Goal: Task Accomplishment & Management: Manage account settings

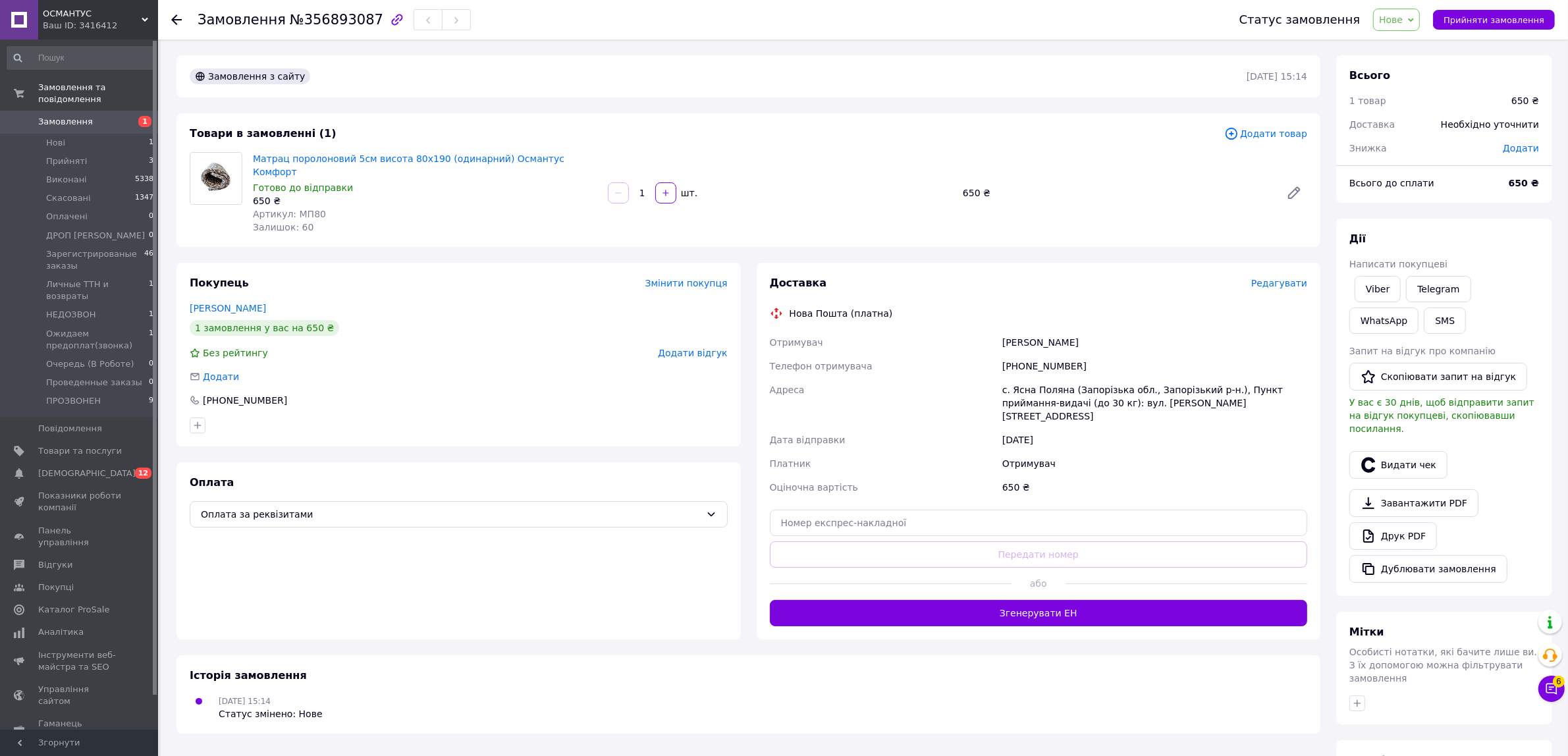
click at [1286, 278] on span "Редагувати" at bounding box center [1279, 283] width 56 height 11
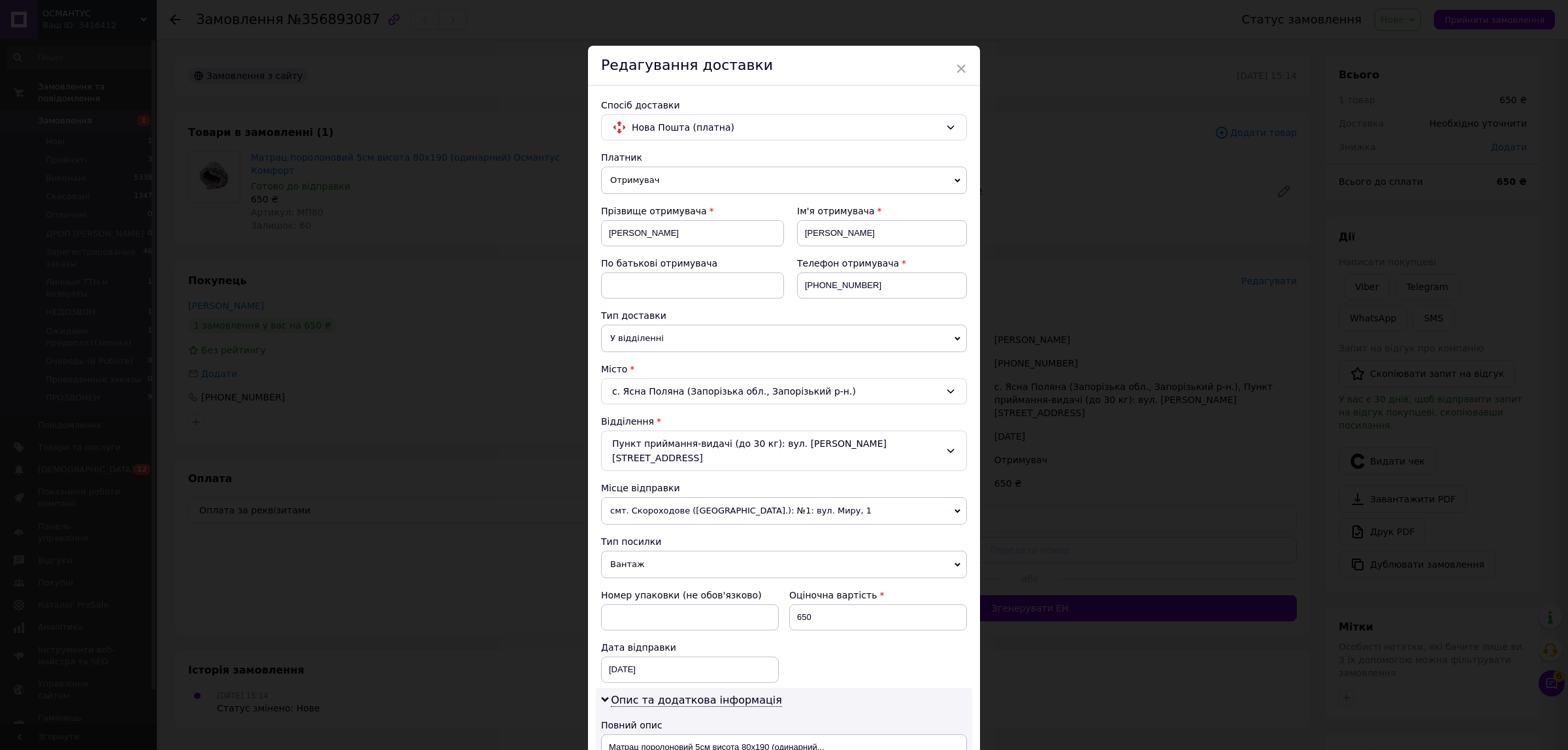
click at [687, 389] on div "с. Ясна Поляна (Запорізька обл., Запорізький р-н.)" at bounding box center [784, 391] width 366 height 26
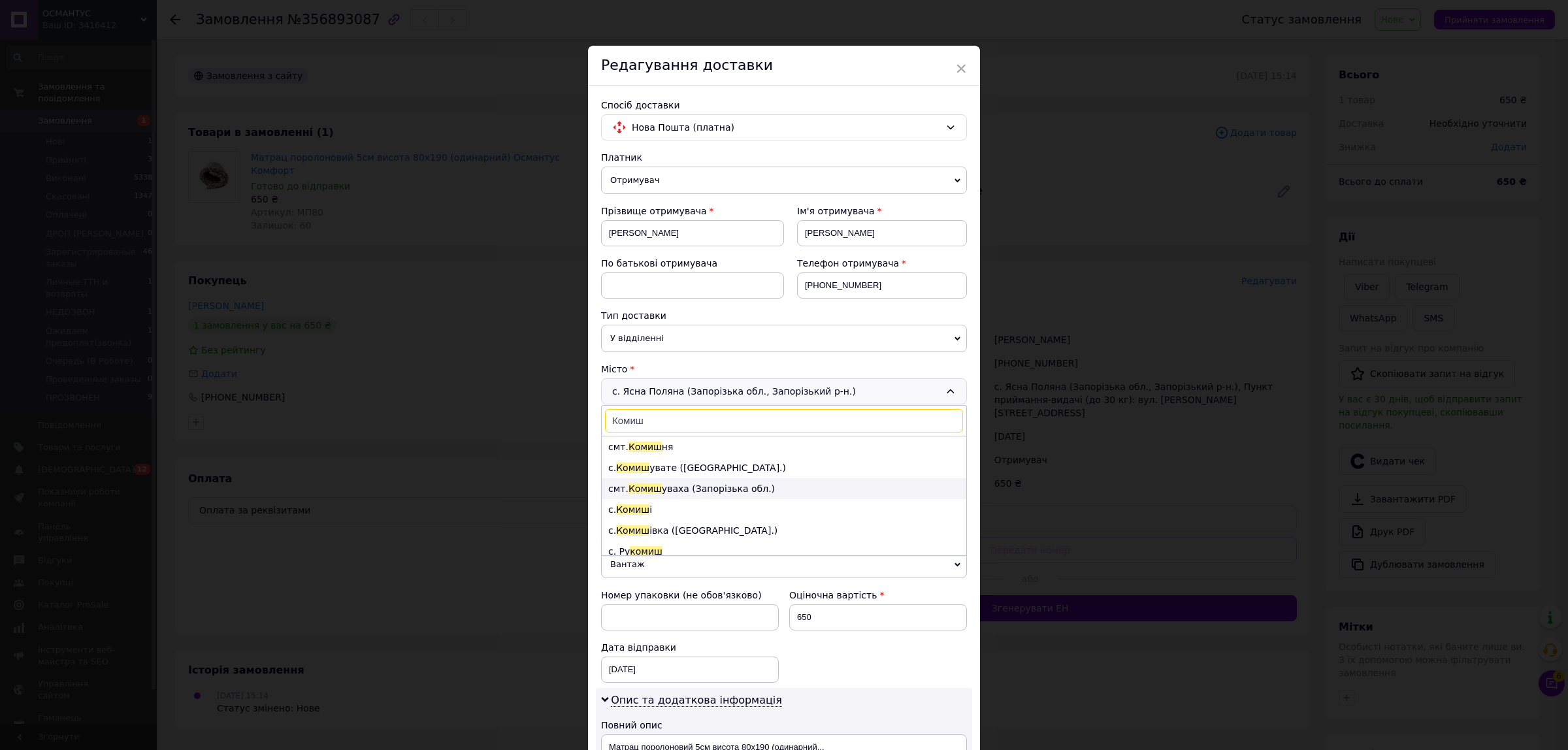
type input "Комиш"
click at [711, 491] on li "смт. Комиш уваха (Запорізька обл.)" at bounding box center [784, 489] width 364 height 21
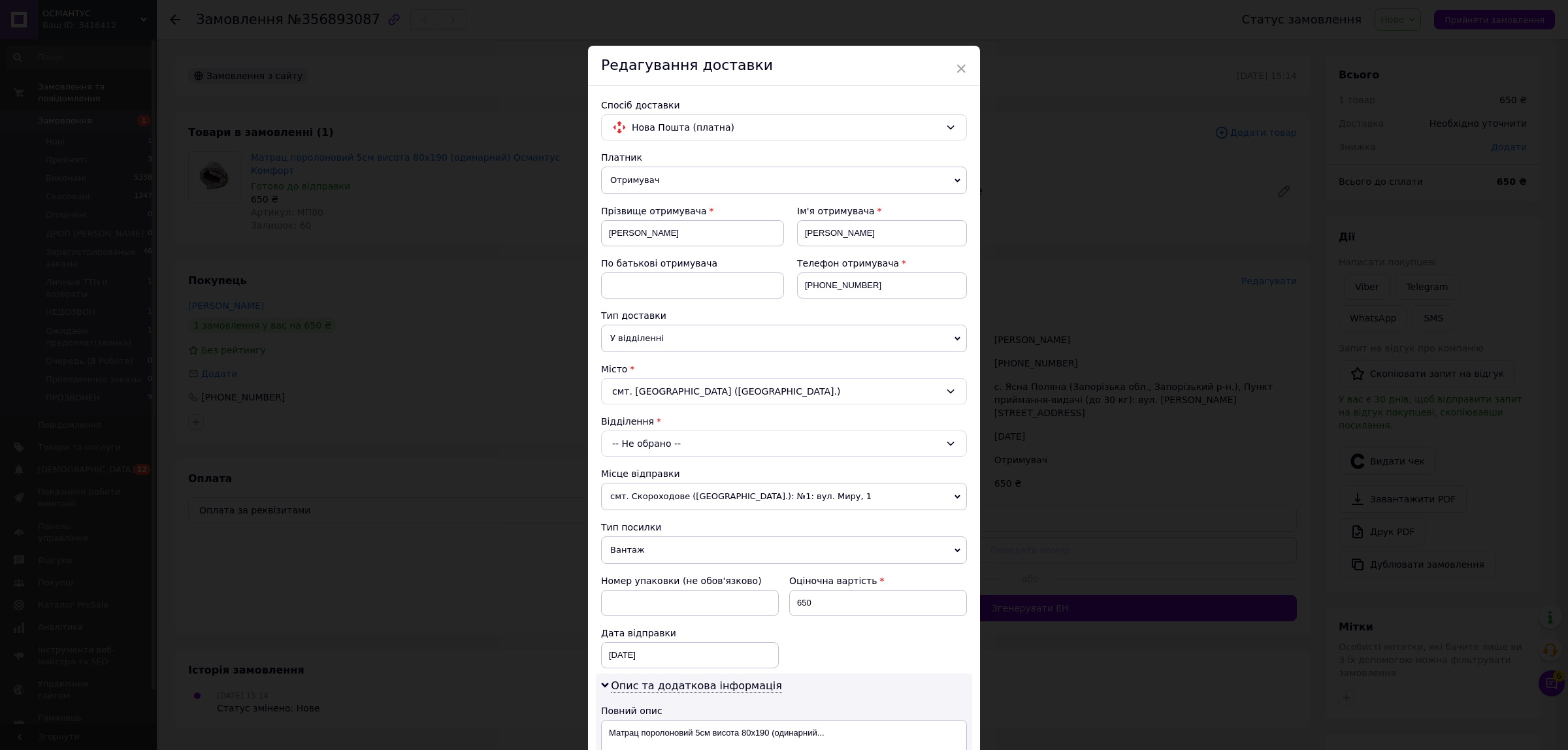
click at [676, 451] on div "-- Не обрано --" at bounding box center [784, 443] width 366 height 26
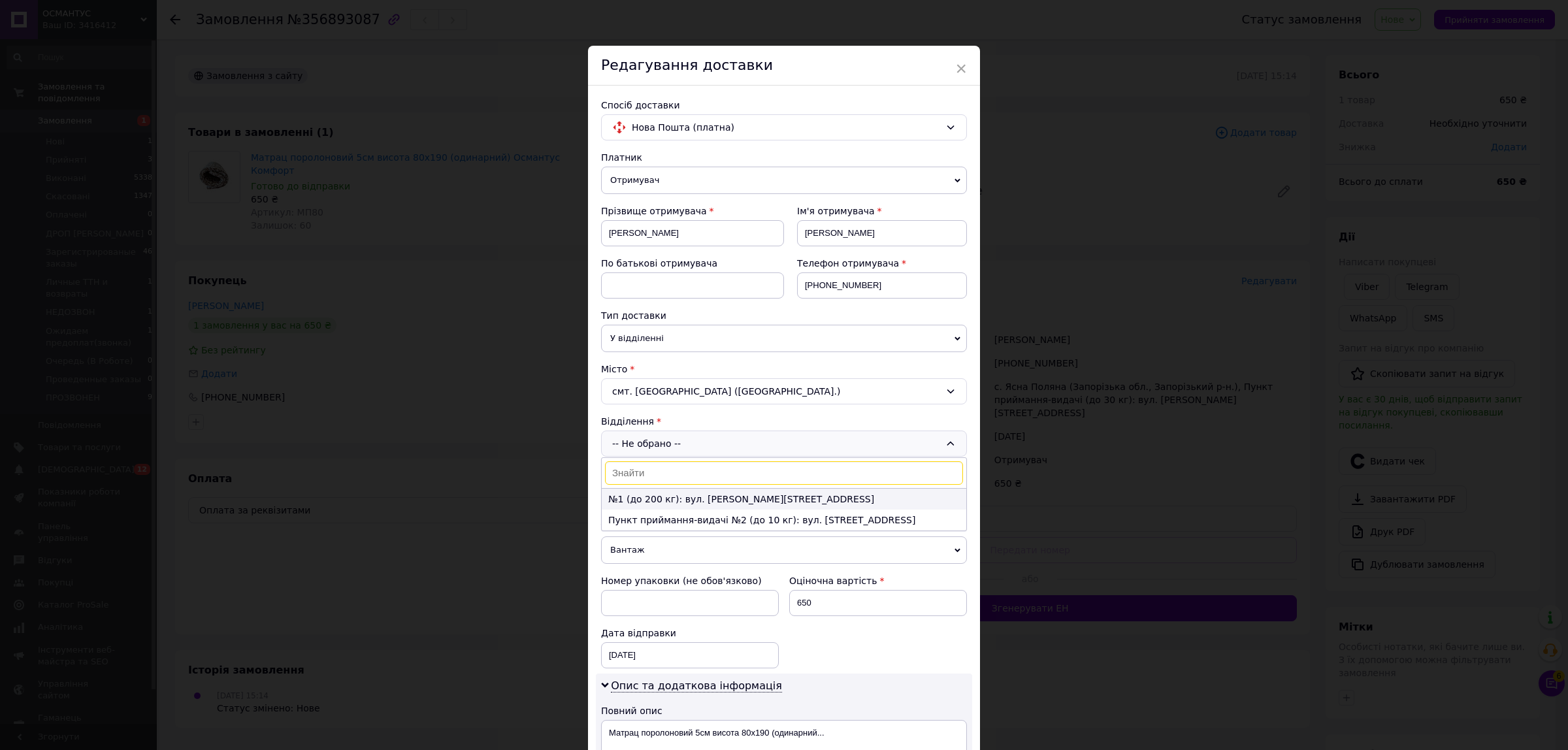
click at [746, 503] on li "№1 (до 200 кг): вул. [PERSON_NAME][STREET_ADDRESS]" at bounding box center [784, 499] width 364 height 21
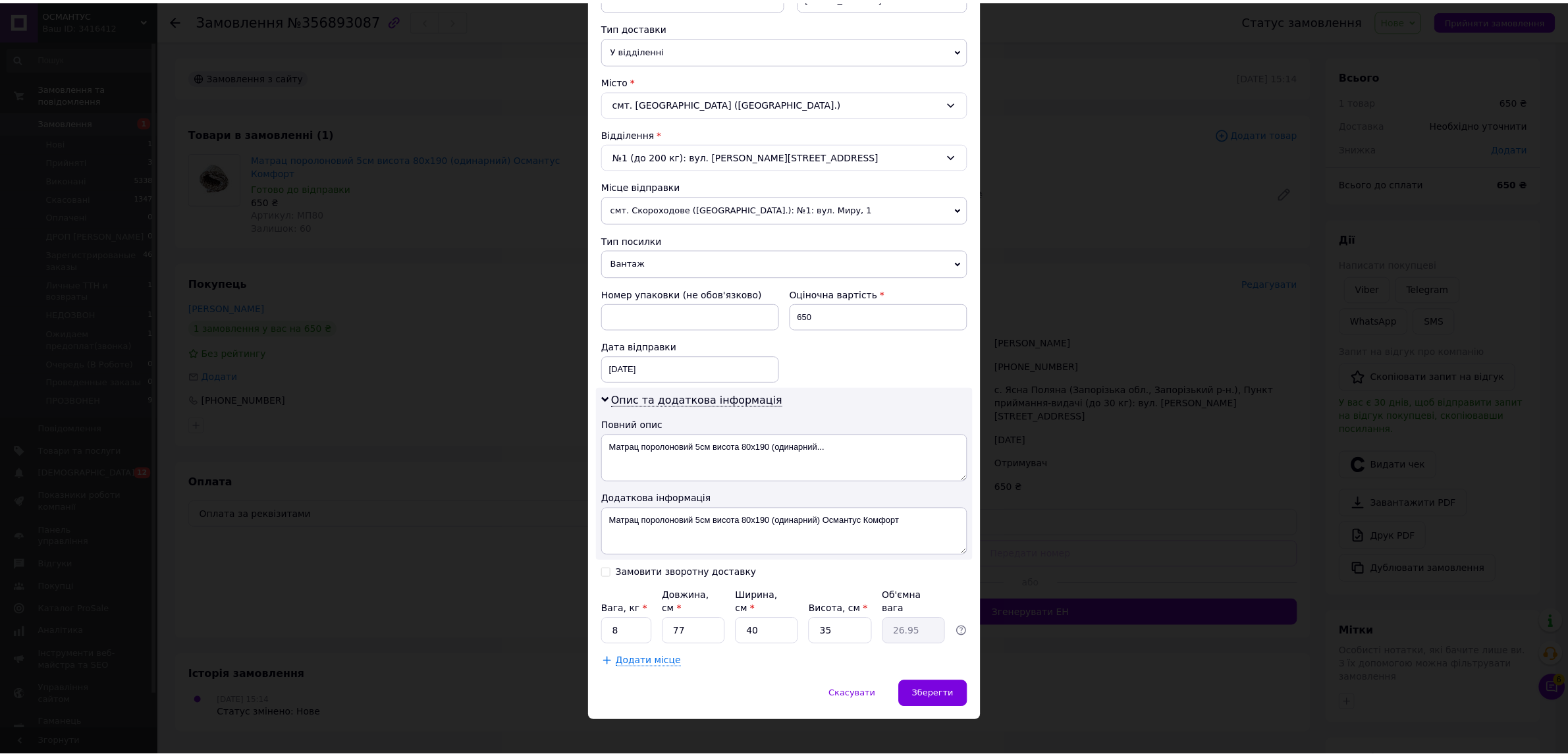
scroll to position [294, 0]
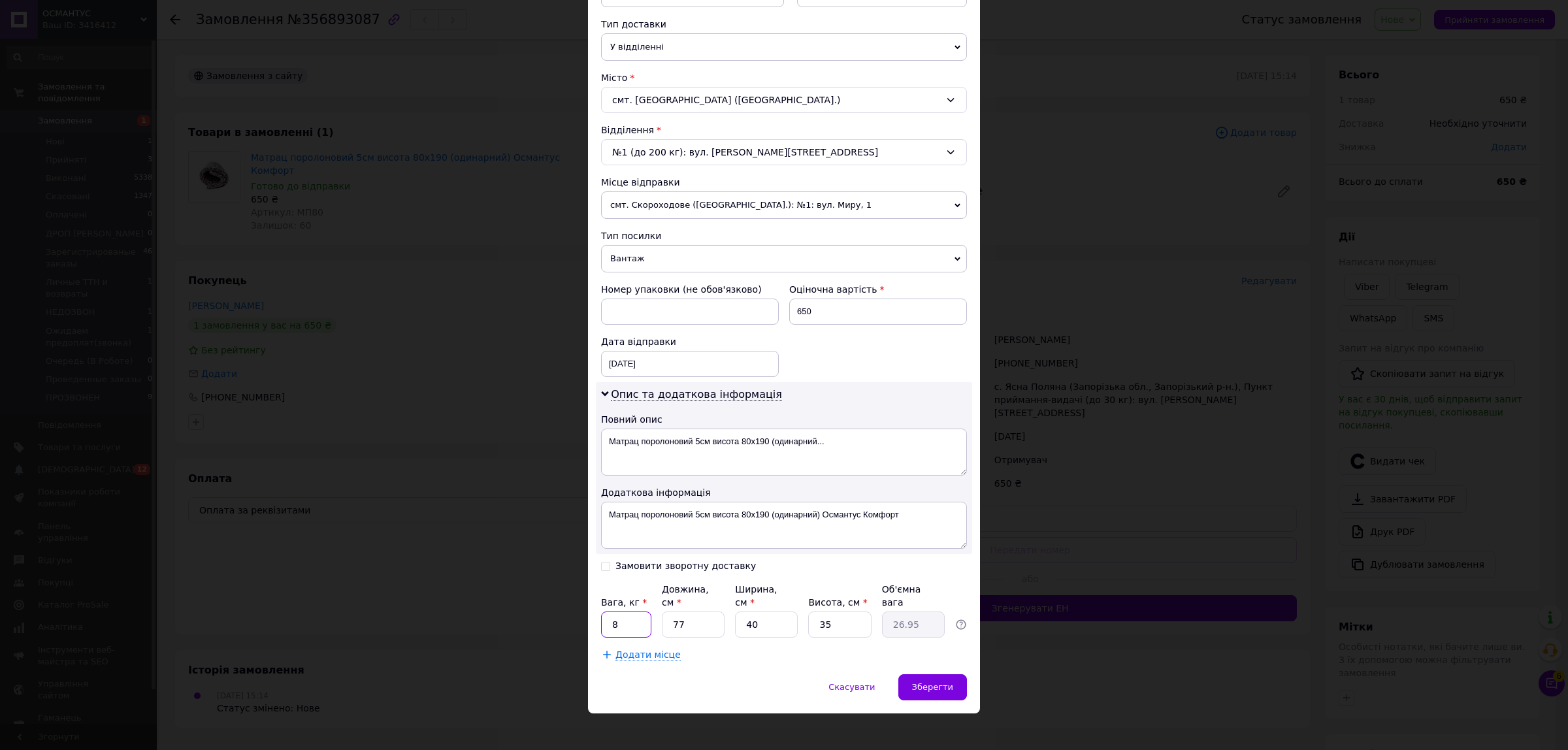
click at [622, 616] on input "8" at bounding box center [626, 625] width 50 height 26
type input "4"
click at [687, 615] on input "77" at bounding box center [693, 625] width 63 height 26
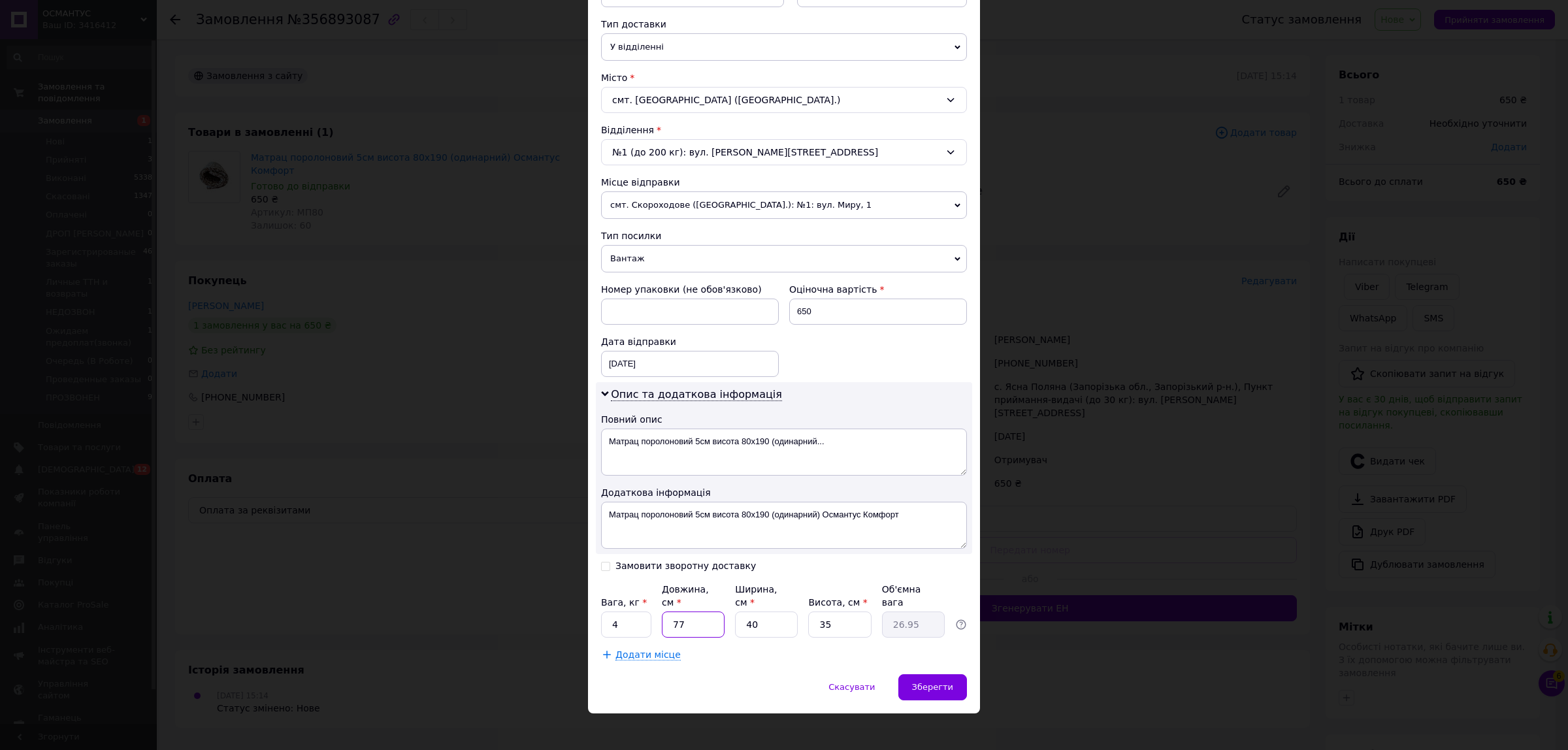
type input "8"
type input "2.8"
type input "80"
type input "28"
type input "80"
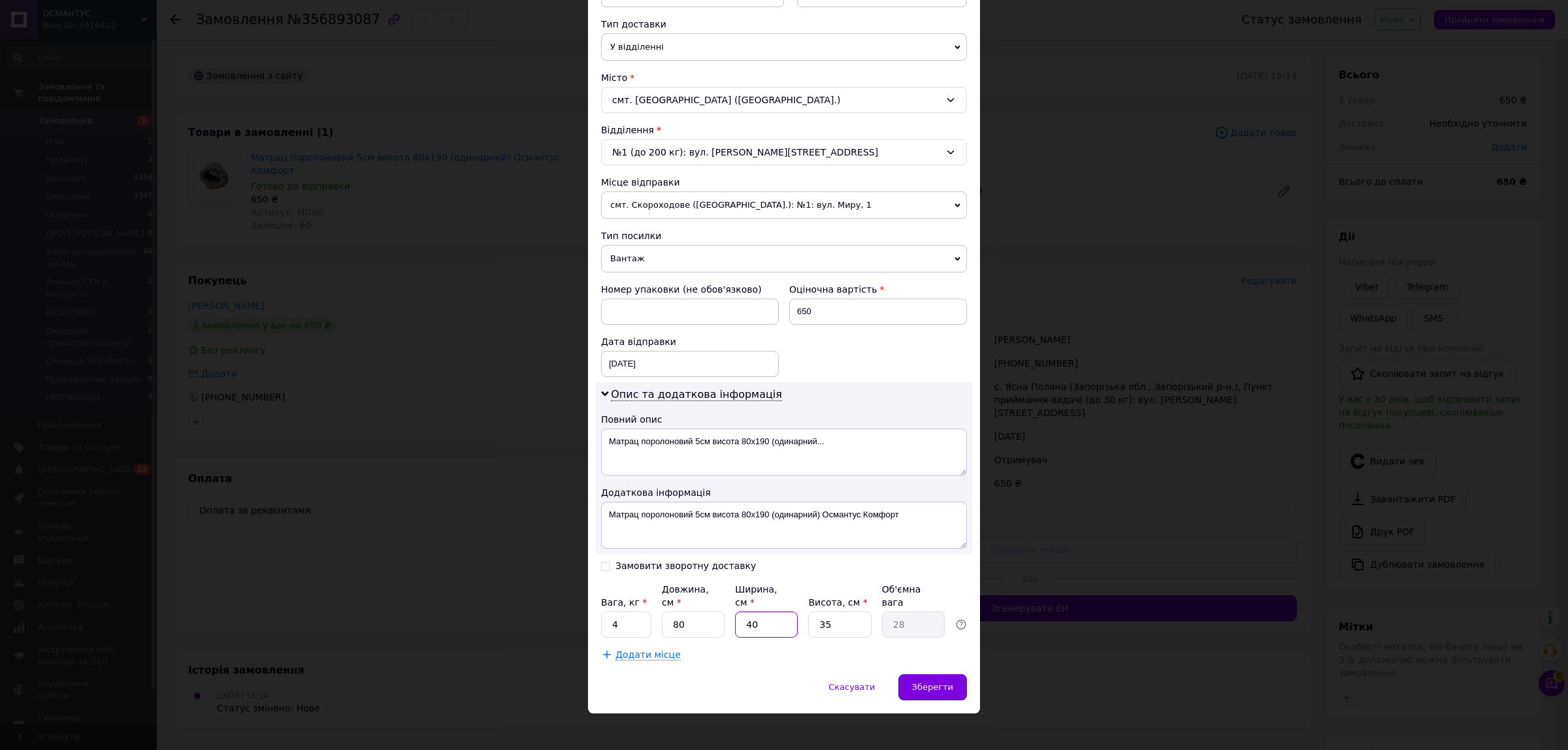
type input "7"
type input "4.9"
type input "75"
type input "52.5"
type input "75"
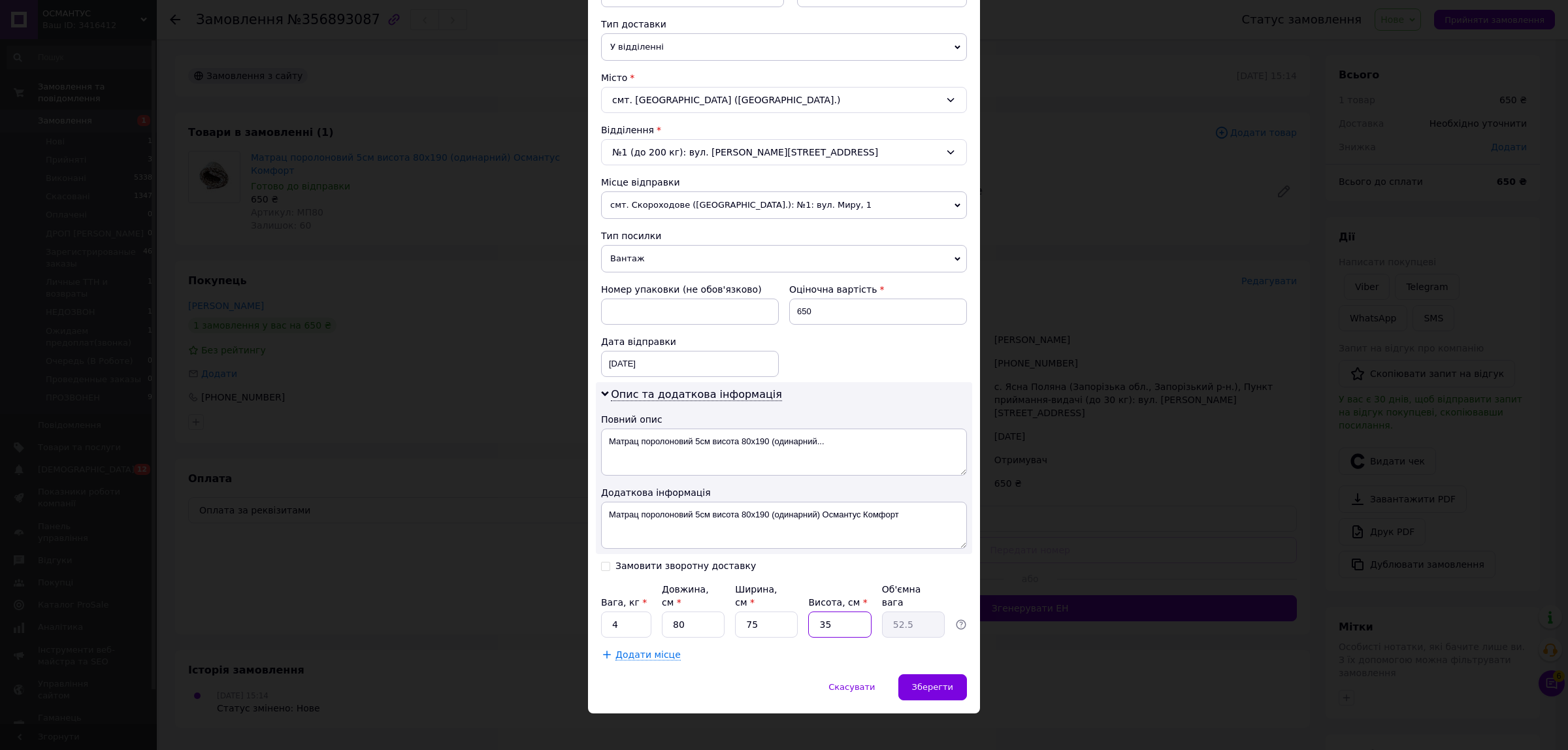
type input "2"
type input "3"
type input "202"
type input "303"
type input "20"
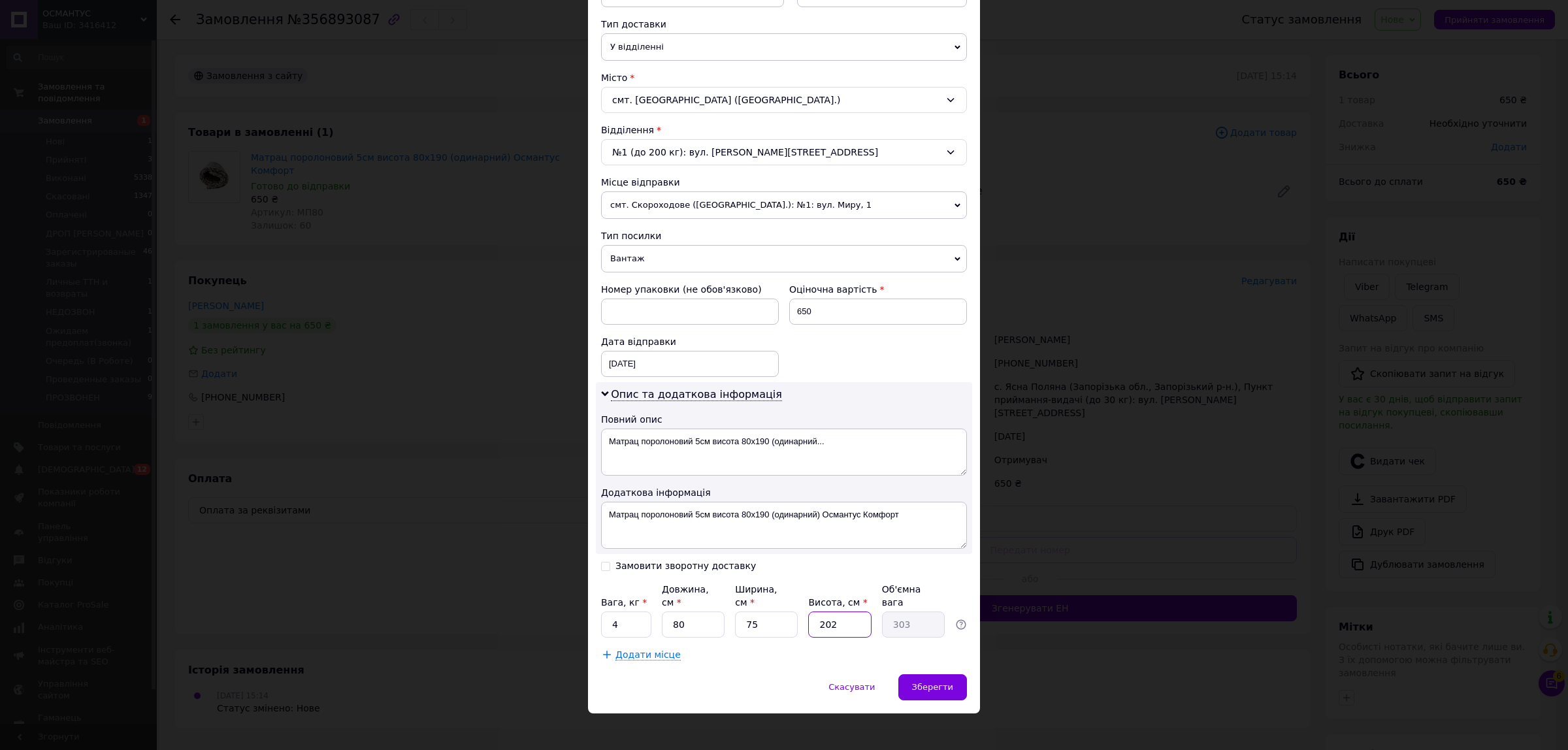
type input "30"
type input "20"
click at [934, 682] on span "Зберегти" at bounding box center [932, 687] width 41 height 10
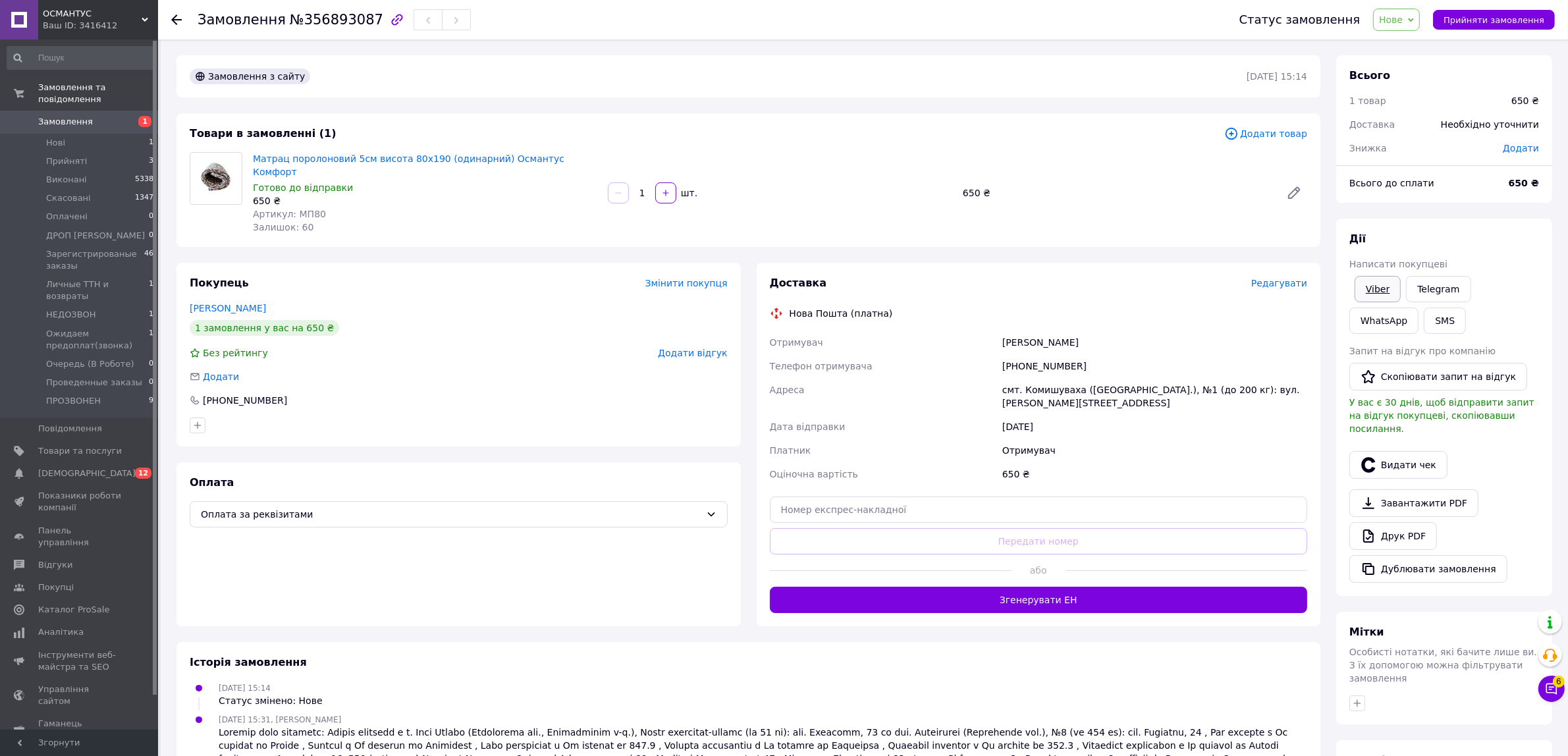
click at [1376, 287] on link "Viber" at bounding box center [1377, 289] width 46 height 27
click at [1419, 16] on span "Нове" at bounding box center [1396, 20] width 47 height 22
click at [1476, 88] on li "Ожидаем предоплат(звонка)" at bounding box center [1446, 91] width 145 height 20
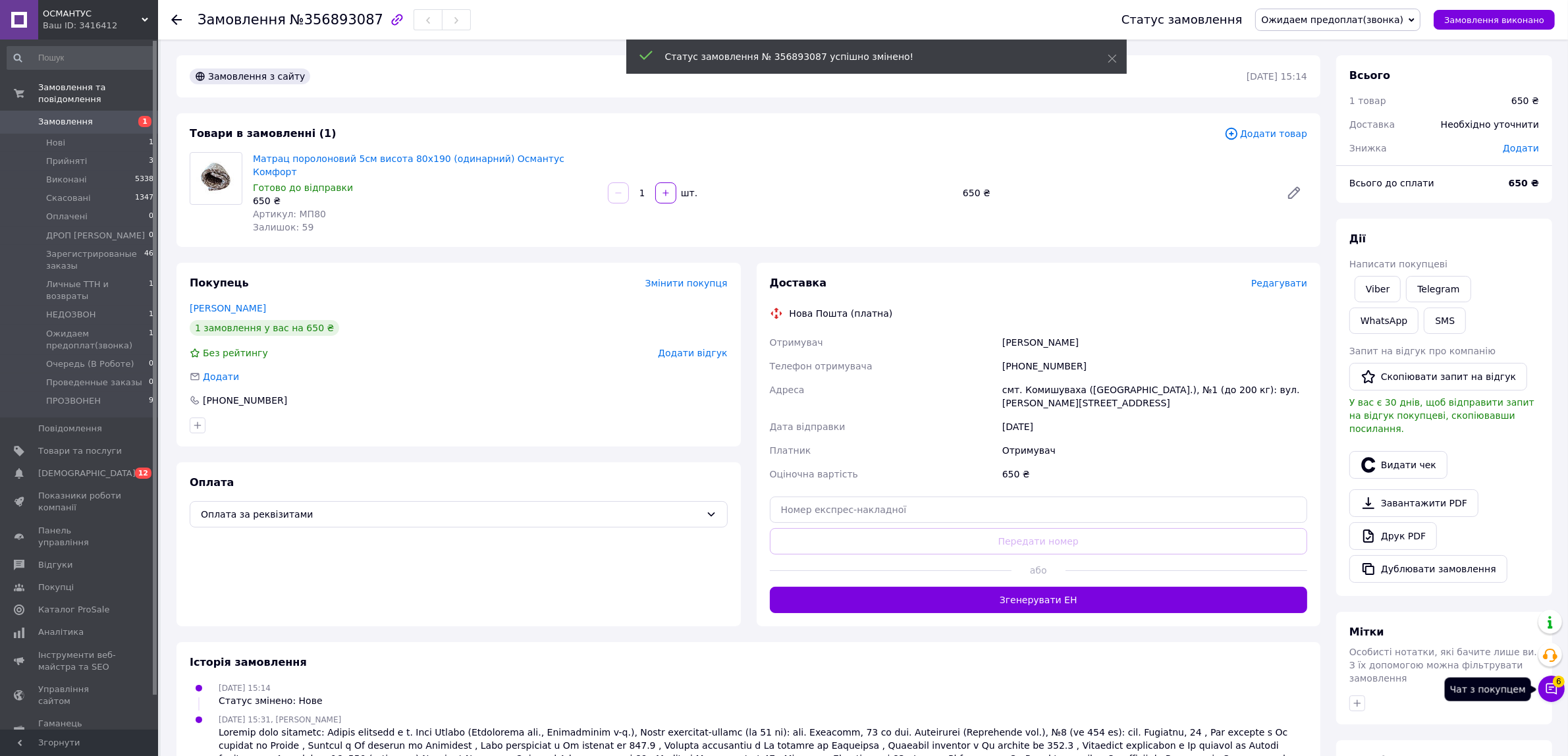
click at [1552, 699] on button "Чат з покупцем 6" at bounding box center [1552, 689] width 27 height 27
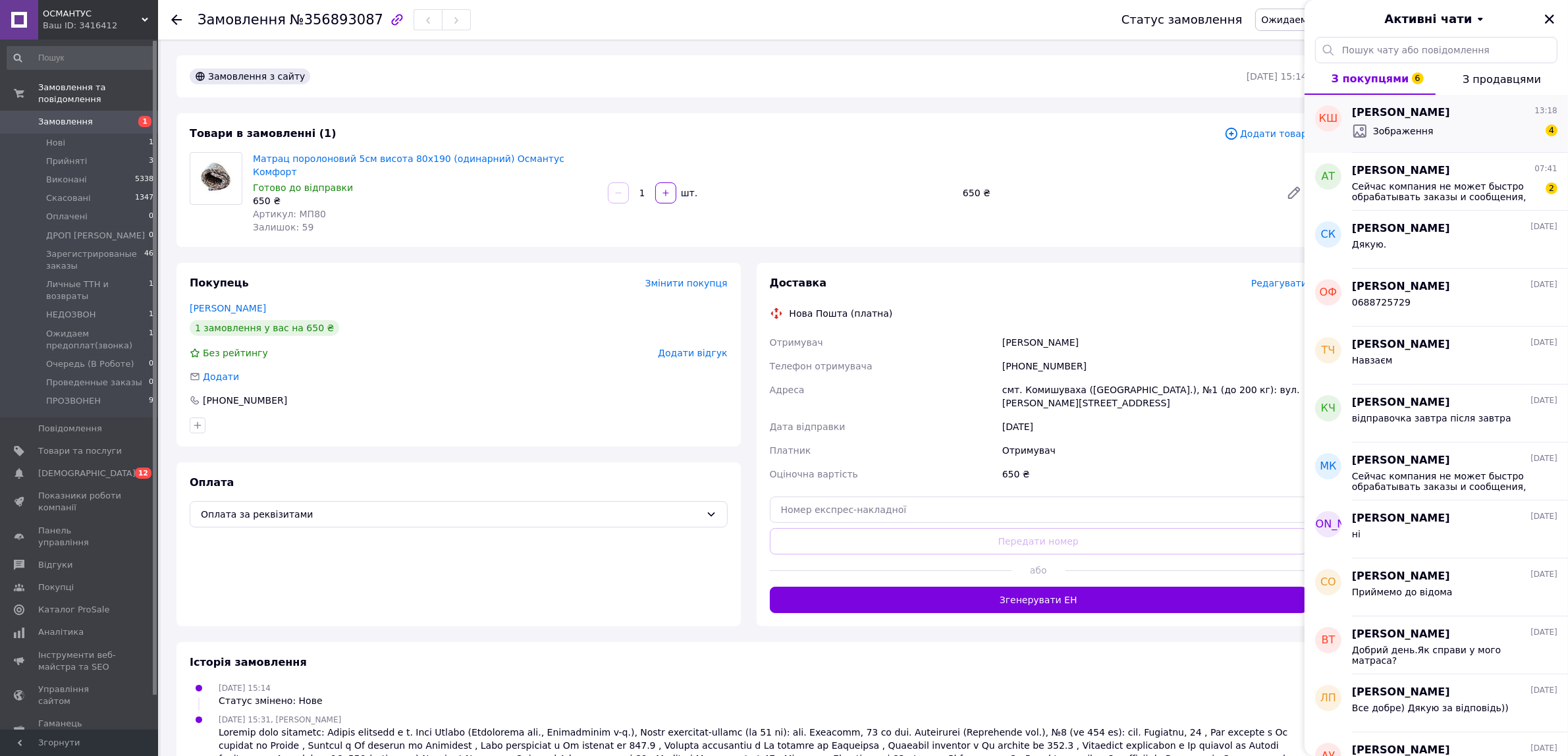
click at [1440, 117] on span "[PERSON_NAME]" at bounding box center [1401, 113] width 98 height 15
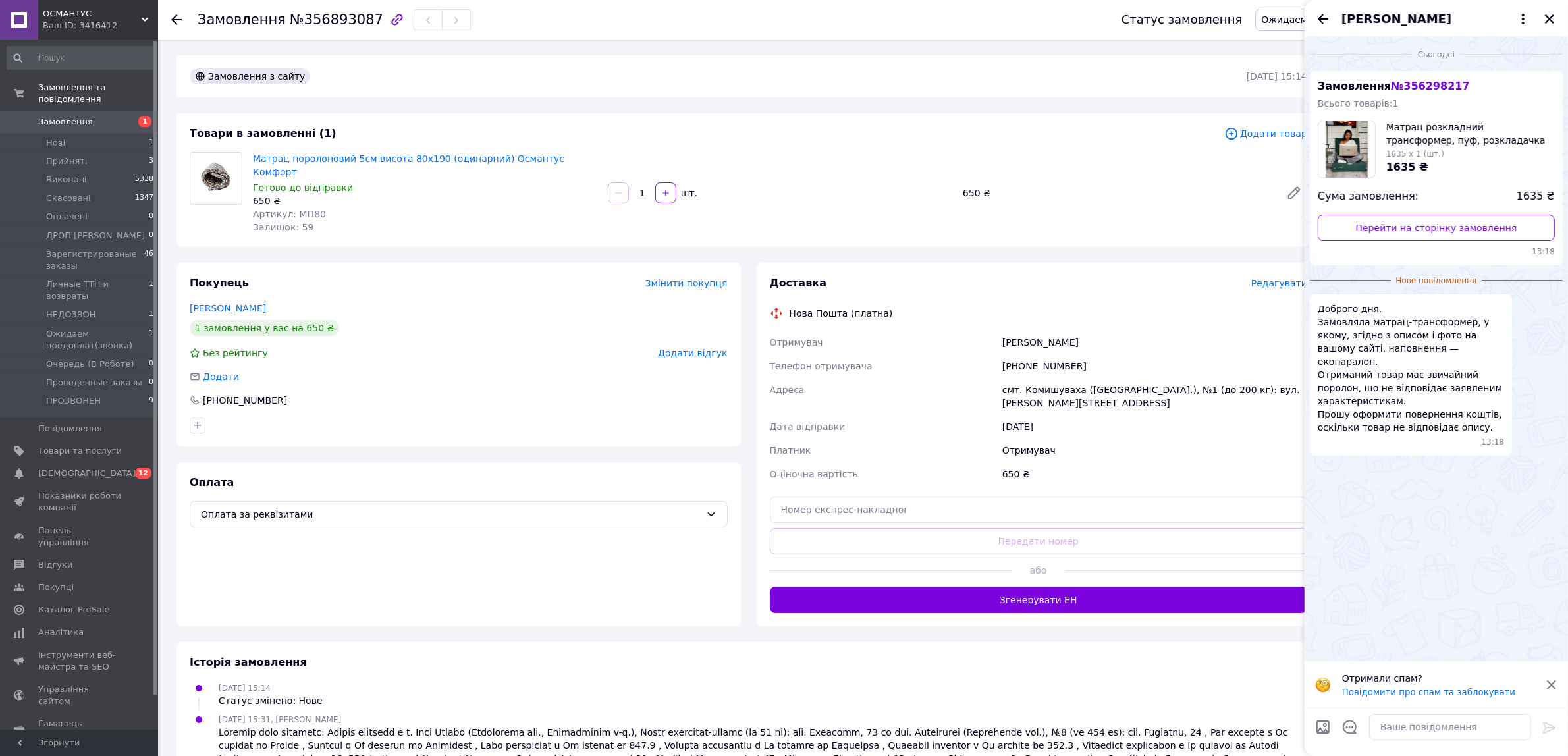
scroll to position [149, 0]
click at [1422, 726] on textarea at bounding box center [1450, 727] width 162 height 27
click at [1401, 84] on span "№ 356298217" at bounding box center [1430, 86] width 78 height 13
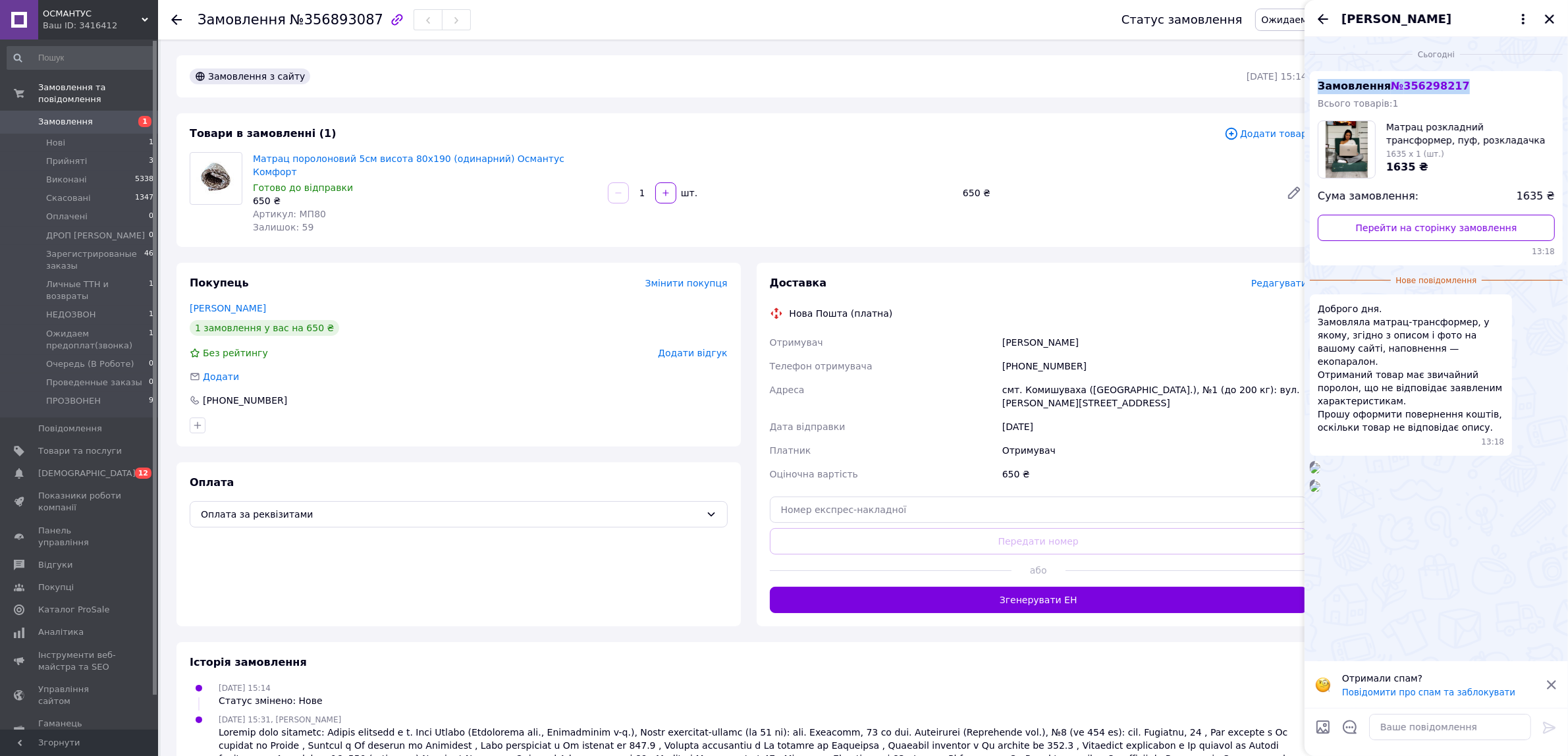
click at [1401, 84] on span "№ 356298217" at bounding box center [1430, 86] width 78 height 13
click at [1408, 91] on span "№ 356298217" at bounding box center [1430, 86] width 78 height 13
click at [1409, 90] on span "№ 356298217" at bounding box center [1430, 86] width 78 height 13
click at [1447, 222] on link "Перейти на сторінку замовлення" at bounding box center [1436, 228] width 237 height 27
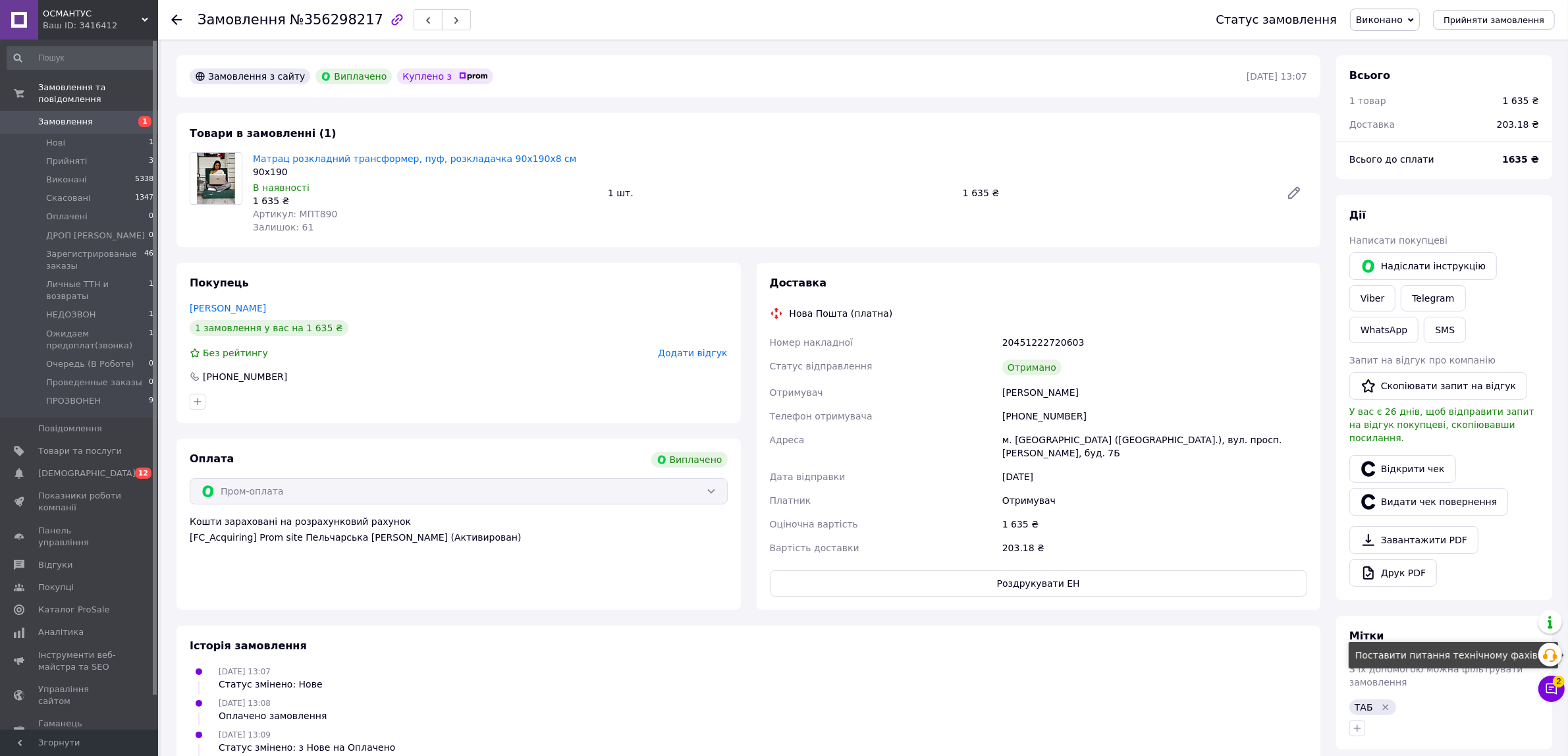
scroll to position [81, 0]
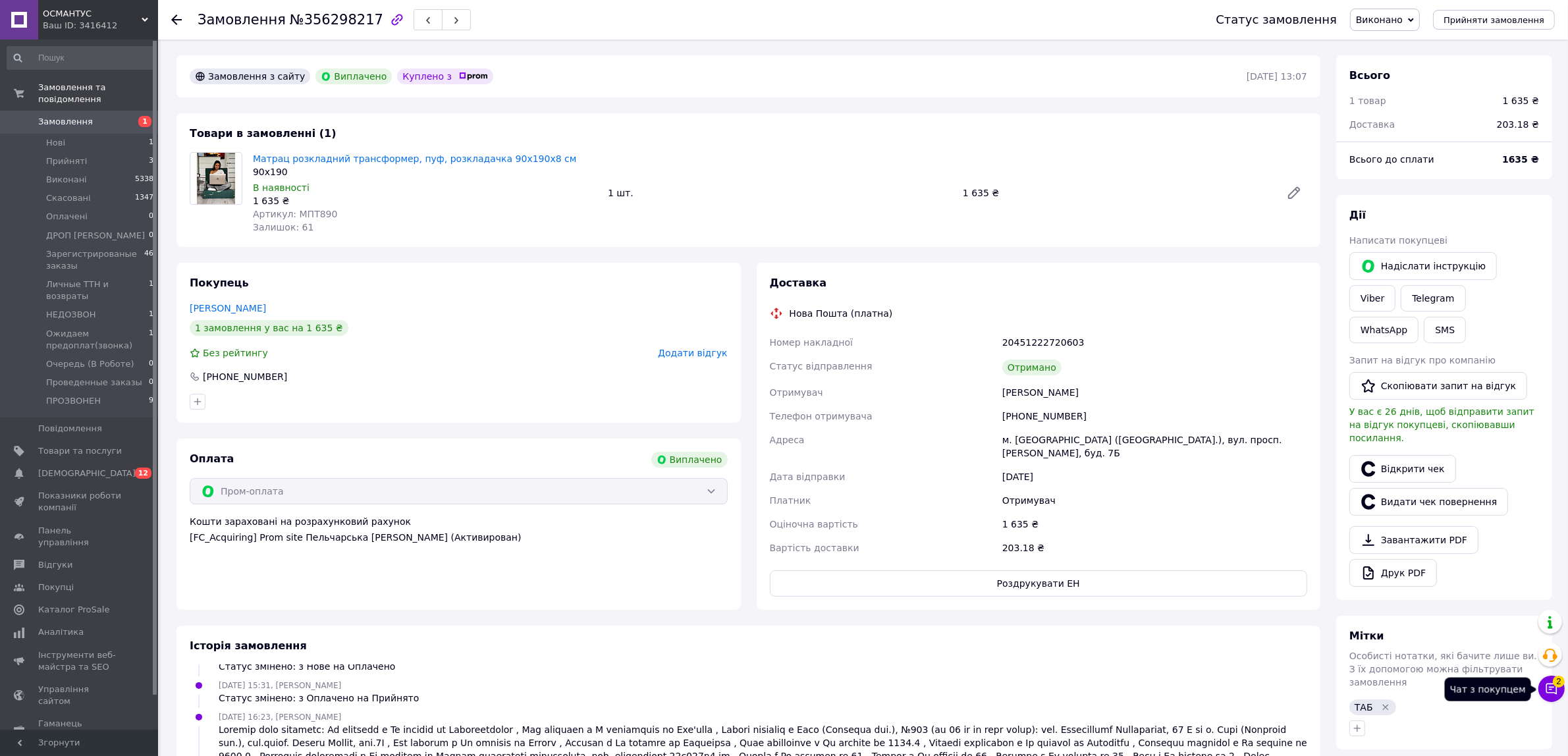
click at [1553, 695] on icon at bounding box center [1551, 689] width 13 height 13
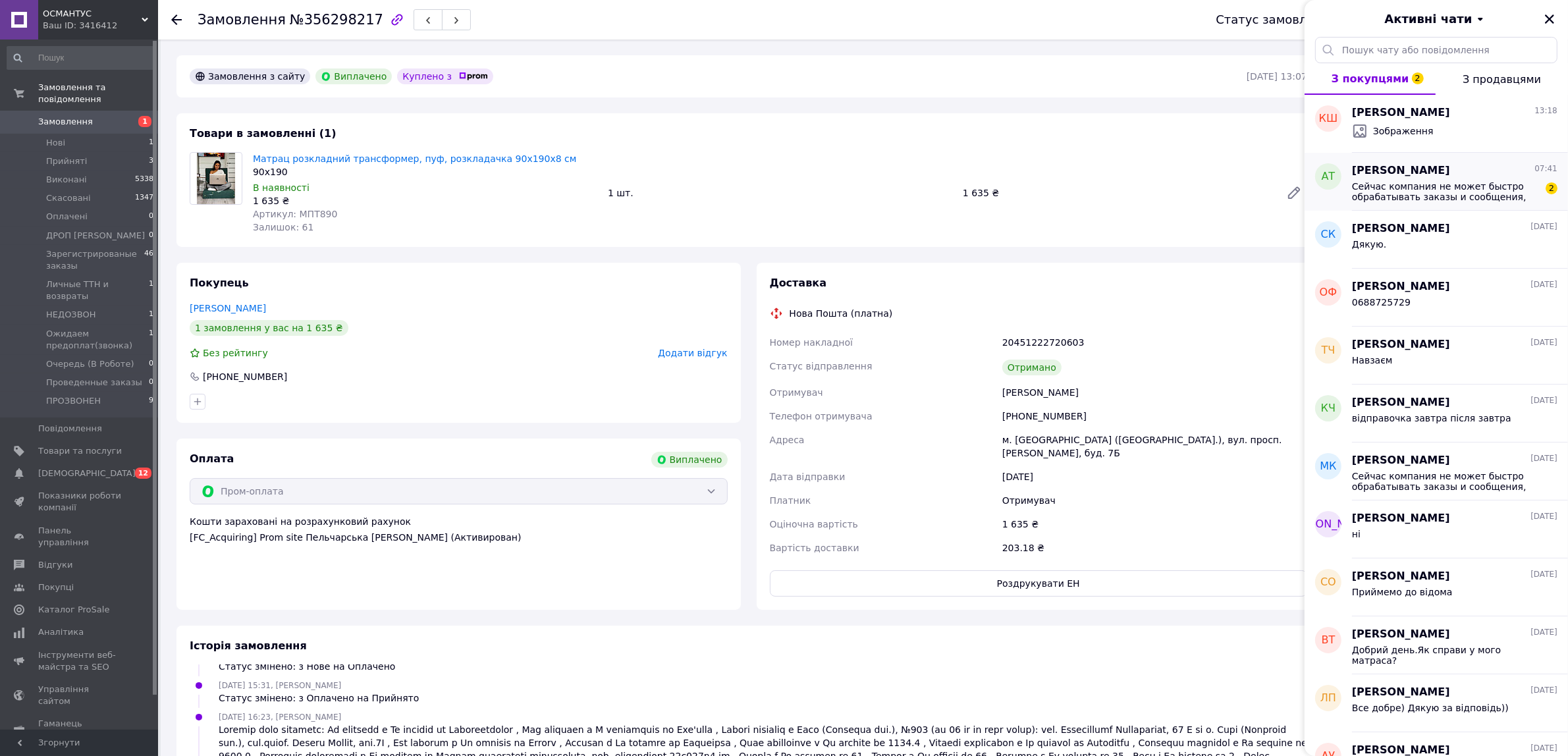
click at [1452, 188] on span "Сейчас компания не может быстро обрабатывать заказы и сообщения, поскольку по е…" at bounding box center [1445, 191] width 187 height 21
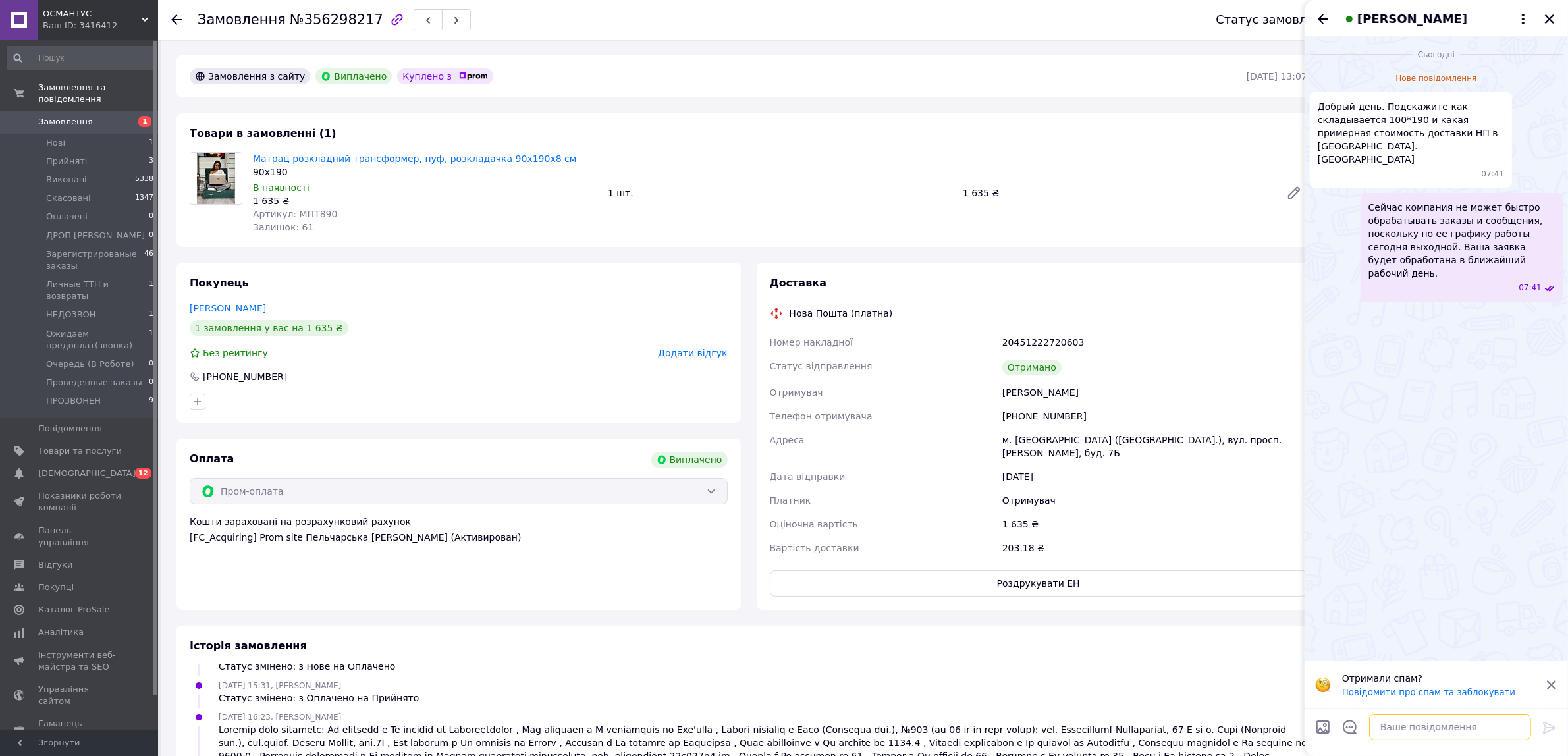
click at [1432, 727] on textarea at bounding box center [1450, 727] width 162 height 27
type textarea "примерно 200 грн"
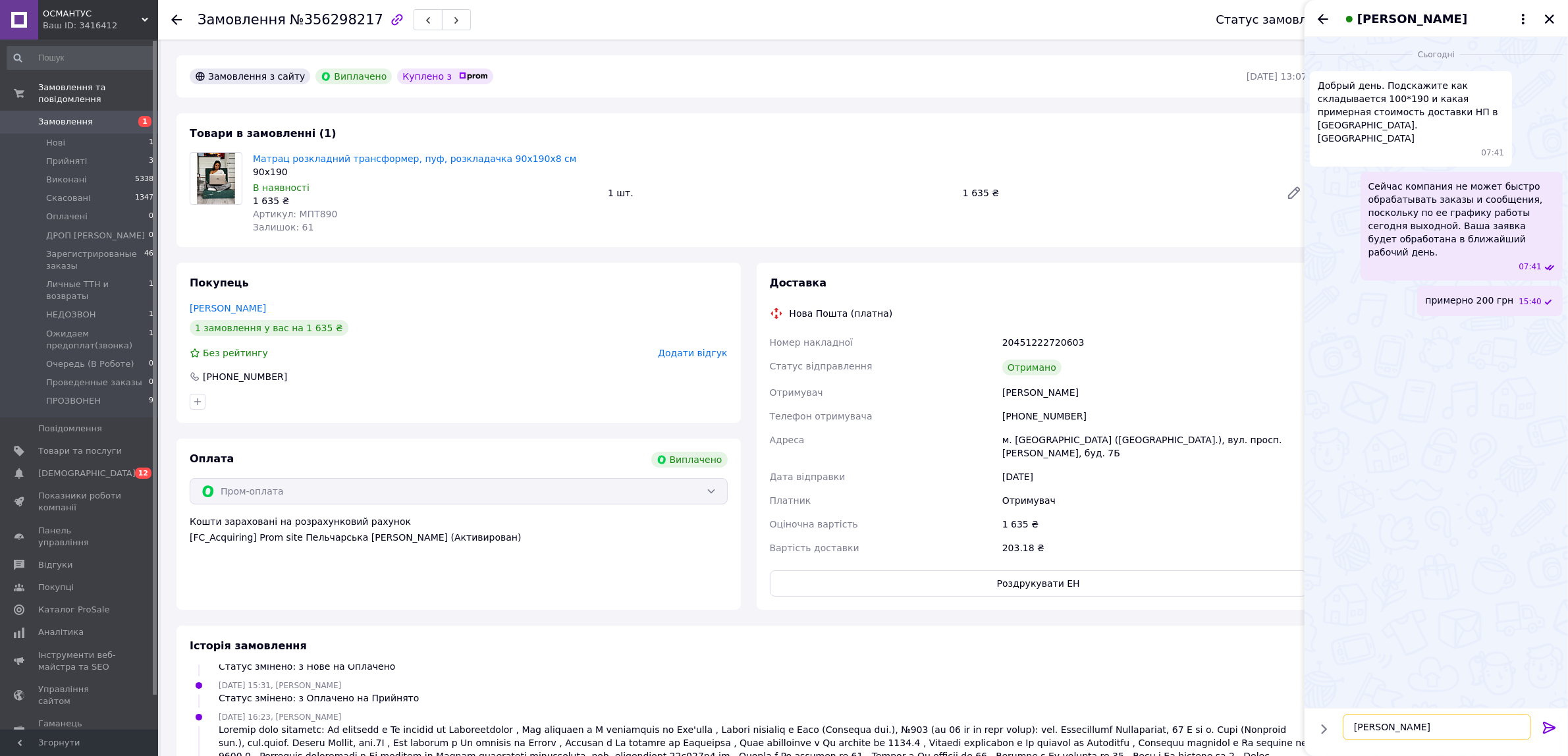
type textarea "матрас вакумируем"
type textarea "складываеться на 3 части по 63см"
click at [46, 137] on span "Нові" at bounding box center [55, 142] width 19 height 12
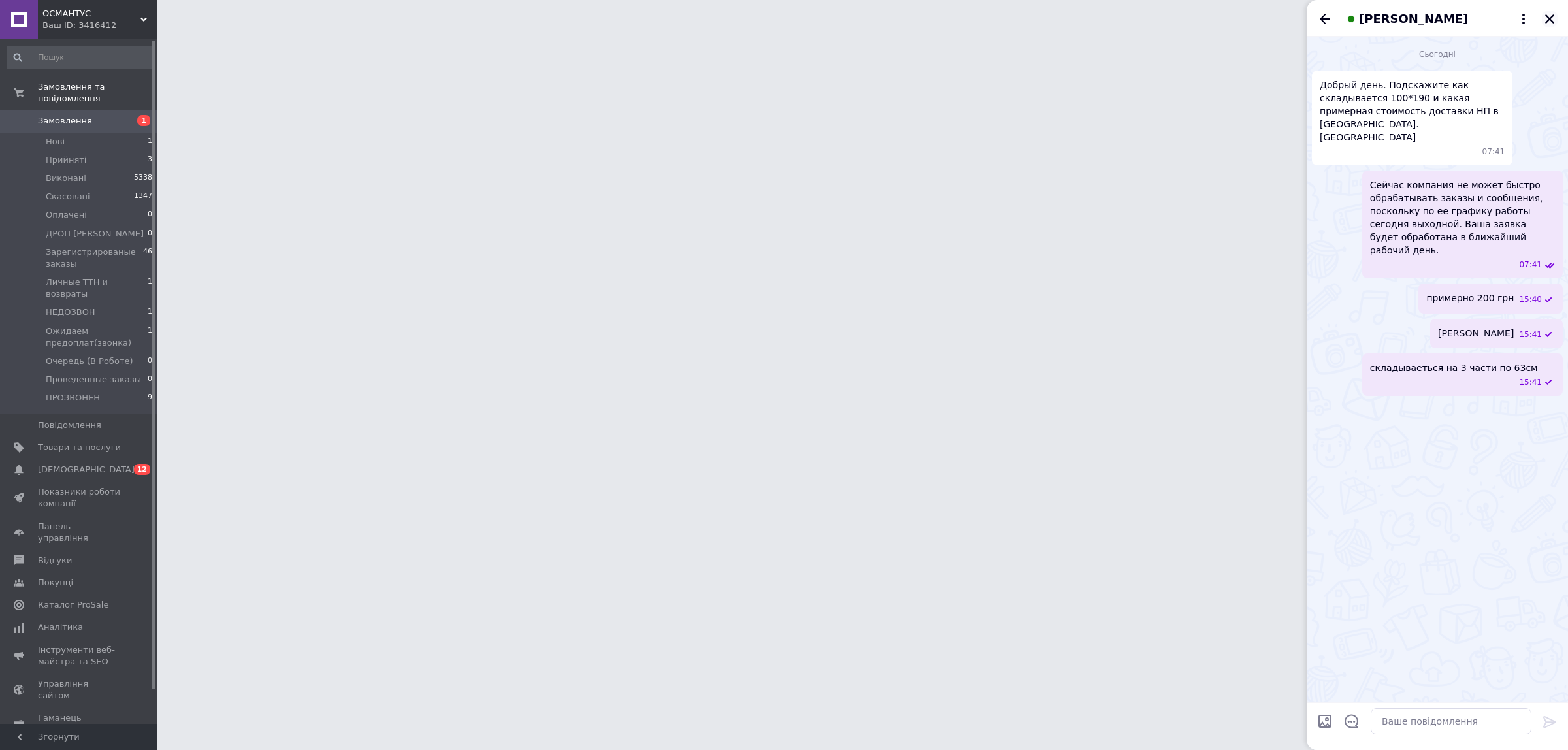
click at [1551, 17] on icon "Закрити" at bounding box center [1549, 19] width 9 height 9
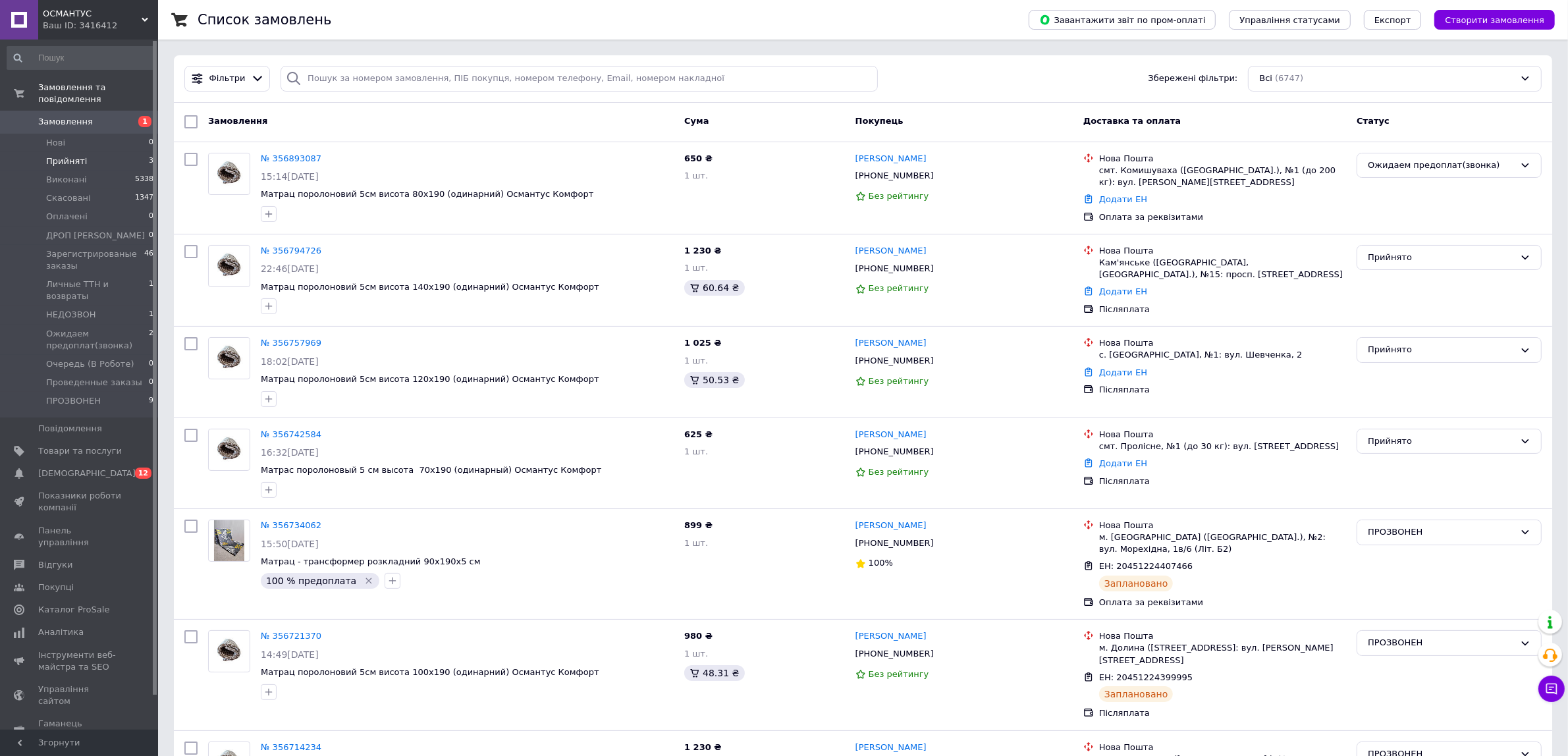
click at [61, 156] on span "Прийняті" at bounding box center [67, 161] width 41 height 12
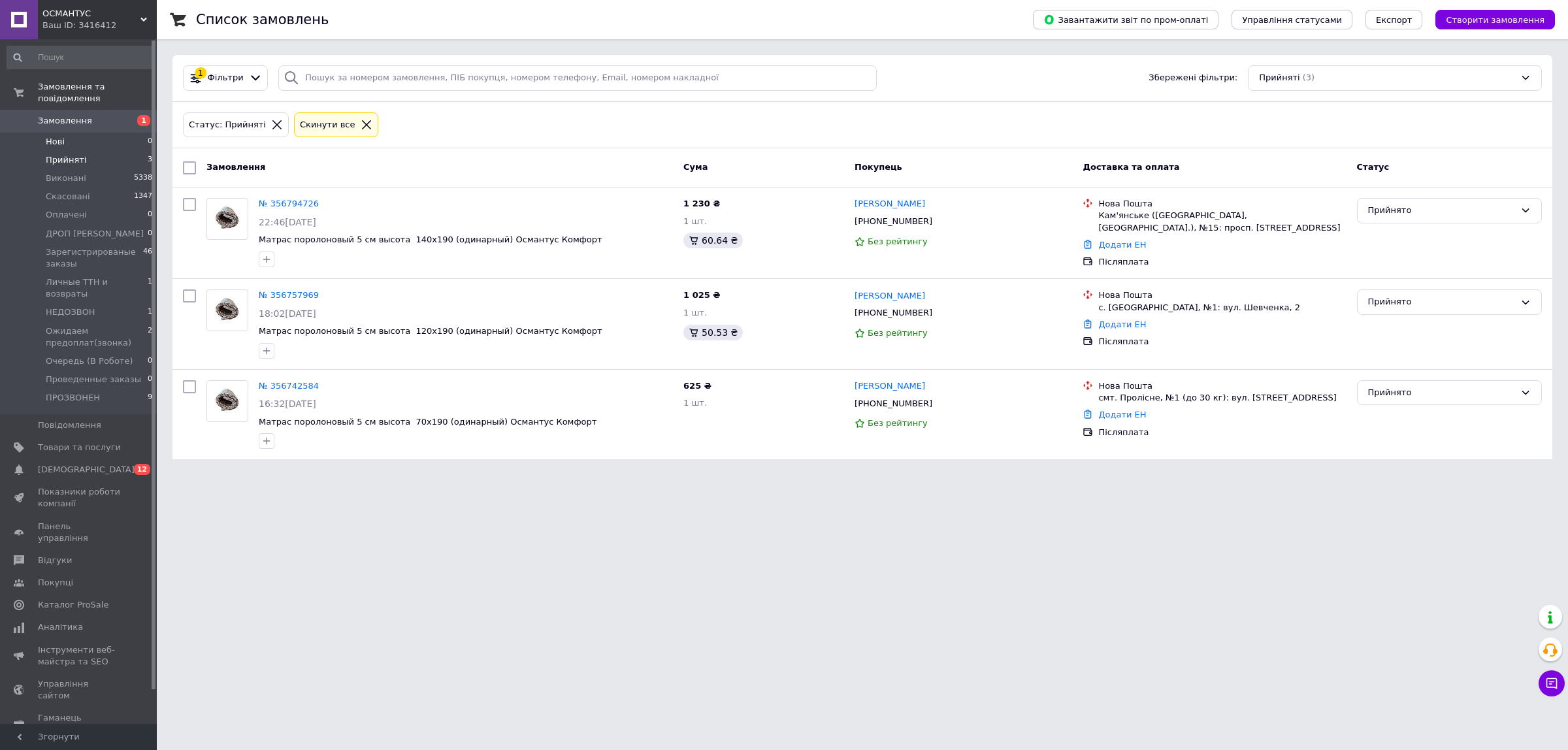
click at [66, 133] on li "Нові 0" at bounding box center [80, 142] width 160 height 18
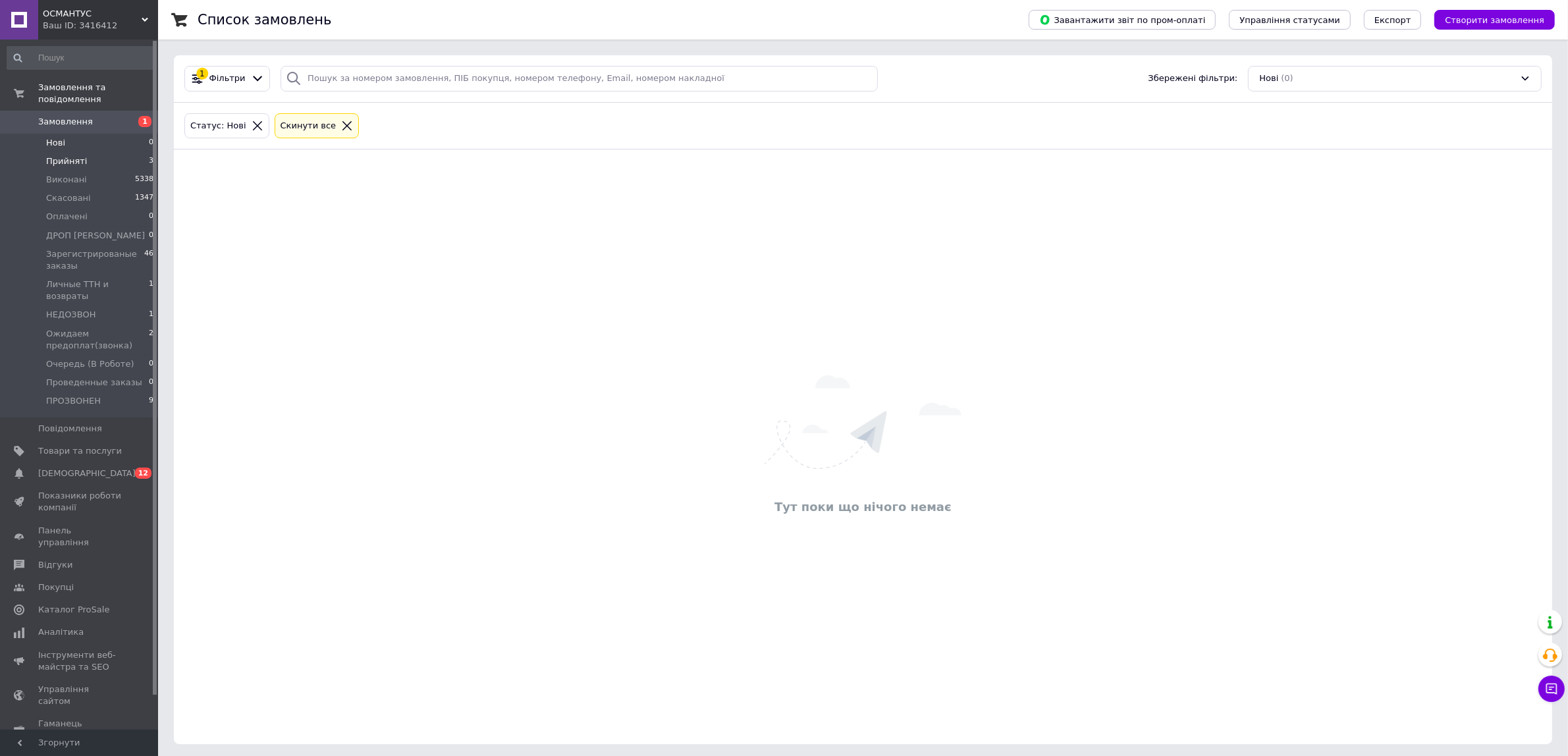
click at [71, 156] on span "Прийняті" at bounding box center [67, 161] width 41 height 12
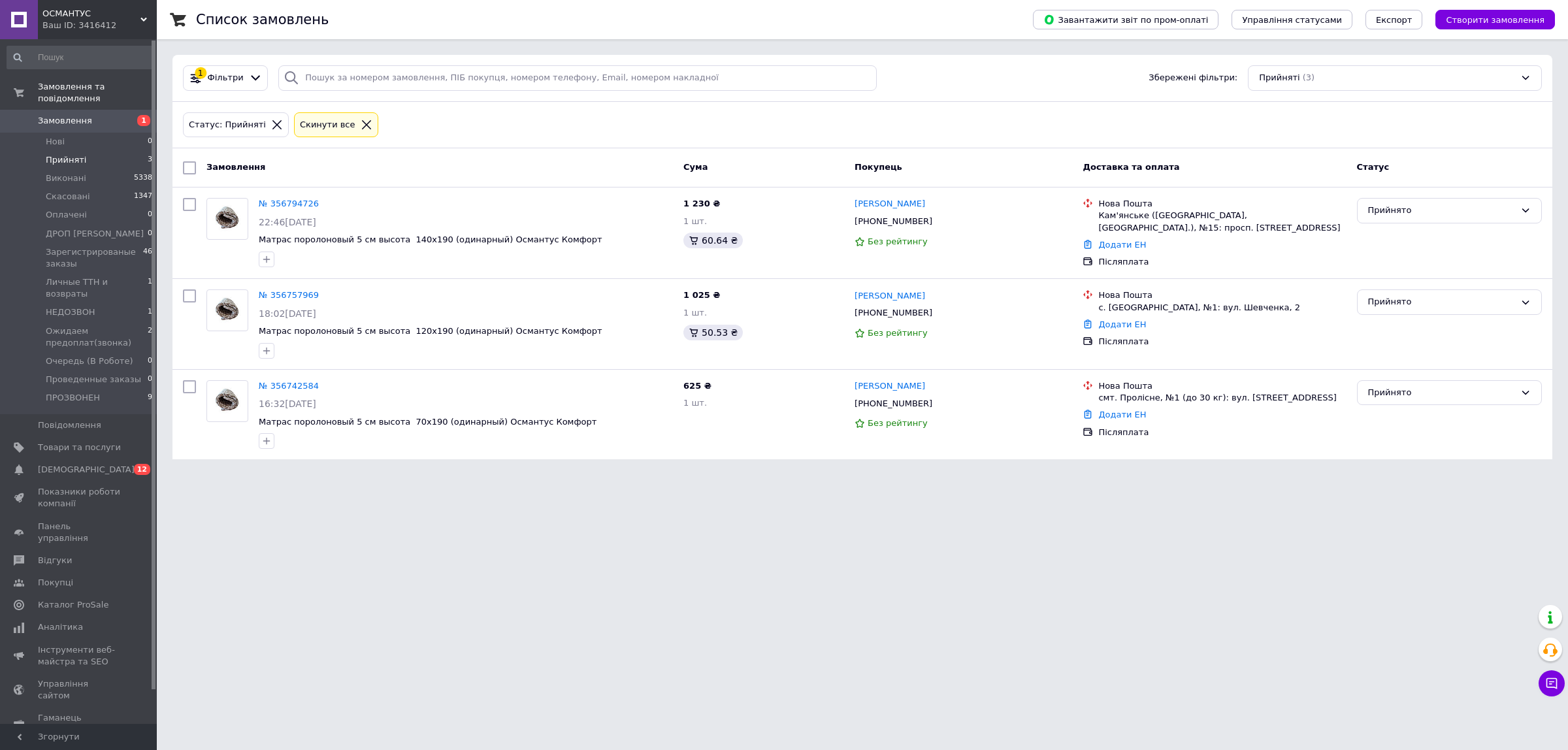
click at [71, 154] on span "Прийняті" at bounding box center [66, 160] width 40 height 12
click at [1566, 475] on html "ОСМАНТУС Ваш ID: 3416412 Сайт ОСМАНТУС Кабінет покупця Перевірити стан системи …" at bounding box center [784, 237] width 1568 height 475
click at [49, 154] on span "Прийняті" at bounding box center [66, 160] width 40 height 12
click at [272, 201] on link "№ 356794726" at bounding box center [288, 204] width 60 height 10
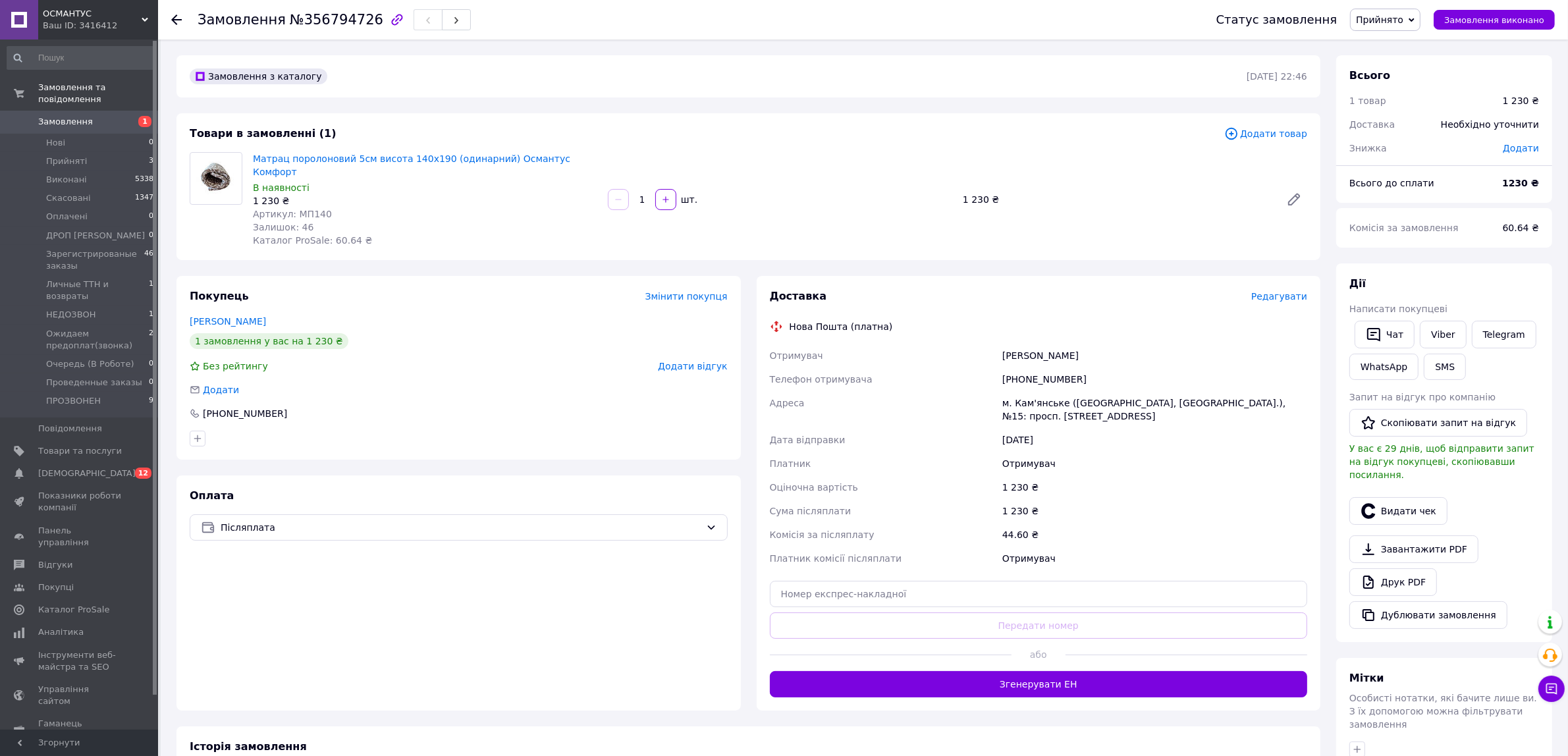
click at [1408, 8] on span "Прийнято" at bounding box center [1385, 20] width 71 height 22
click at [1442, 71] on li "НЕДОЗВОН" at bounding box center [1423, 71] width 145 height 20
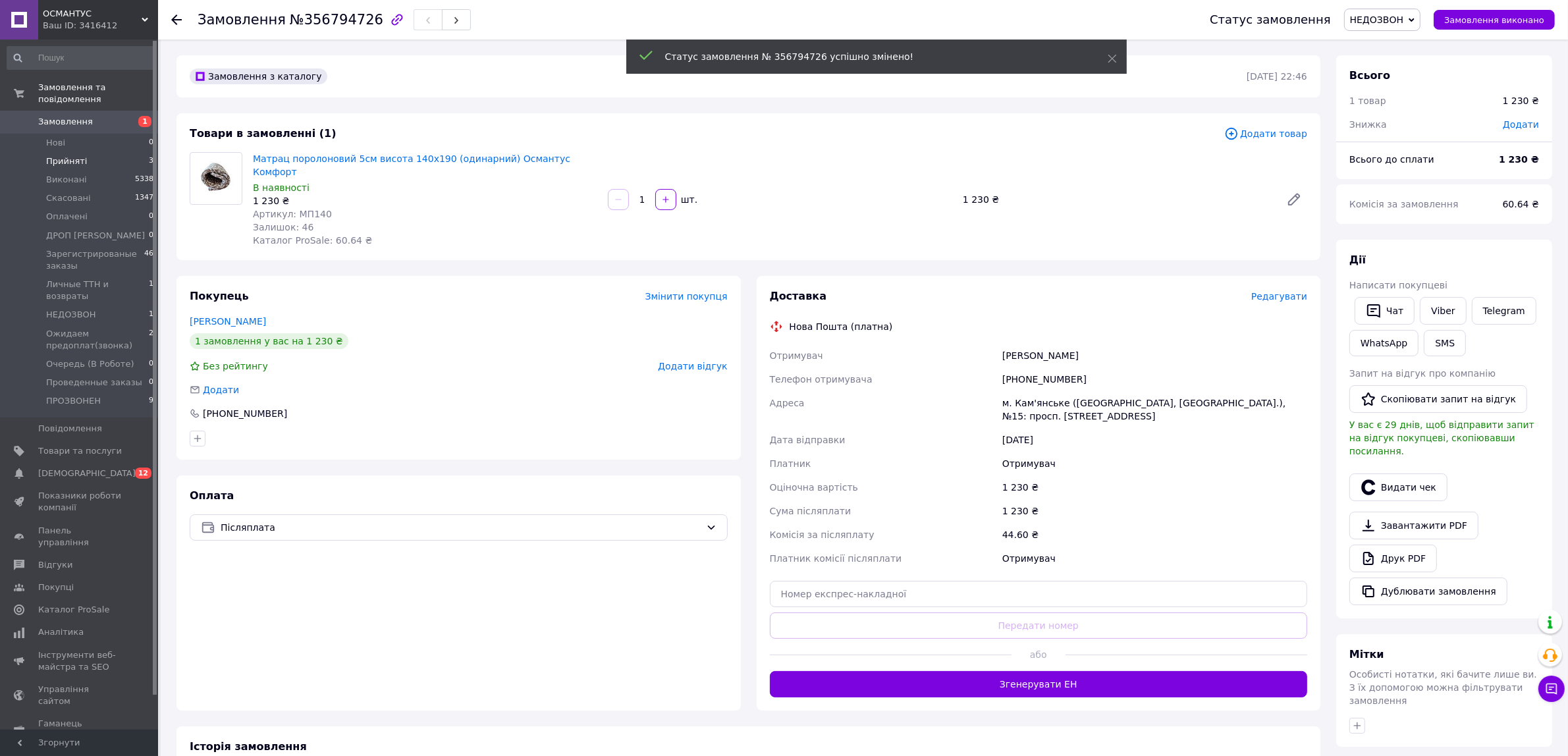
click at [71, 156] on span "Прийняті" at bounding box center [67, 161] width 41 height 12
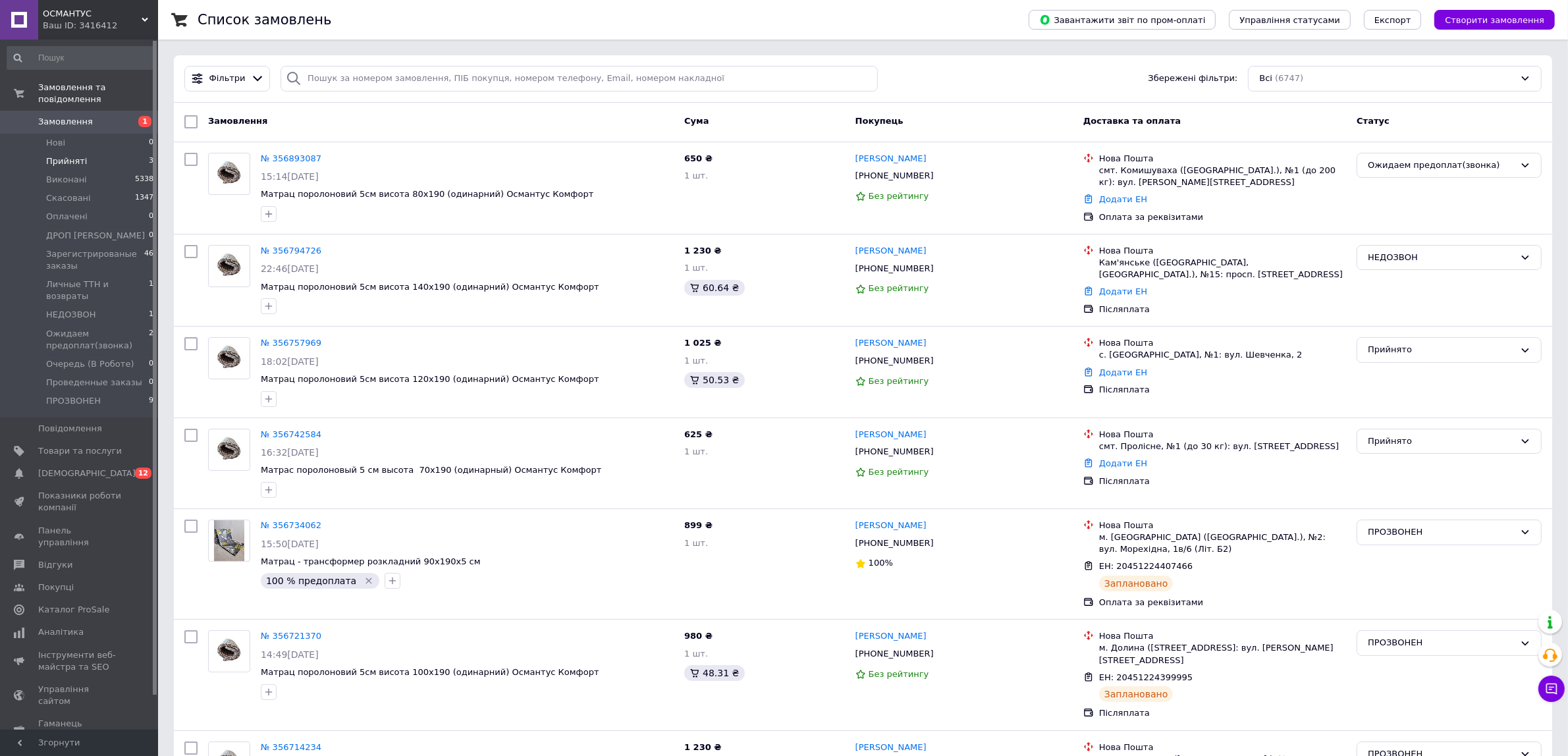
click at [77, 156] on span "Прийняті" at bounding box center [67, 161] width 41 height 12
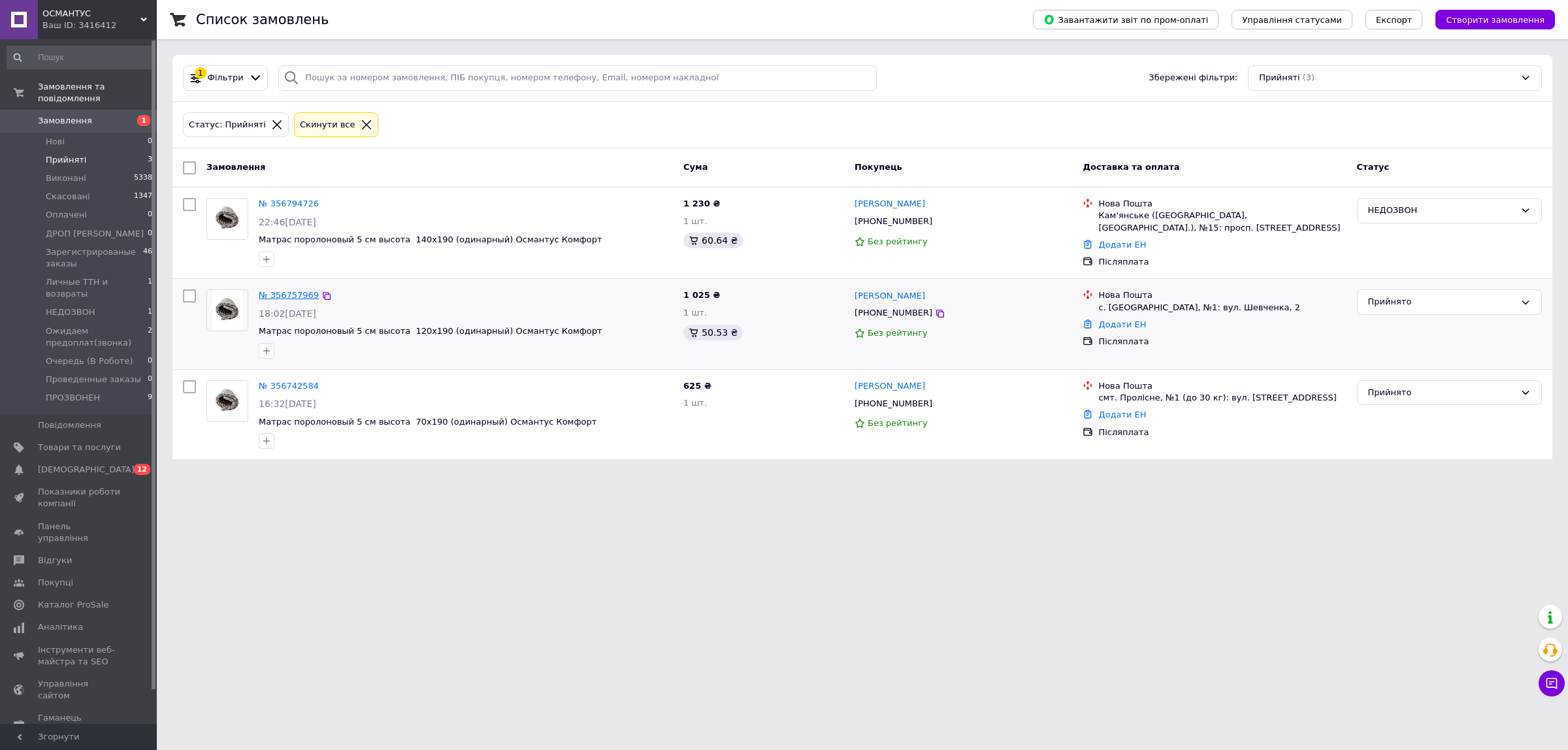
click at [281, 298] on link "№ 356757969" at bounding box center [288, 295] width 60 height 10
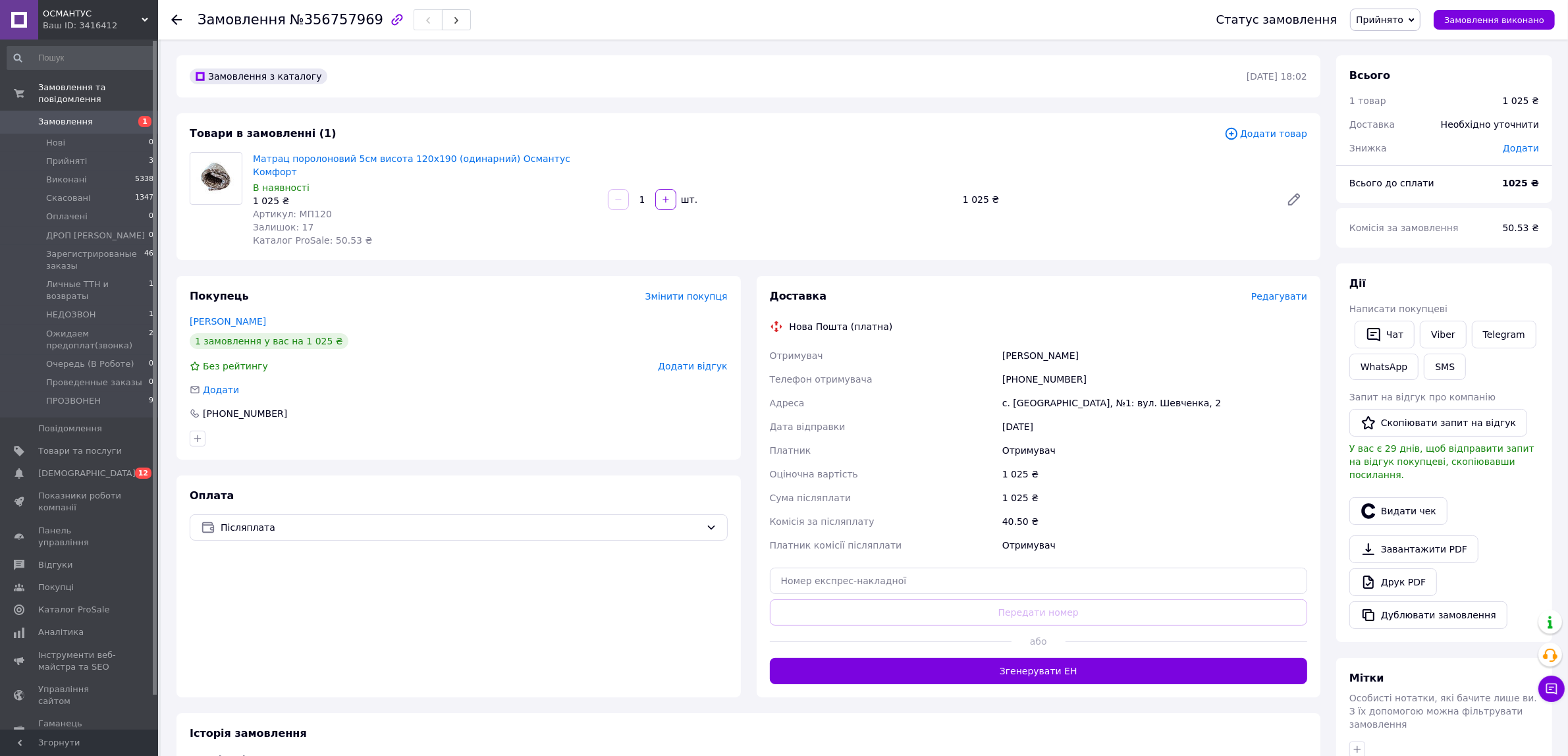
click at [1391, 24] on span "Прийнято" at bounding box center [1380, 20] width 48 height 11
click at [1442, 68] on li "Скасовано" at bounding box center [1423, 66] width 145 height 20
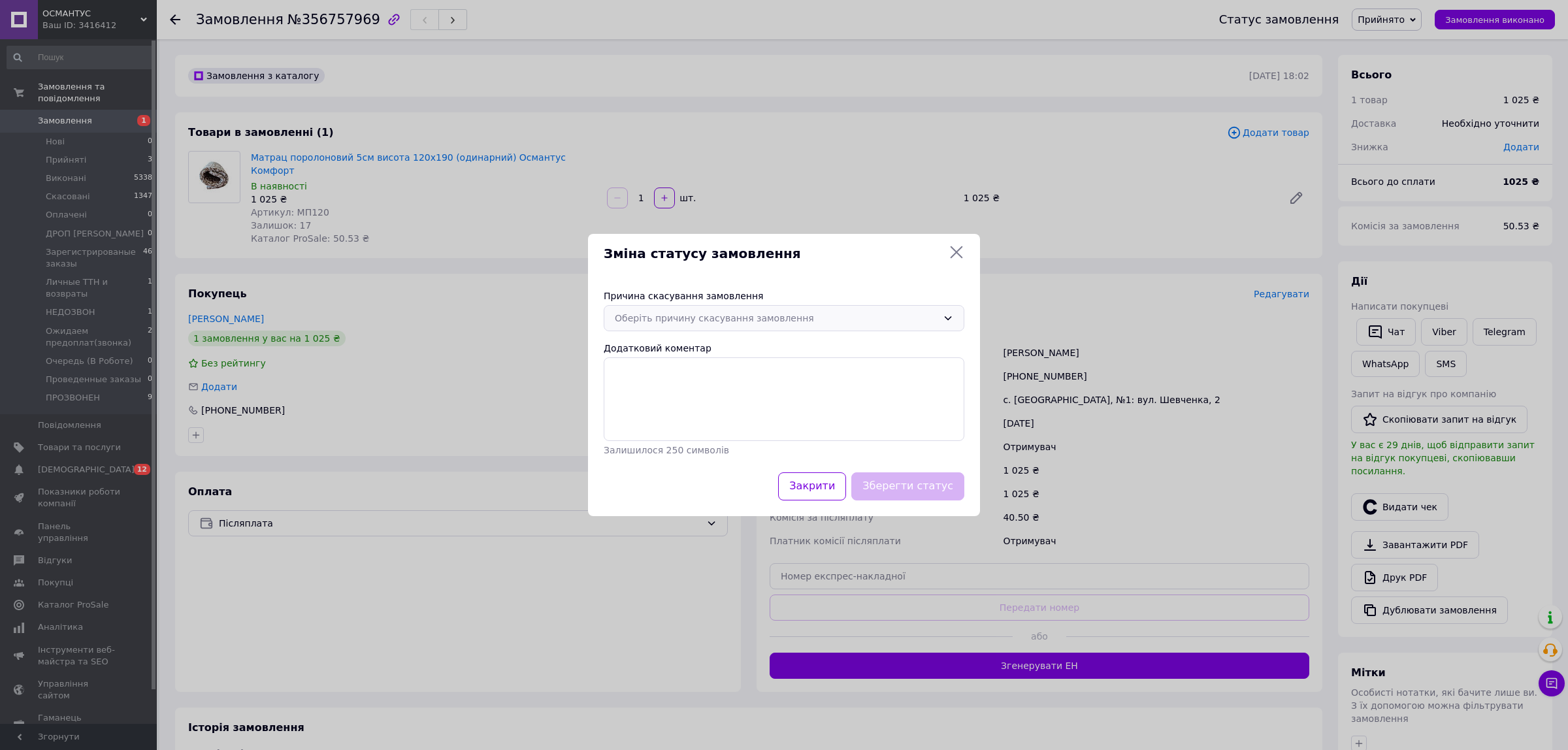
click at [831, 317] on div "Оберіть причину скасування замовлення" at bounding box center [776, 318] width 322 height 15
click at [1158, 198] on div "Зміна статусу замовлення Причина скасування замовлення Оберіть причину скасуван…" at bounding box center [784, 375] width 1568 height 750
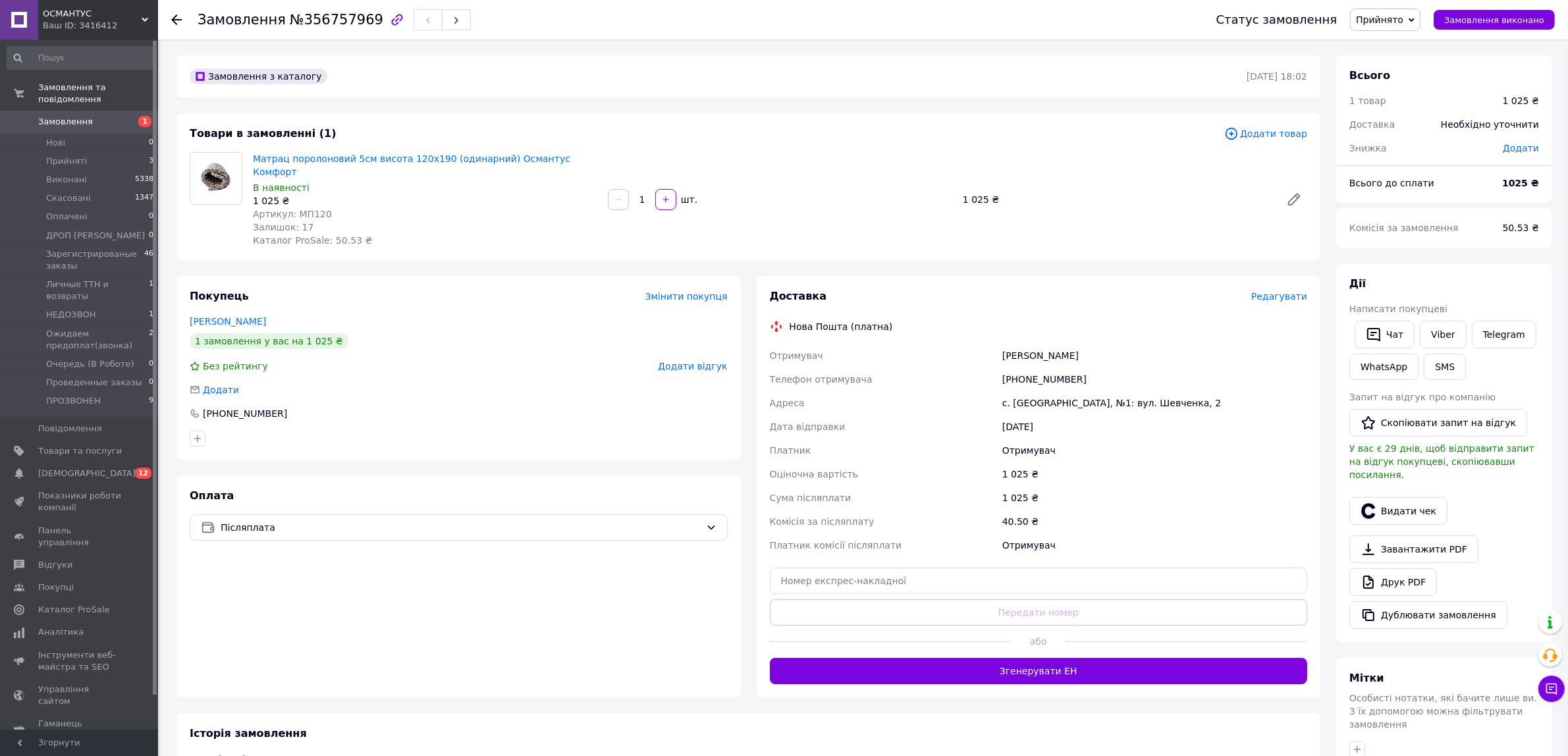
click at [1276, 291] on span "Редагувати" at bounding box center [1279, 296] width 56 height 11
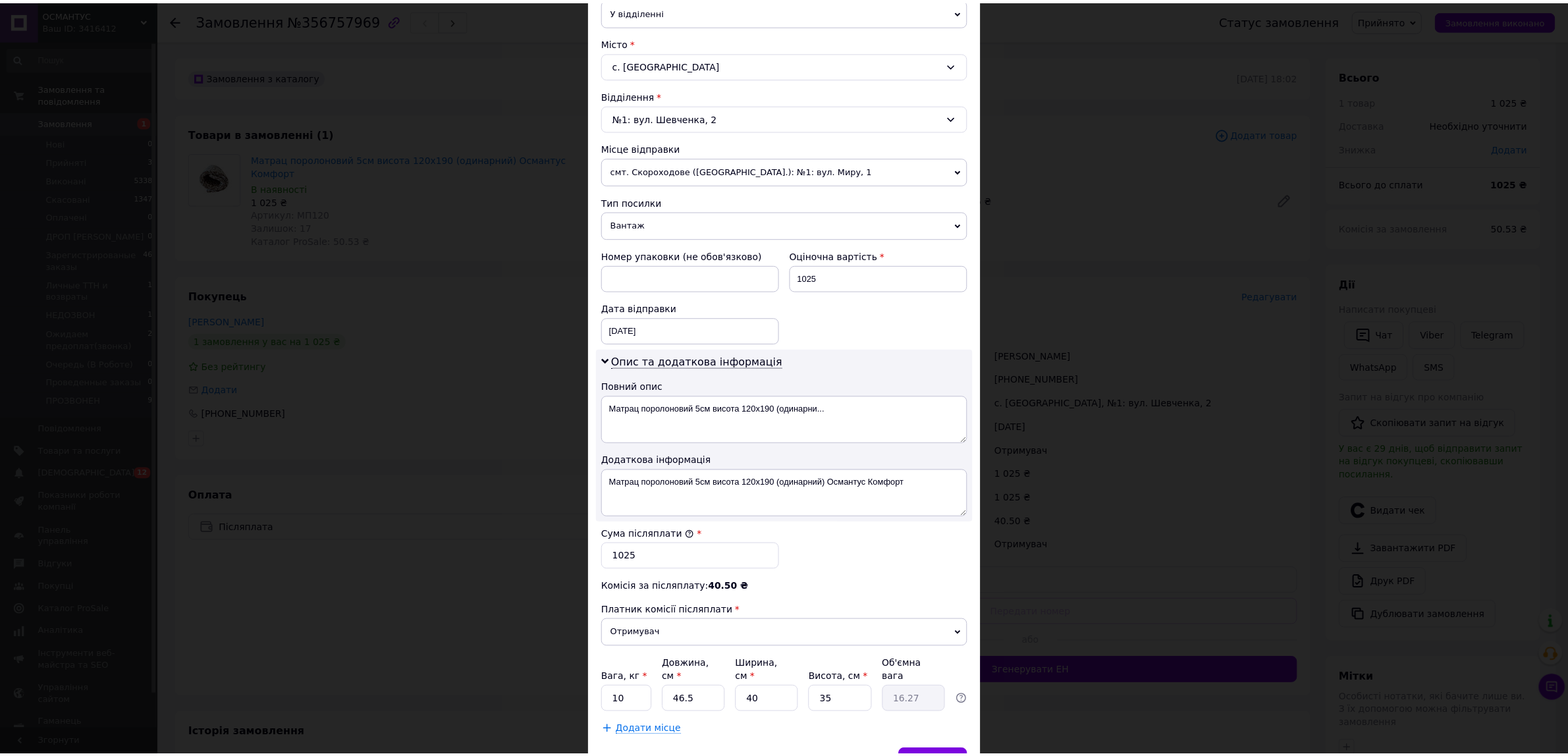
scroll to position [400, 0]
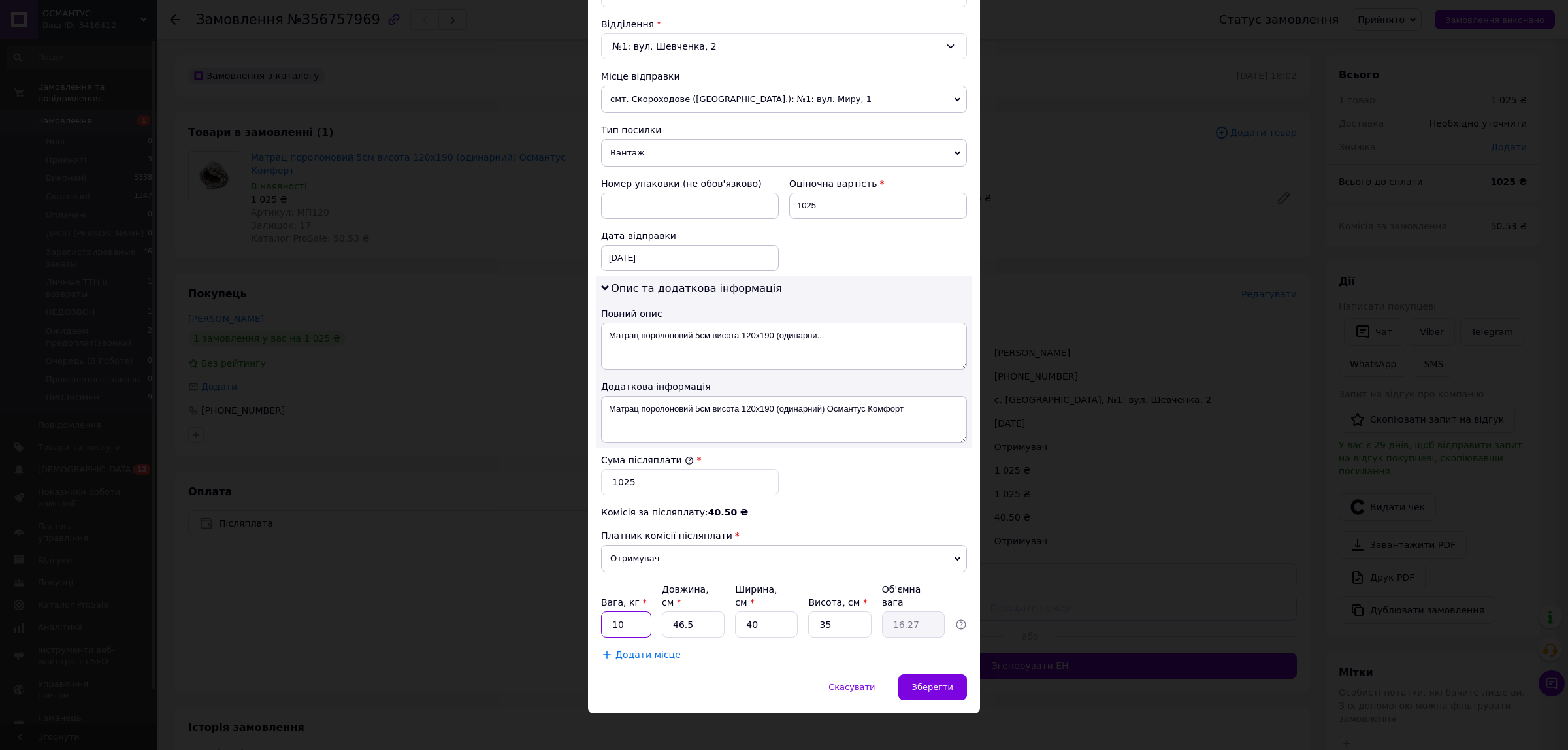
click at [612, 621] on input "10" at bounding box center [626, 625] width 50 height 26
type input "4"
click at [690, 623] on input "46.5" at bounding box center [693, 625] width 63 height 26
click at [687, 621] on input "46.5" at bounding box center [693, 625] width 63 height 26
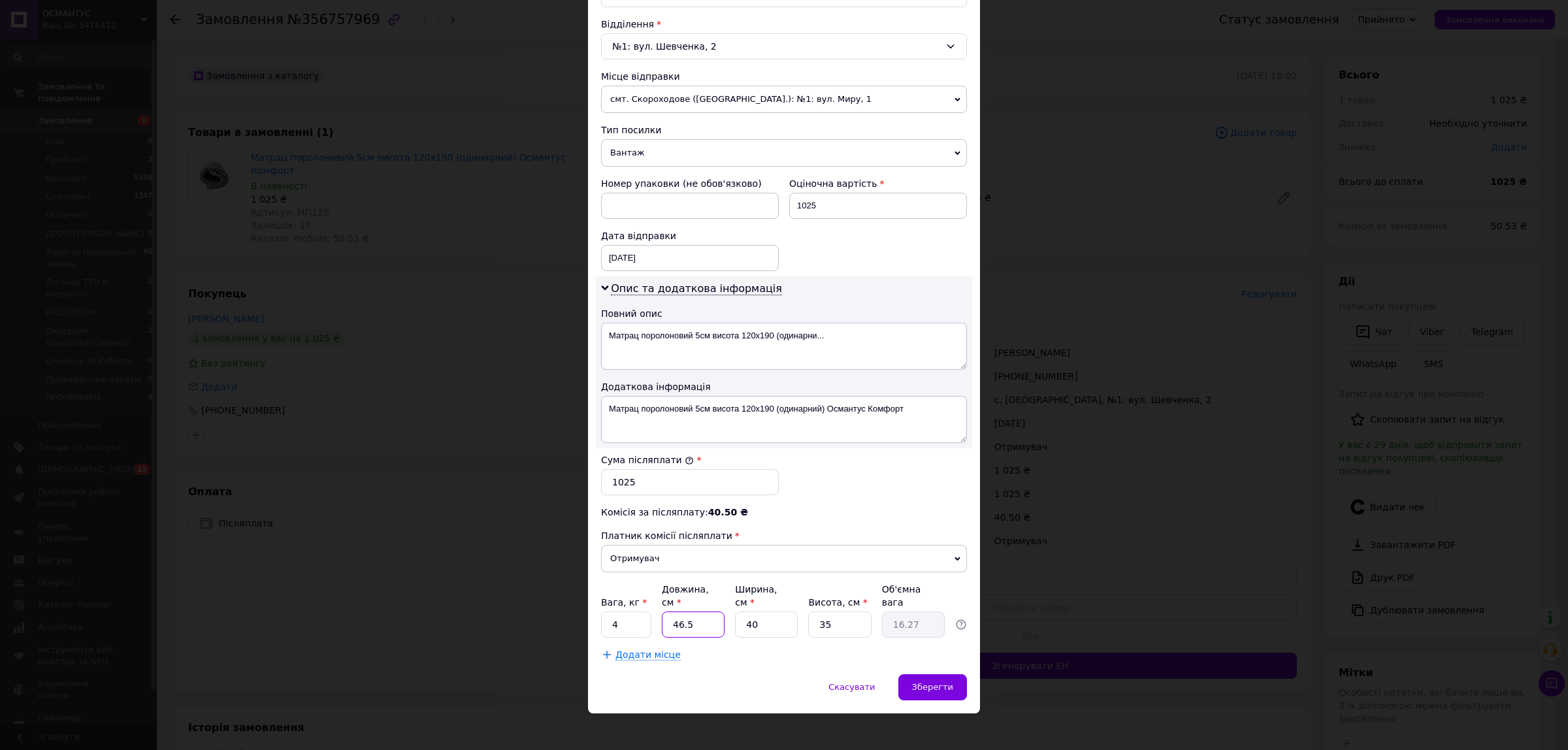
click at [711, 612] on input "46.5" at bounding box center [693, 625] width 63 height 26
type input "8"
type input "2.8"
type input "80"
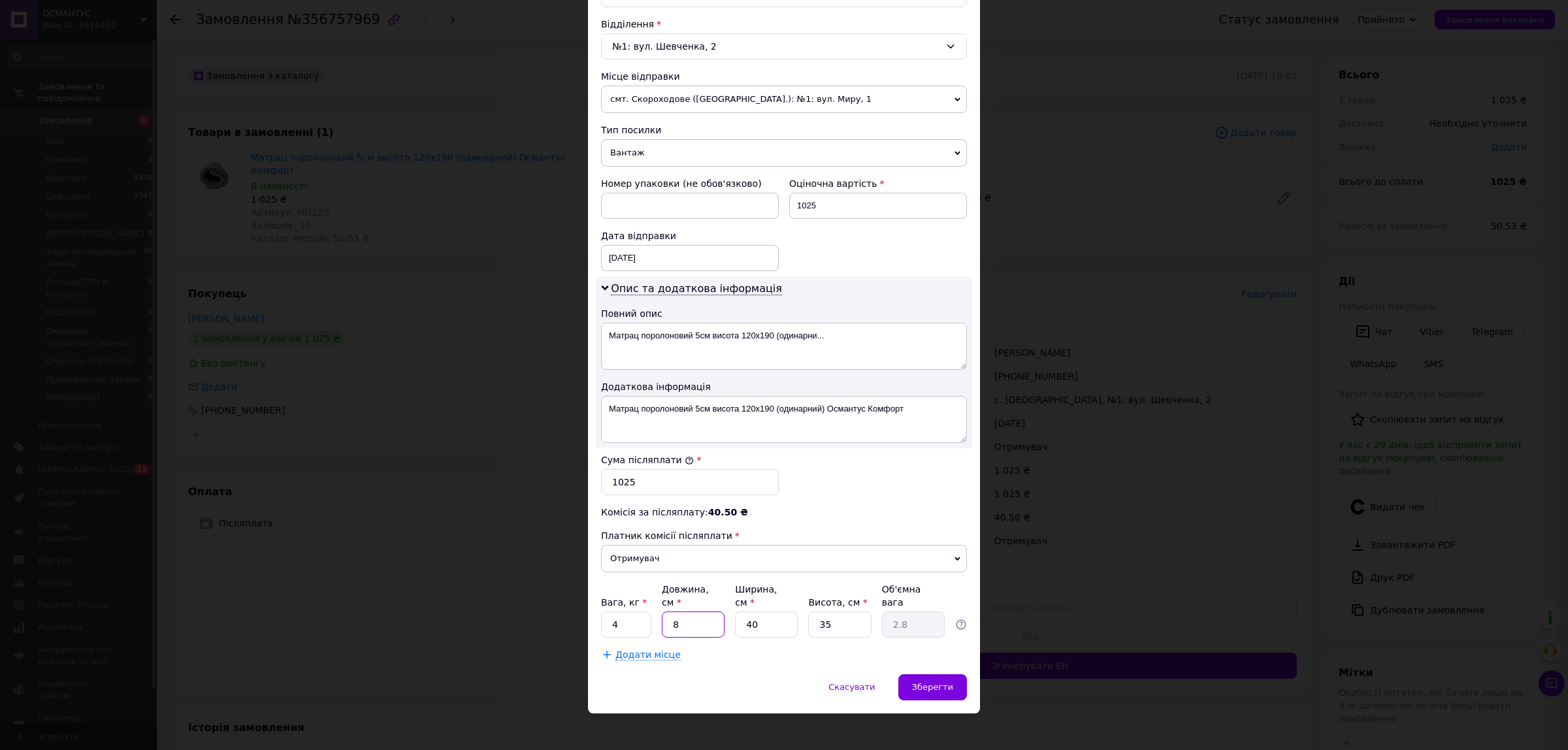
type input "28"
type input "80"
type input "7"
type input "4.9"
type input "75"
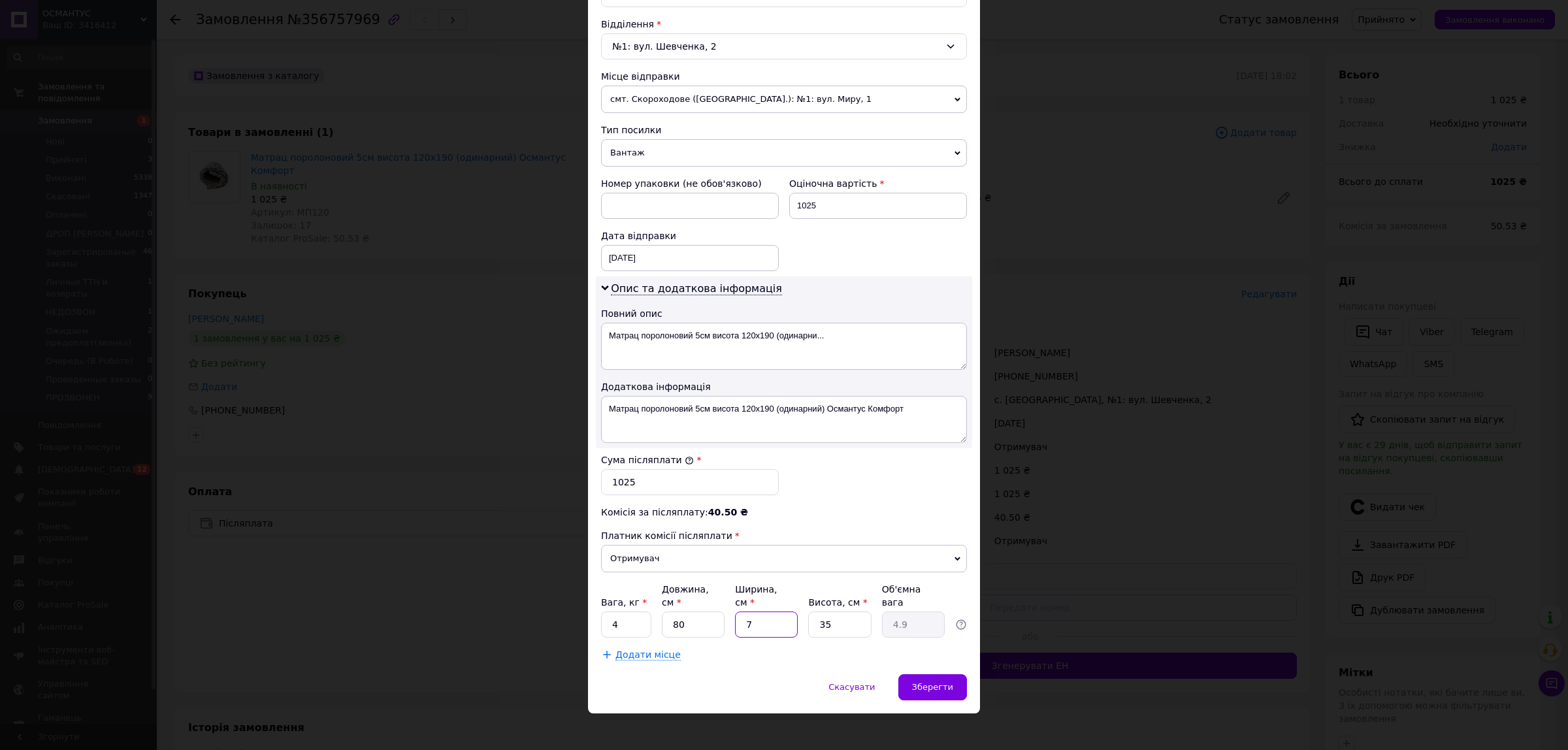
type input "52.5"
type input "75"
type input "2"
type input "3"
type input "20"
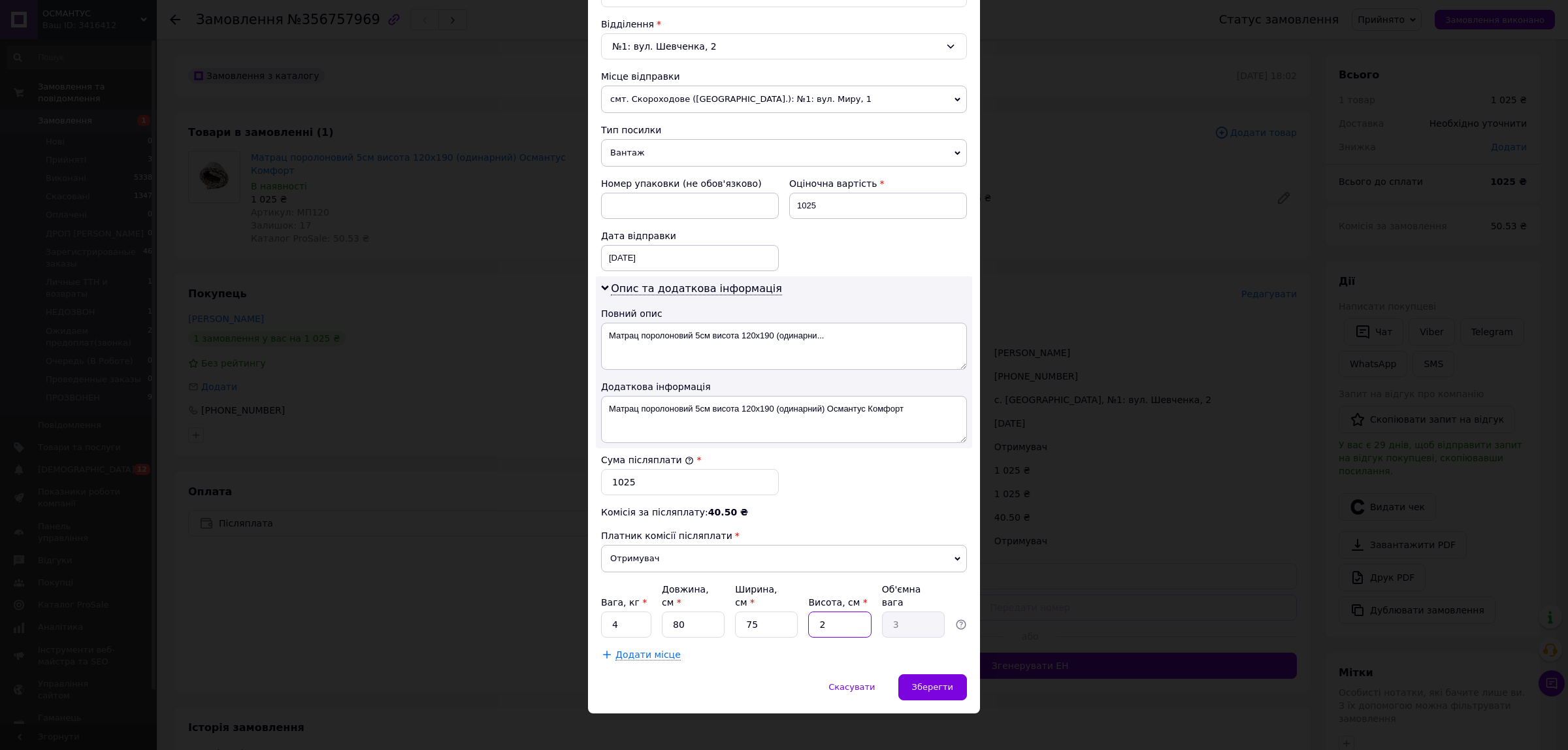
type input "30"
type input "20"
click at [935, 674] on div "Зберегти" at bounding box center [932, 687] width 69 height 26
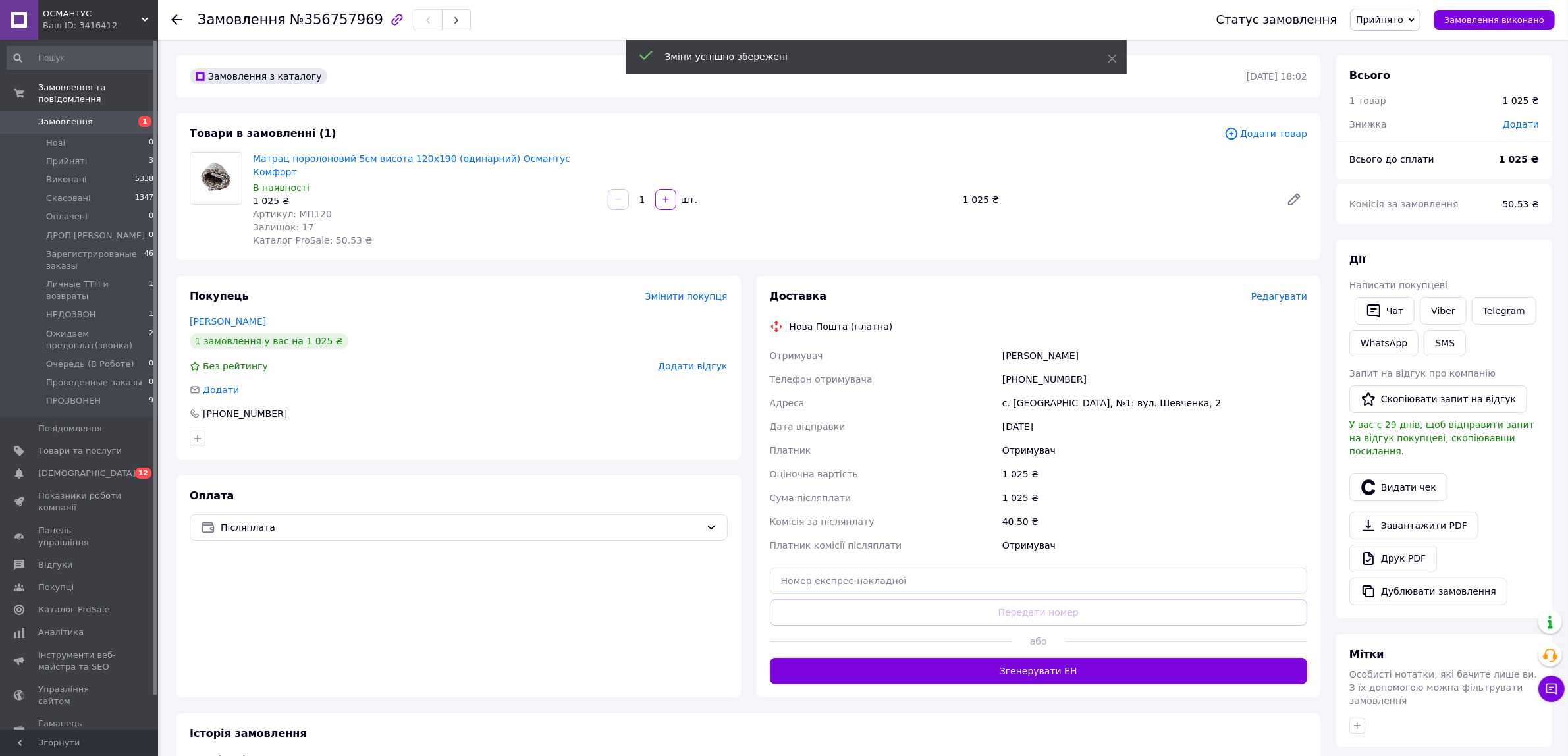
click at [1064, 663] on button "Згенерувати ЕН" at bounding box center [1039, 671] width 538 height 27
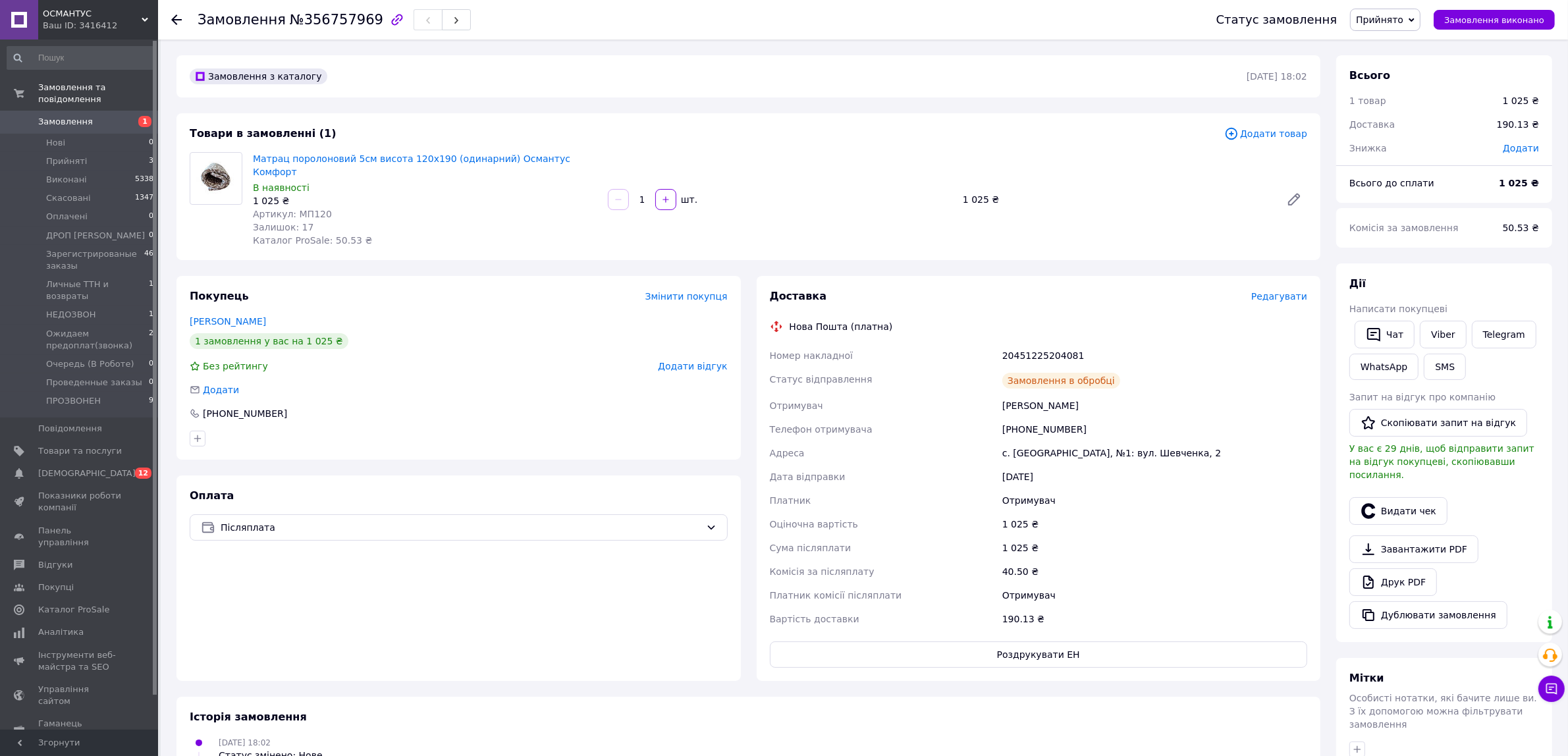
click at [1418, 11] on span "Прийнято" at bounding box center [1385, 20] width 71 height 22
click at [1423, 148] on li "ПРОЗВОНЕН" at bounding box center [1423, 150] width 145 height 20
click at [64, 156] on span "Прийняті" at bounding box center [67, 161] width 41 height 12
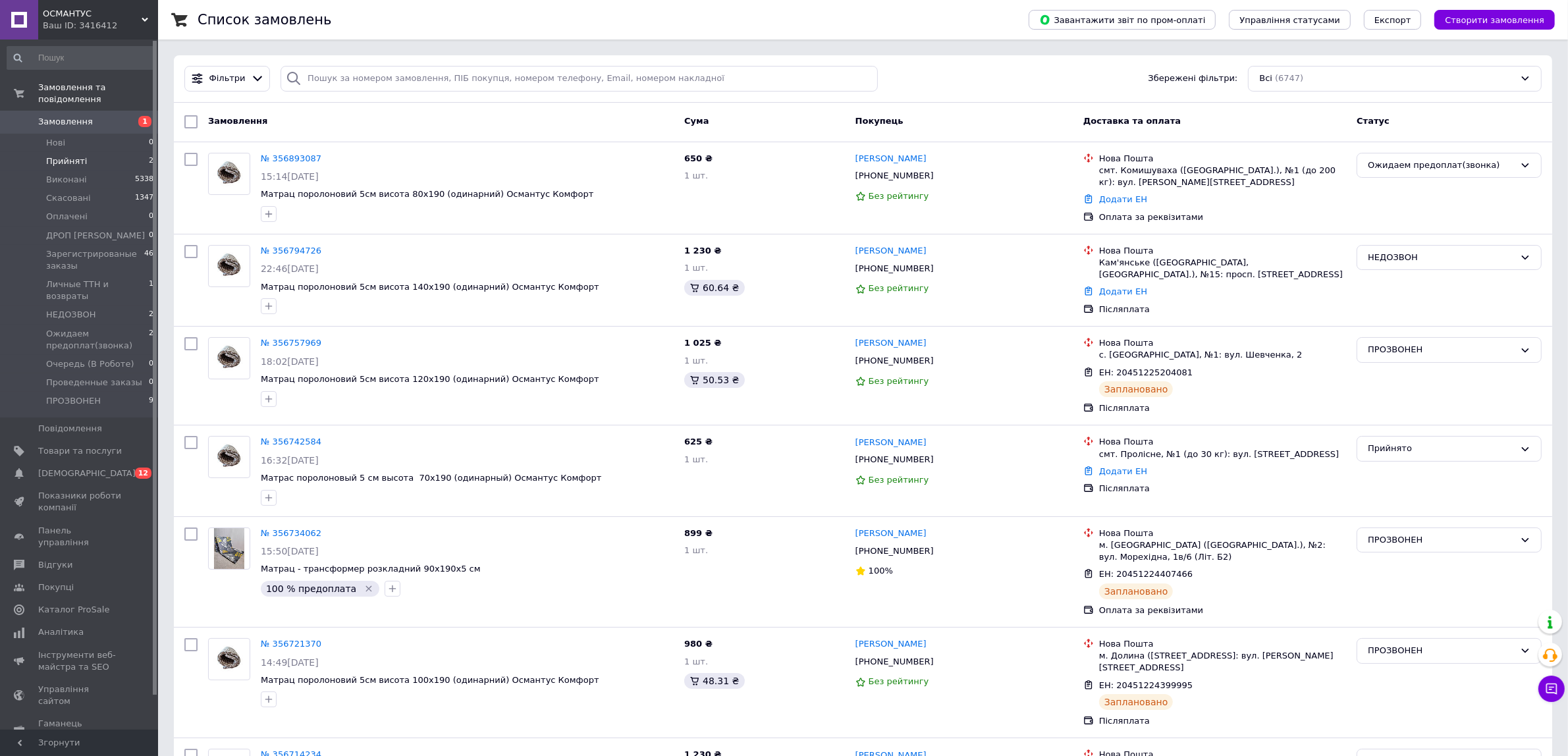
click at [60, 156] on span "Прийняті" at bounding box center [67, 161] width 41 height 12
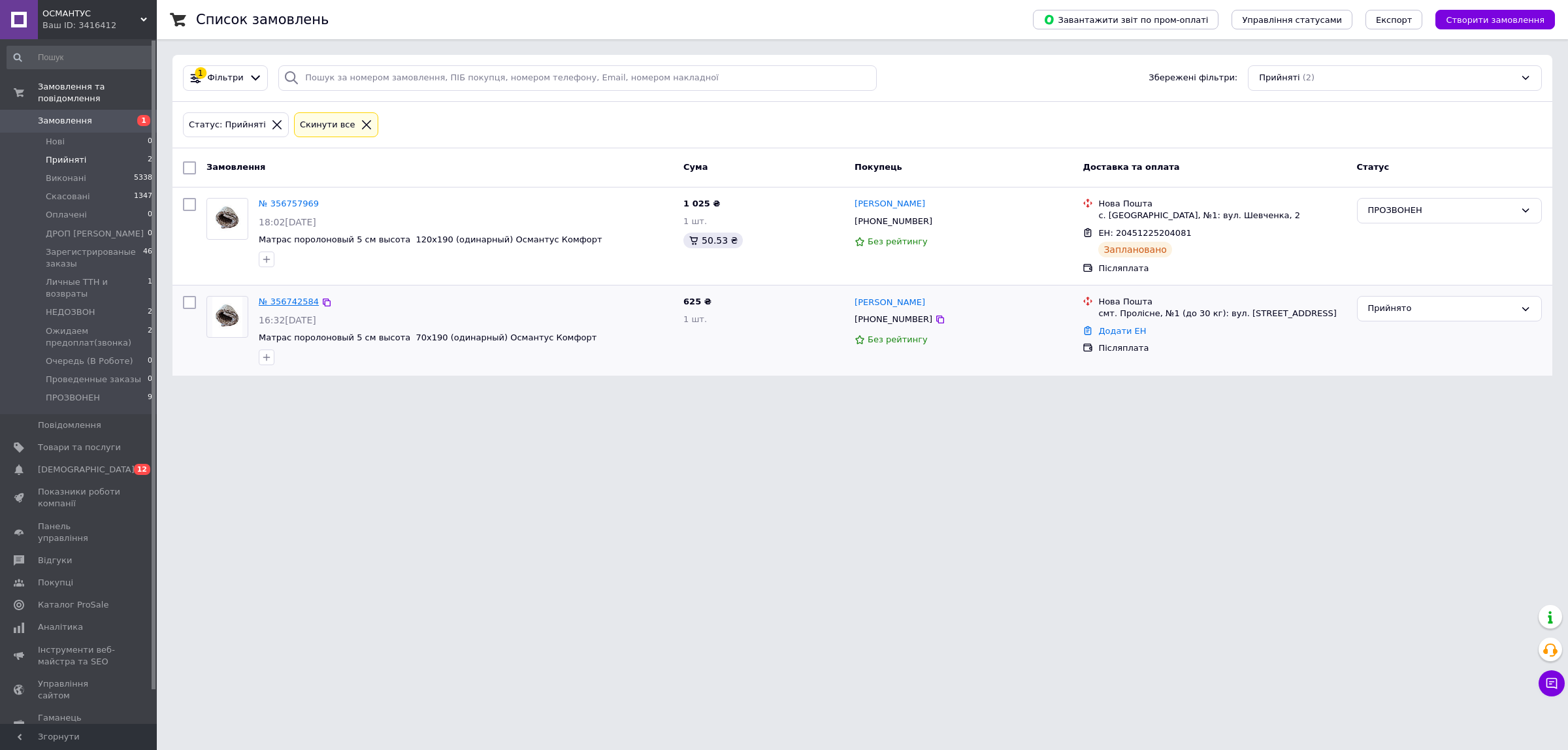
click at [289, 300] on link "№ 356742584" at bounding box center [288, 302] width 60 height 10
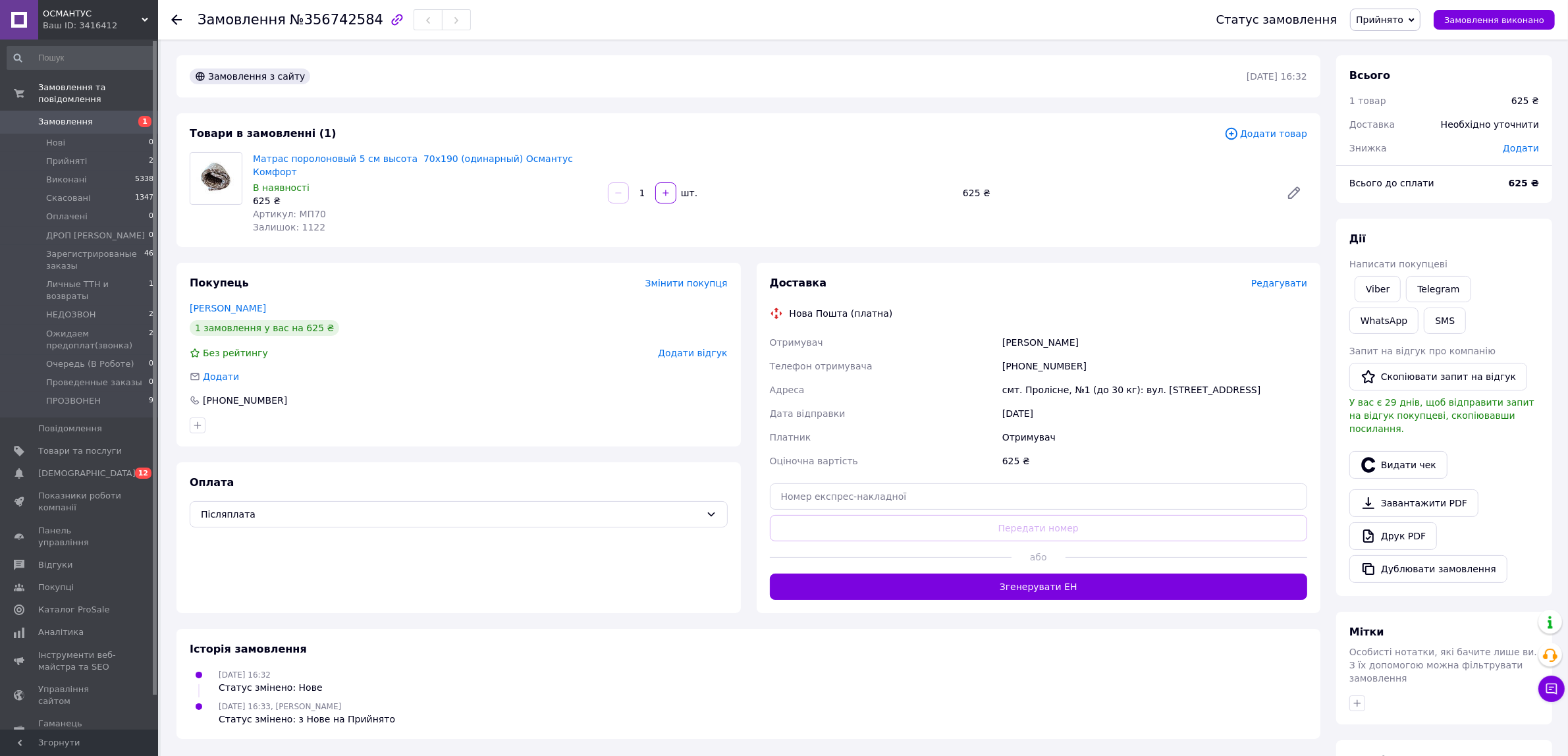
click at [1380, 18] on span "Прийнято" at bounding box center [1380, 20] width 48 height 11
click at [1413, 72] on li "НЕДОЗВОН" at bounding box center [1423, 71] width 145 height 20
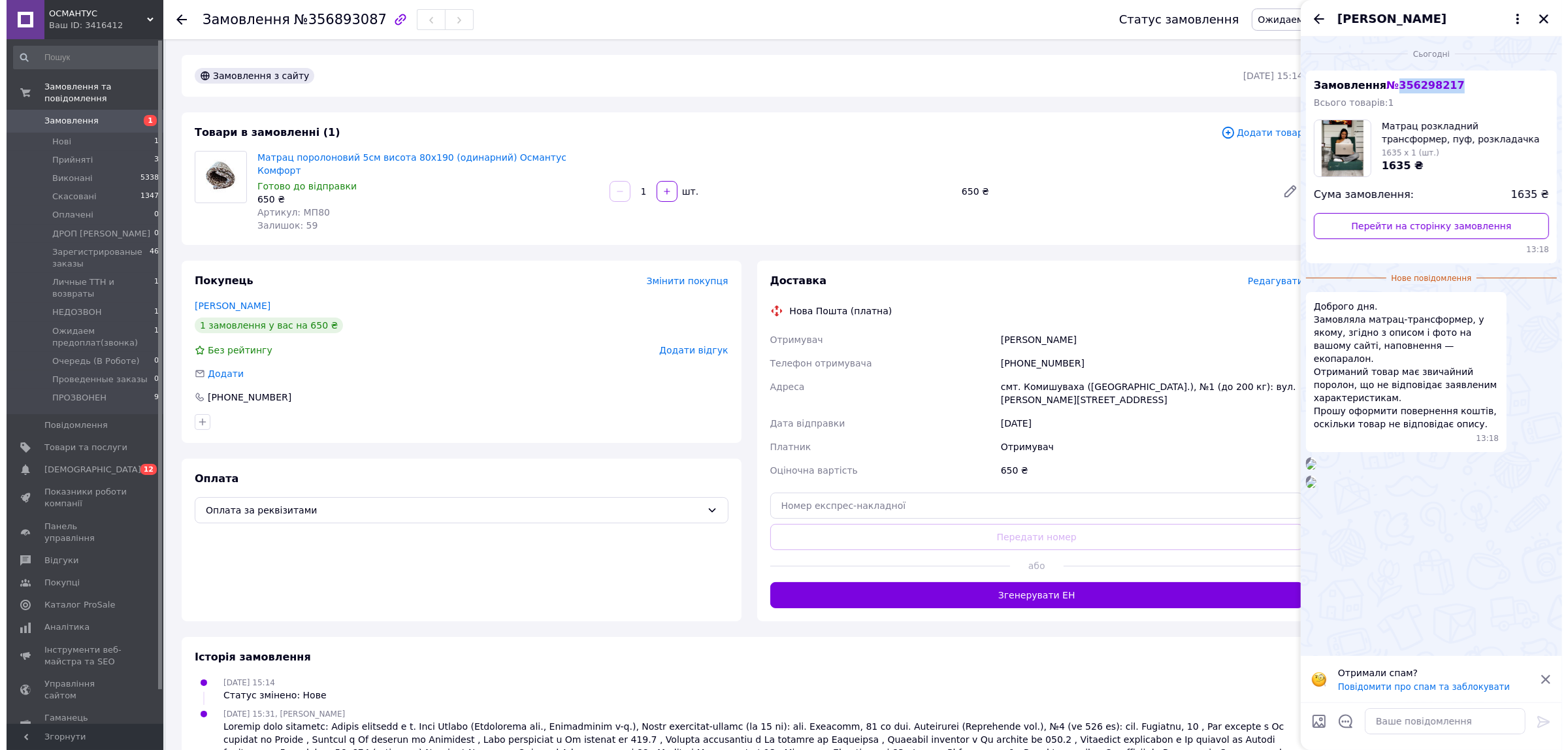
scroll to position [147, 0]
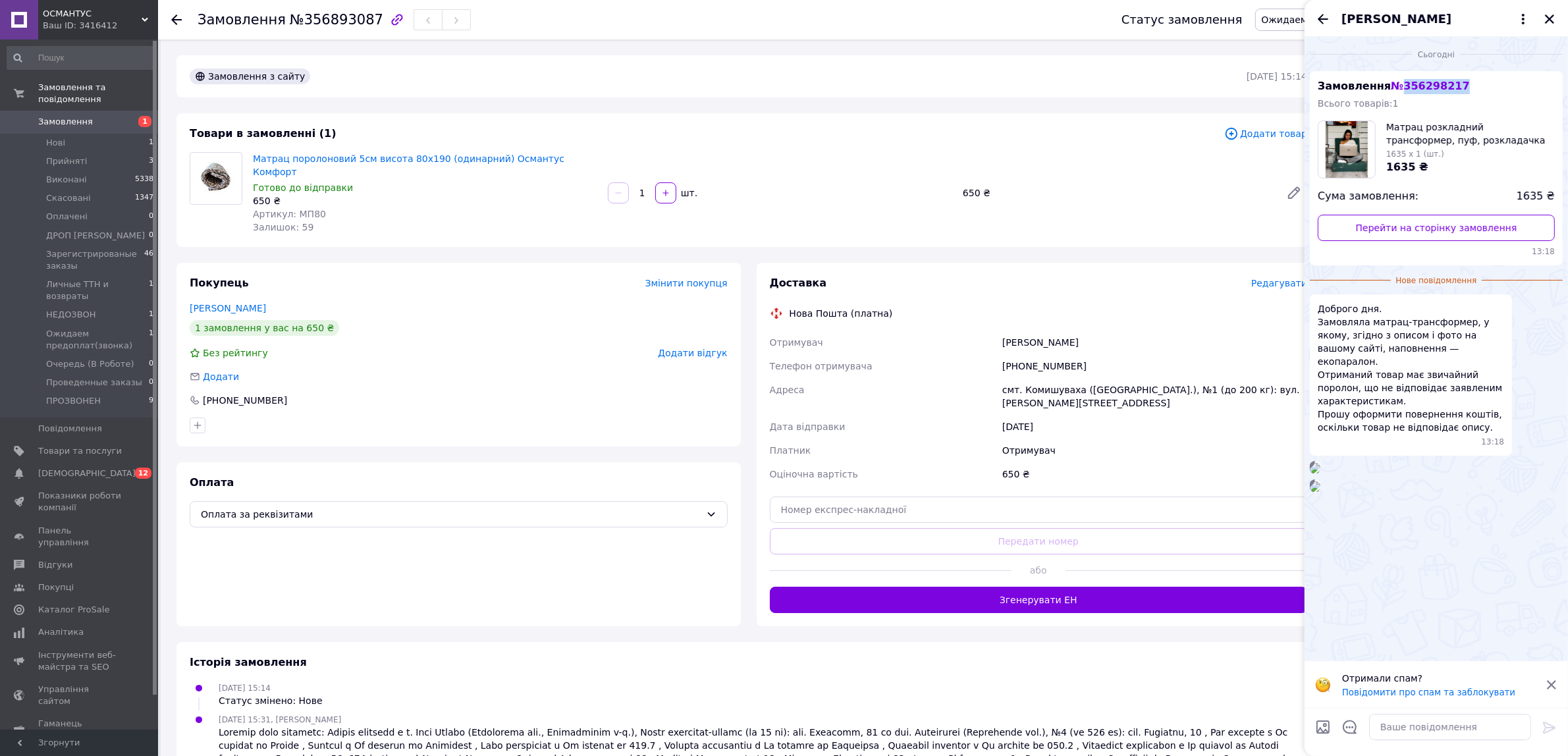
click at [1320, 492] on img at bounding box center [1314, 486] width 11 height 11
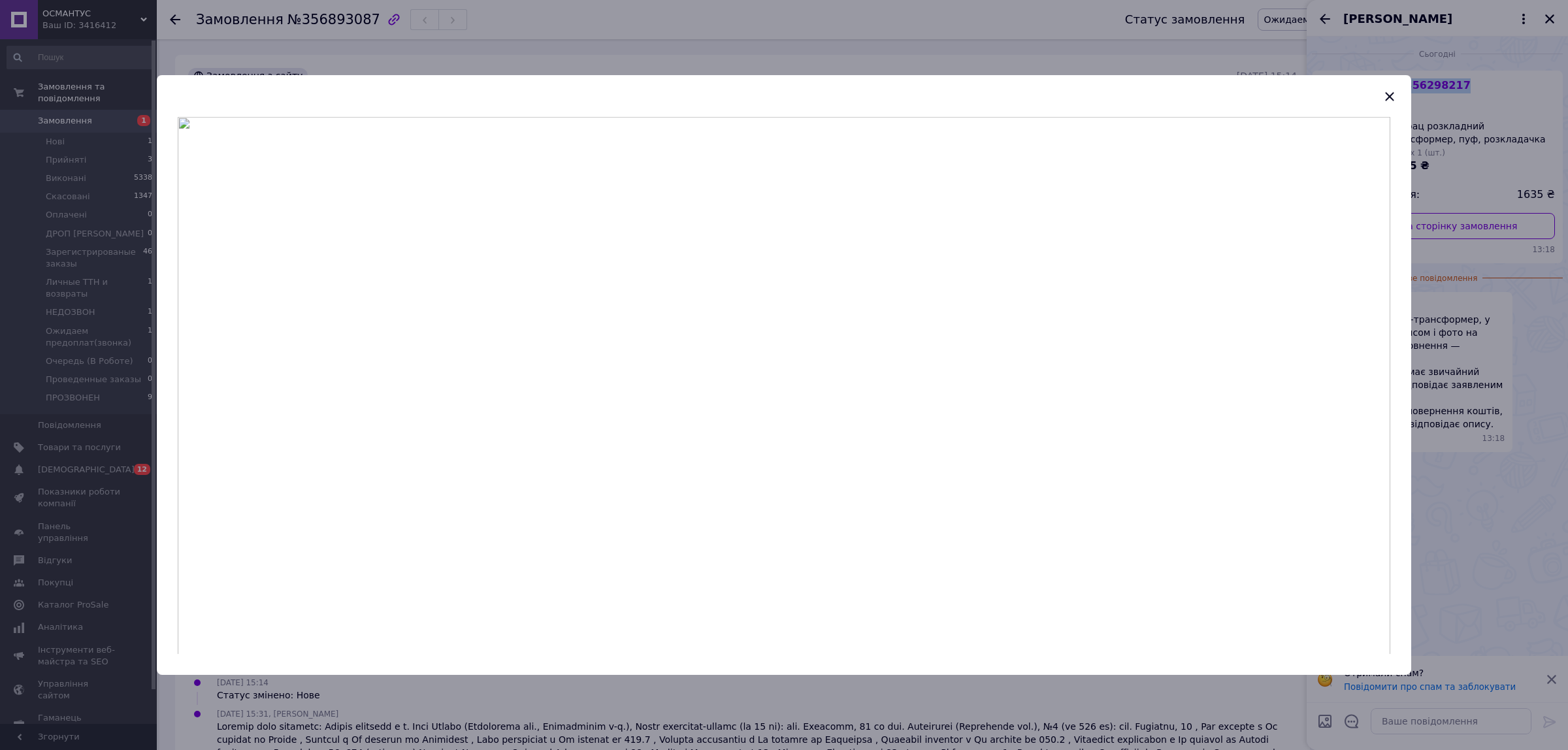
click at [1387, 98] on icon "button" at bounding box center [1389, 97] width 8 height 8
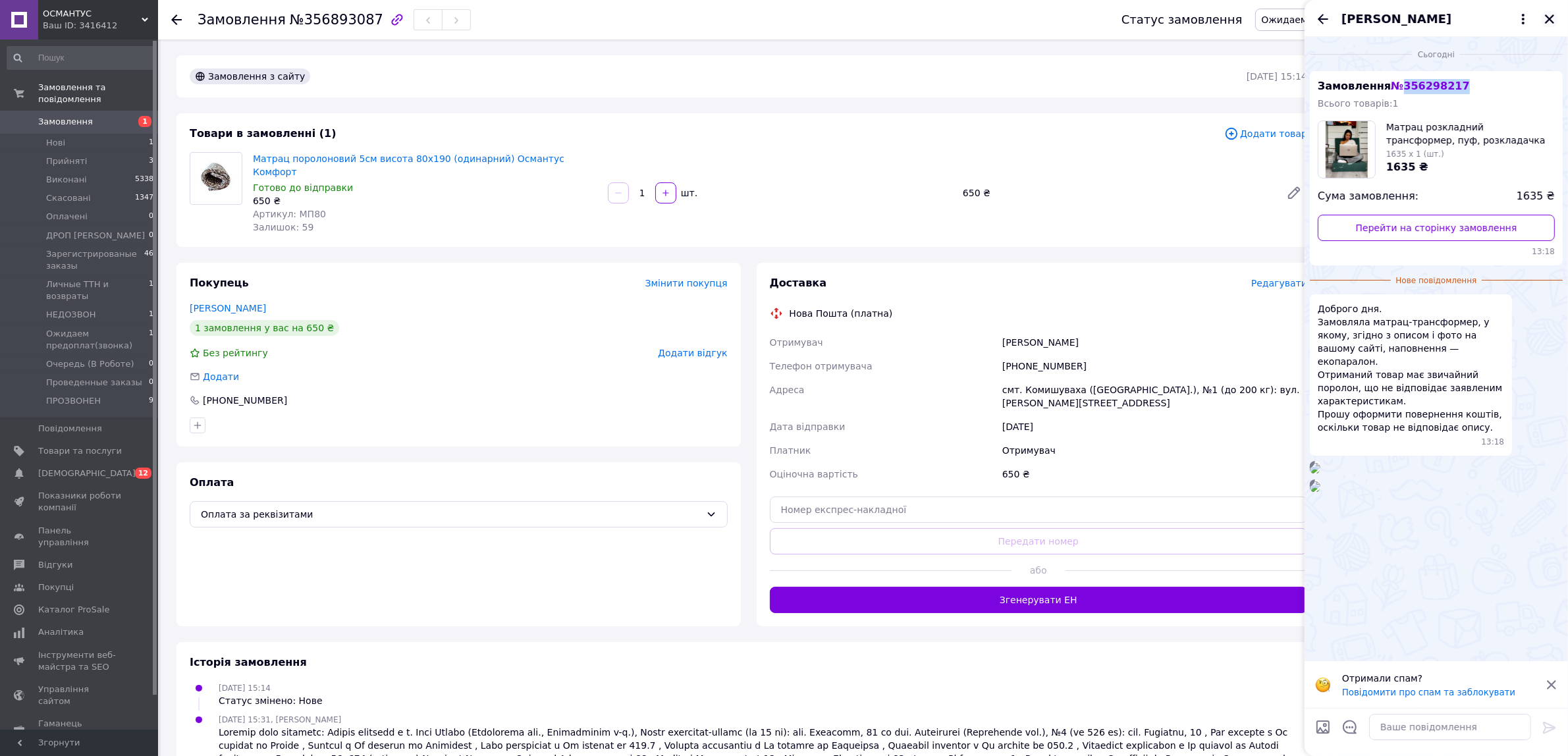
click at [1550, 21] on icon "Закрити" at bounding box center [1549, 19] width 12 height 12
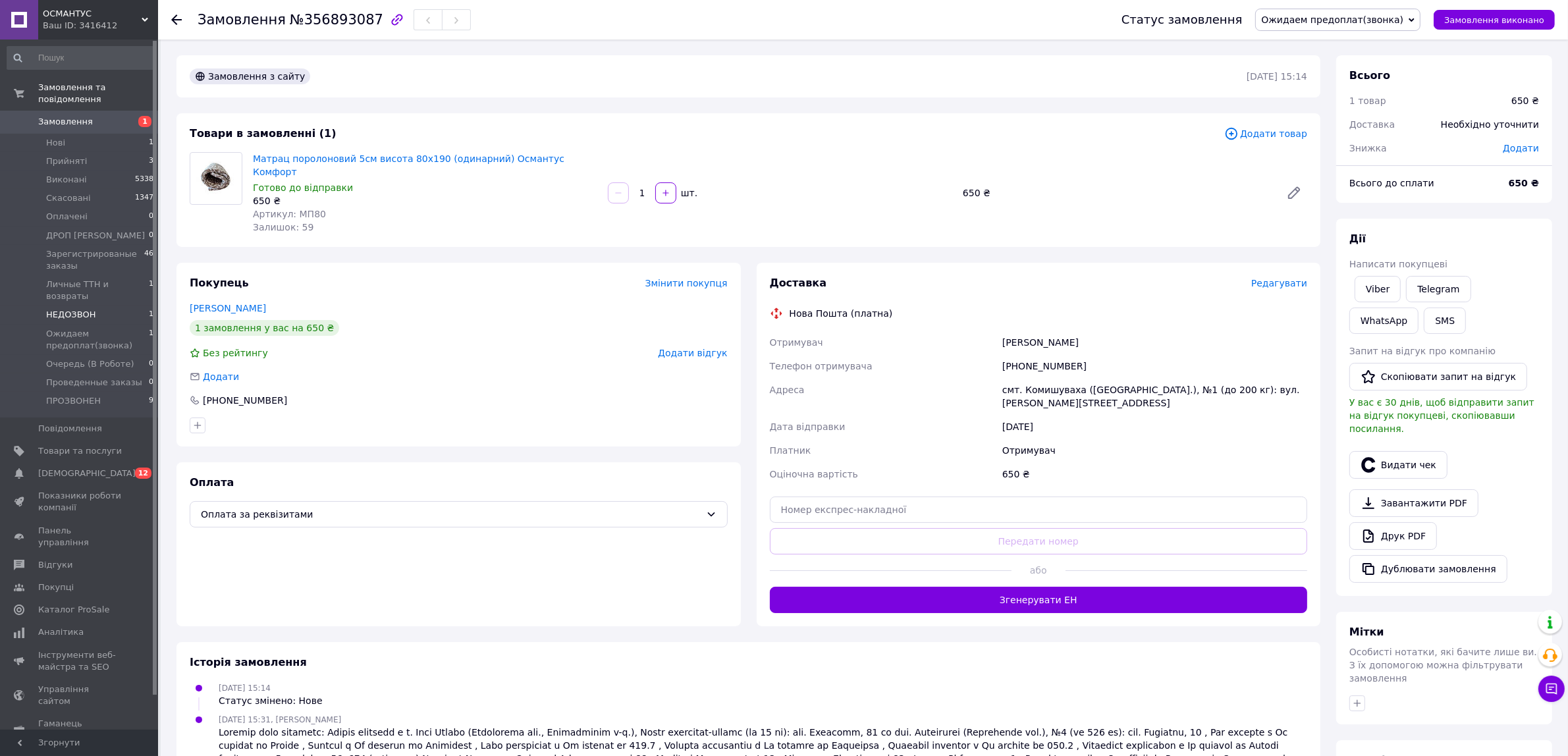
click at [85, 309] on span "НЕДОЗВОН" at bounding box center [71, 315] width 50 height 12
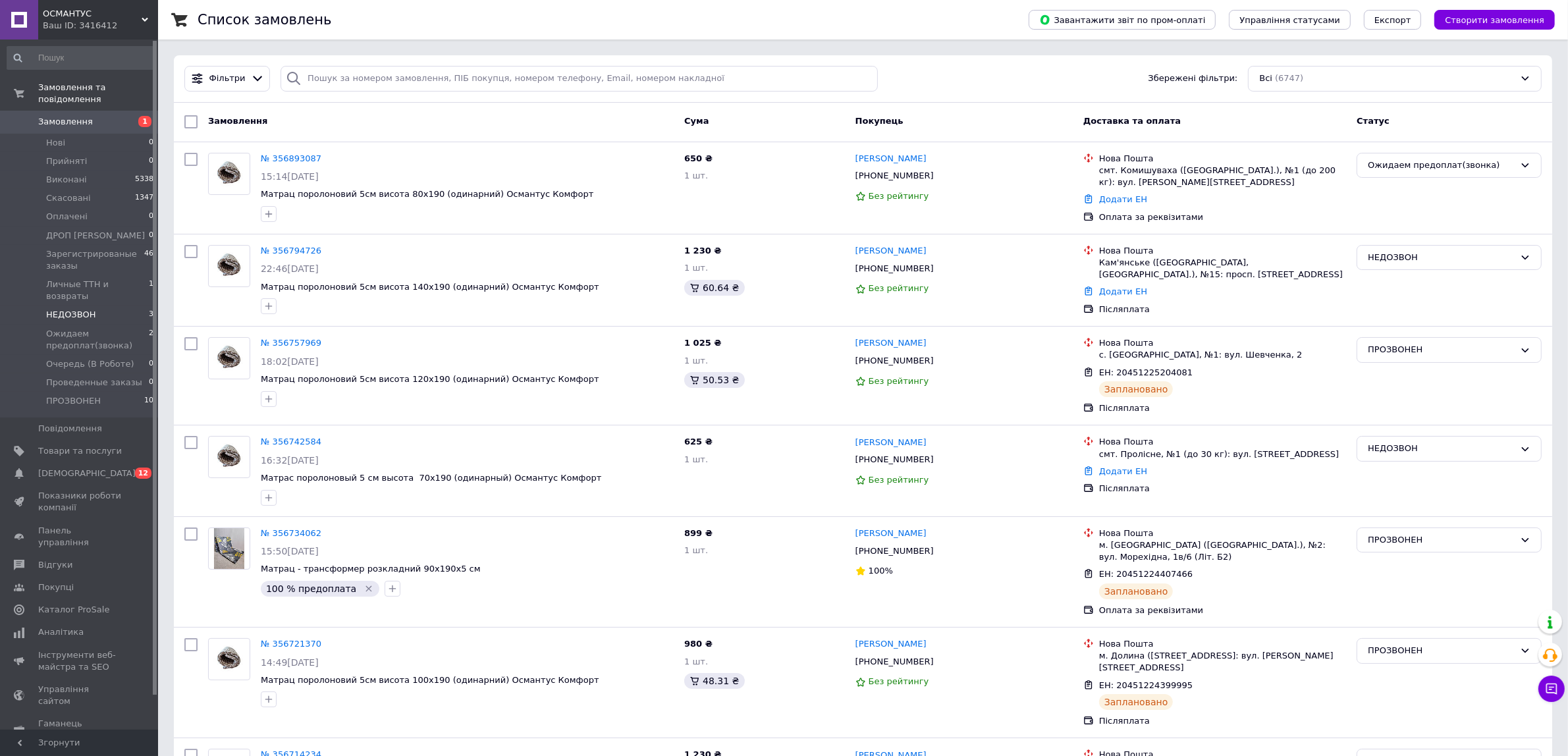
click at [82, 309] on span "НЕДОЗВОН" at bounding box center [71, 315] width 50 height 12
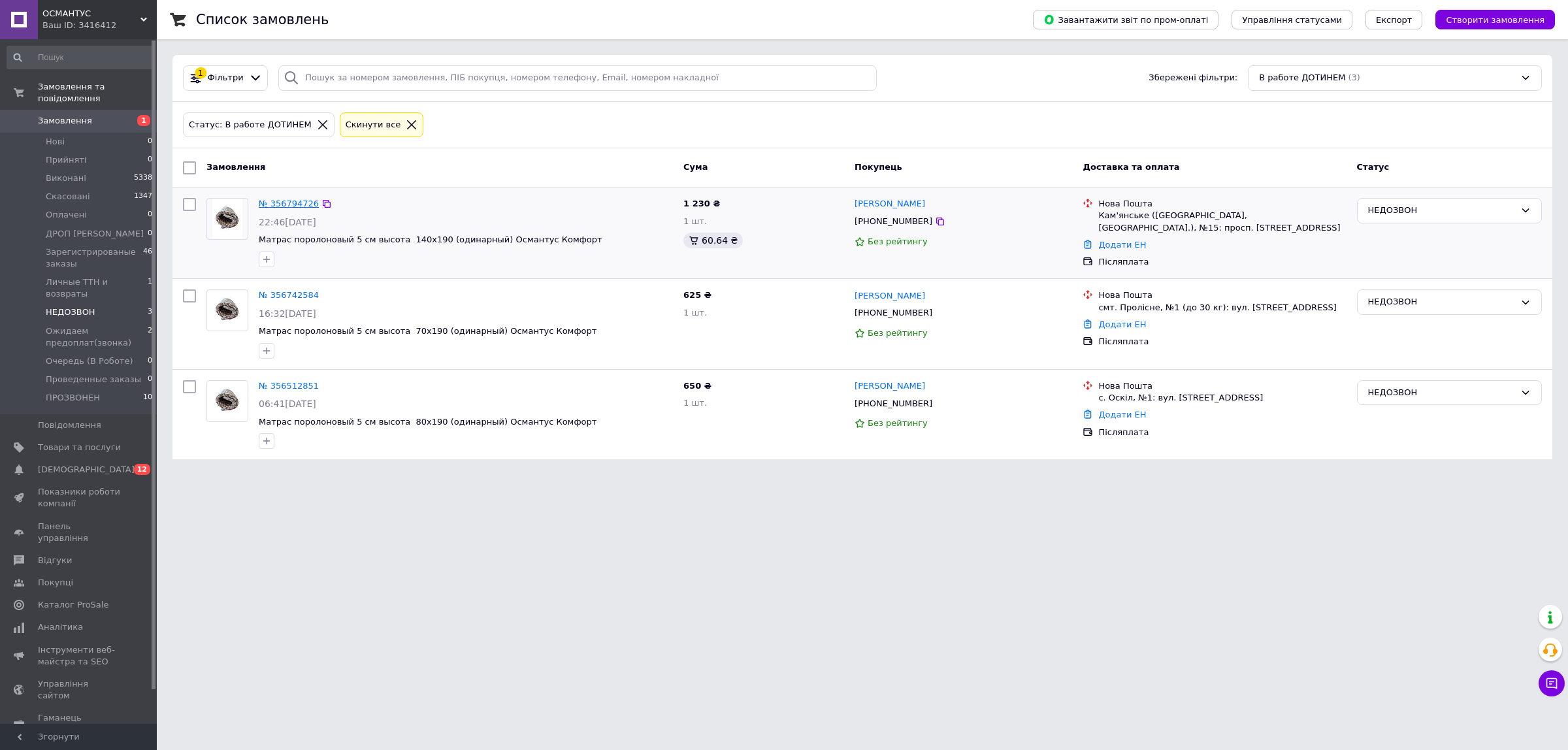
click at [295, 206] on link "№ 356794726" at bounding box center [288, 204] width 60 height 10
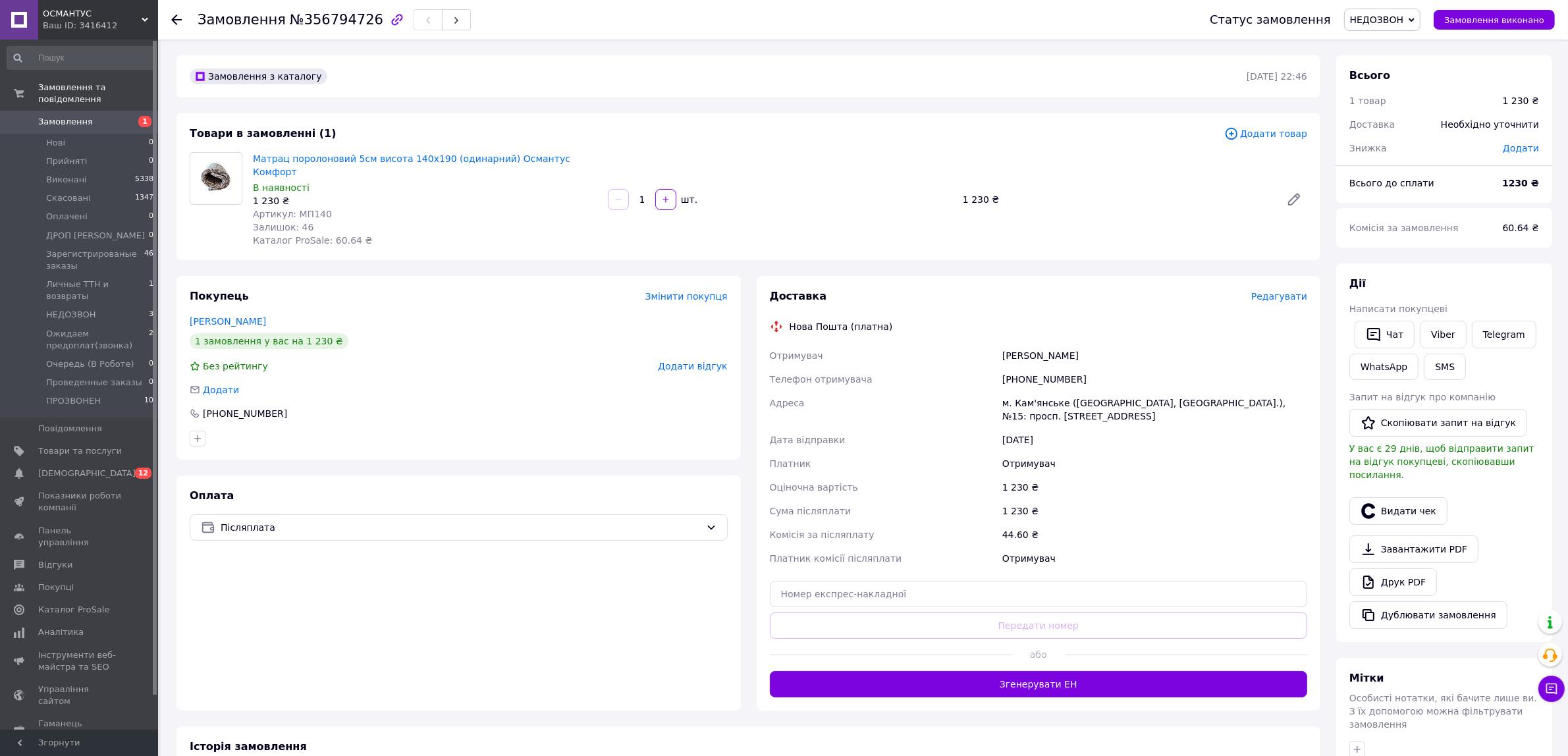
click at [1288, 291] on span "Редагувати" at bounding box center [1279, 296] width 56 height 11
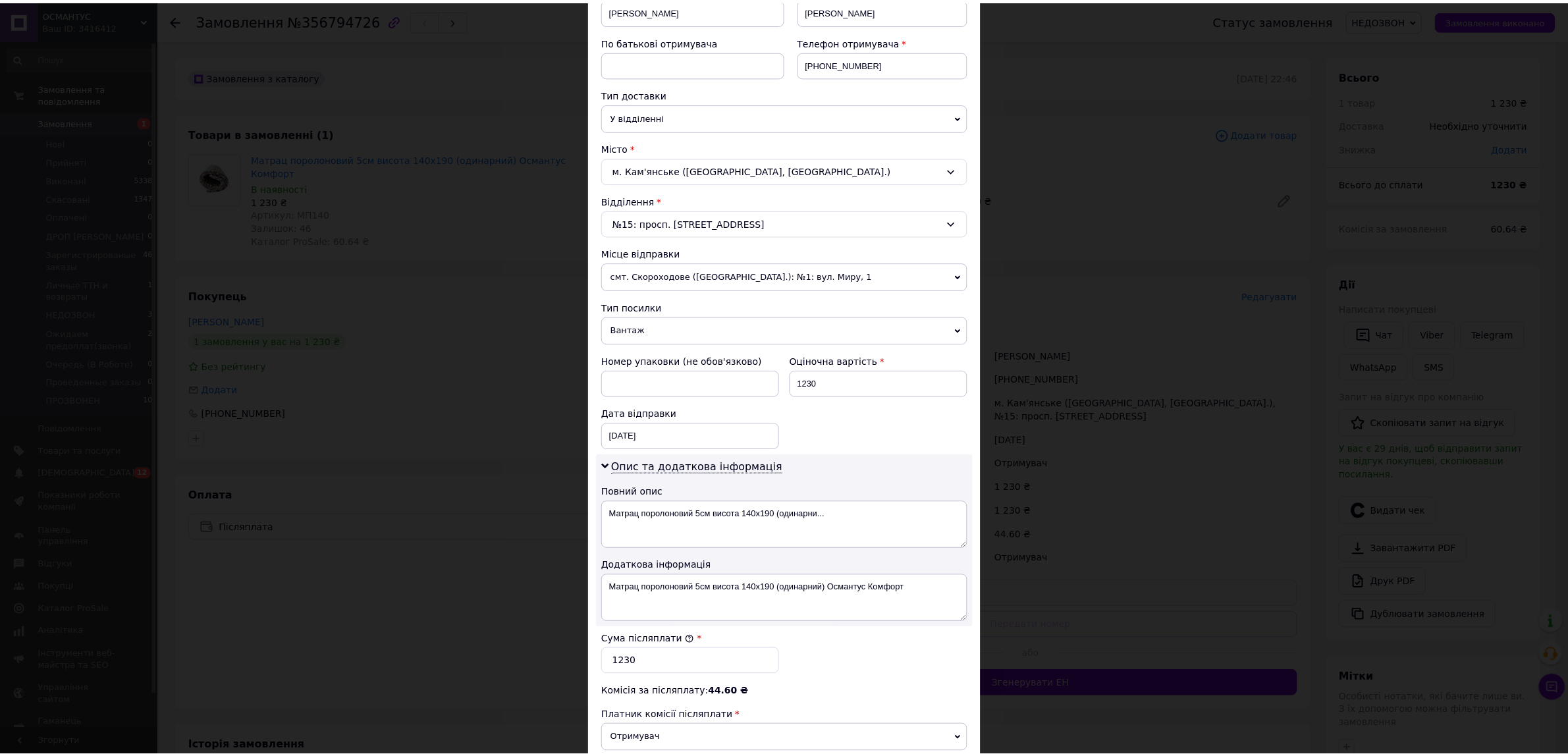
scroll to position [400, 0]
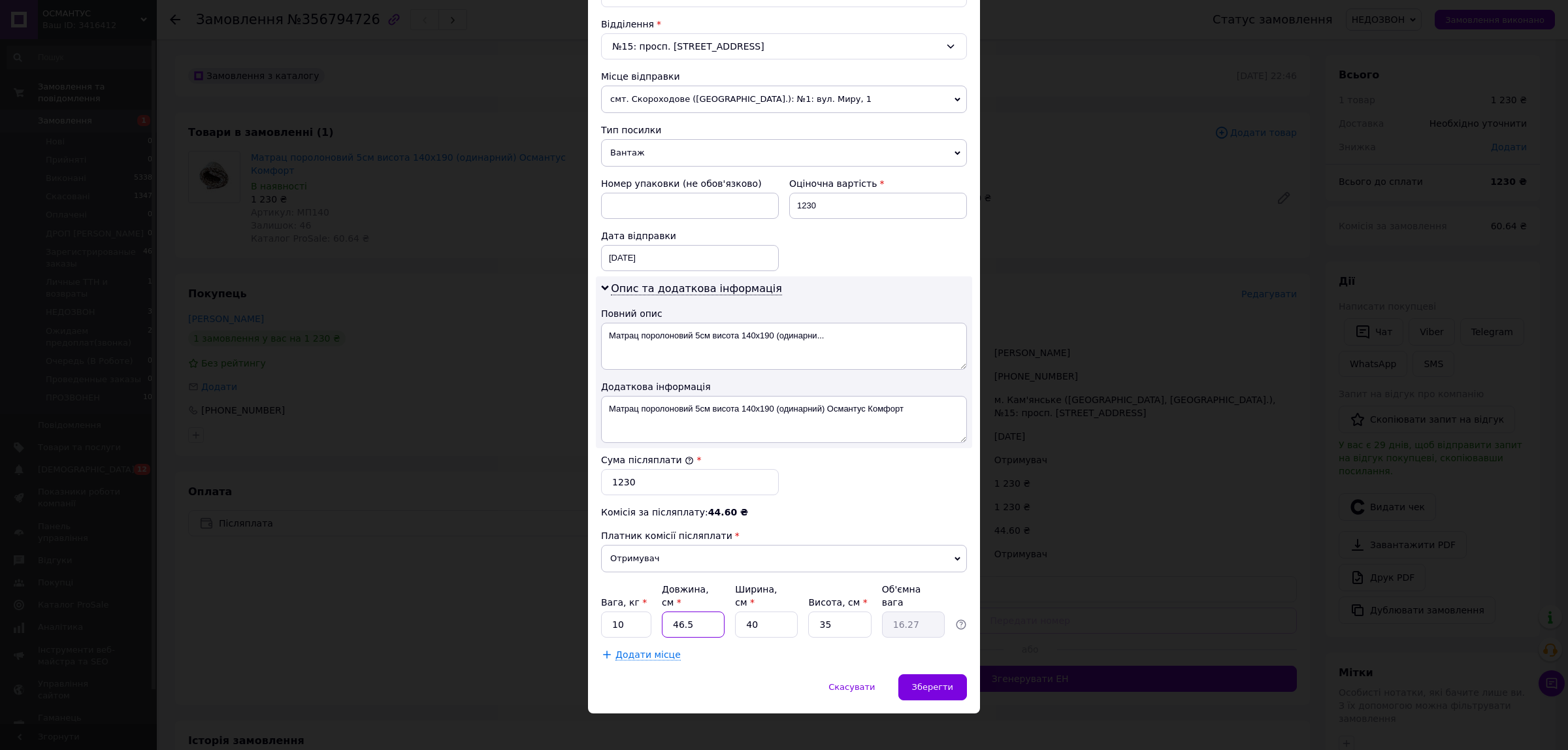
click at [680, 612] on input "46.5" at bounding box center [693, 625] width 63 height 26
type input "8"
type input "2.8"
type input "80"
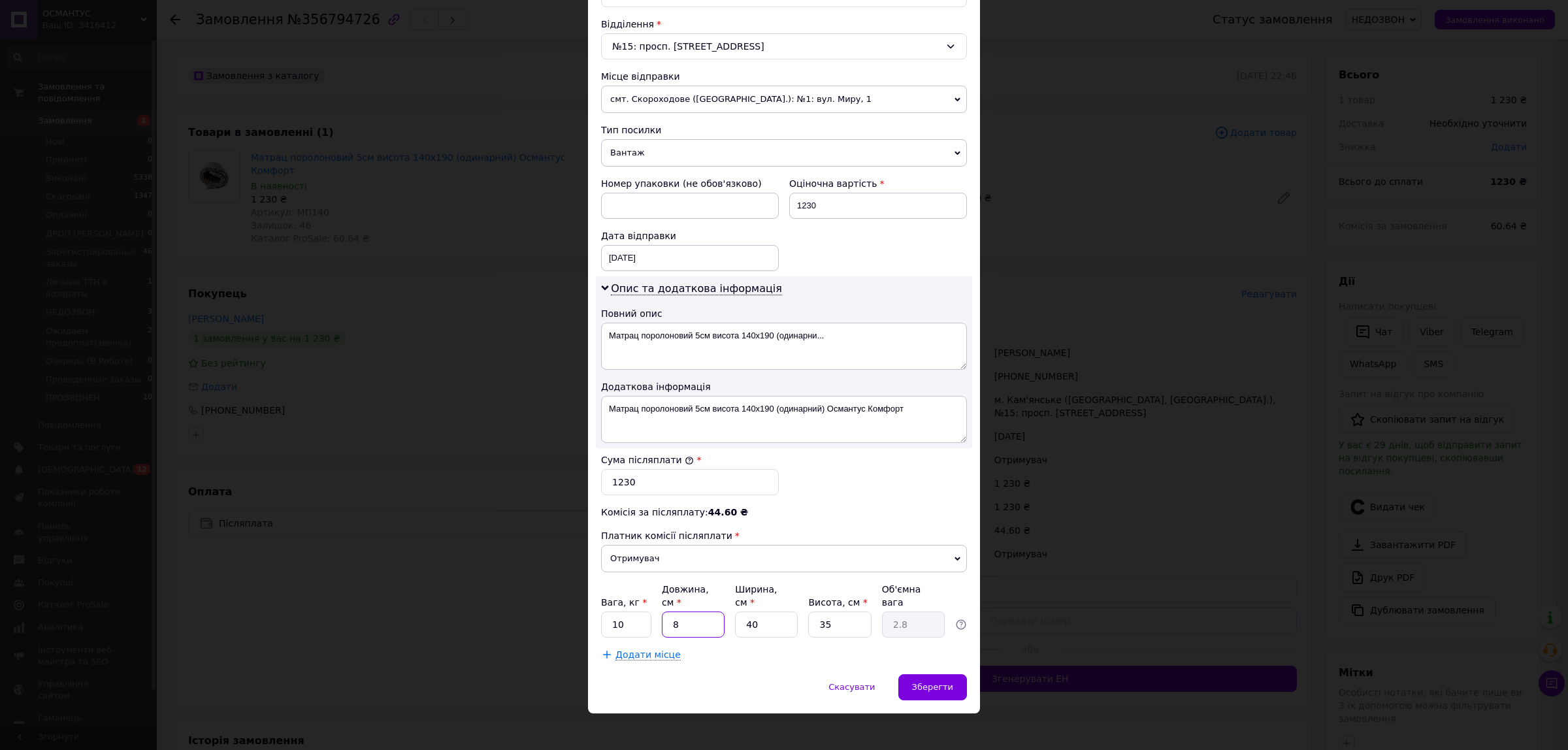
type input "28"
type input "80"
type input "7"
type input "4.9"
type input "75"
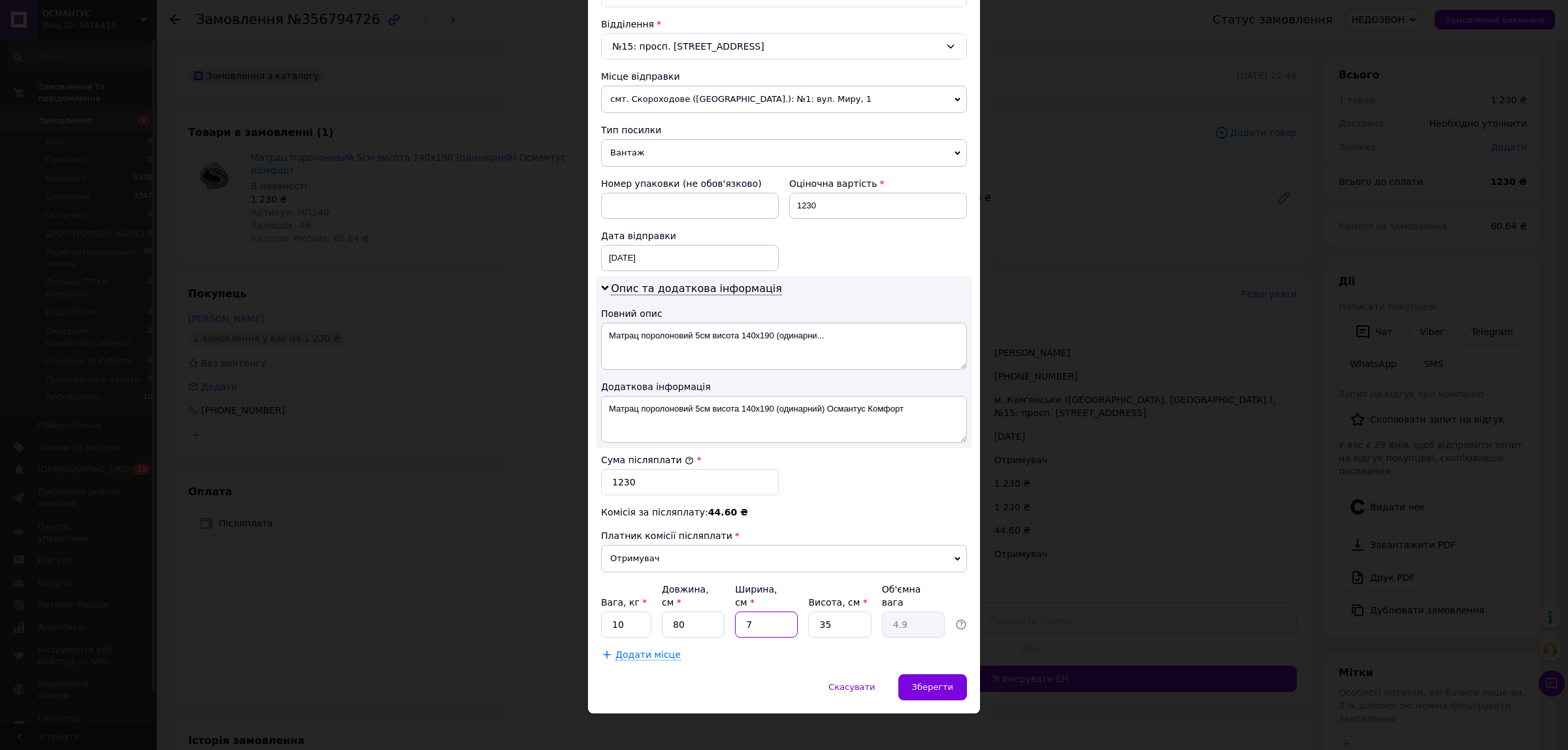
type input "52.5"
type input "75"
type input "2"
type input "3"
type input "20"
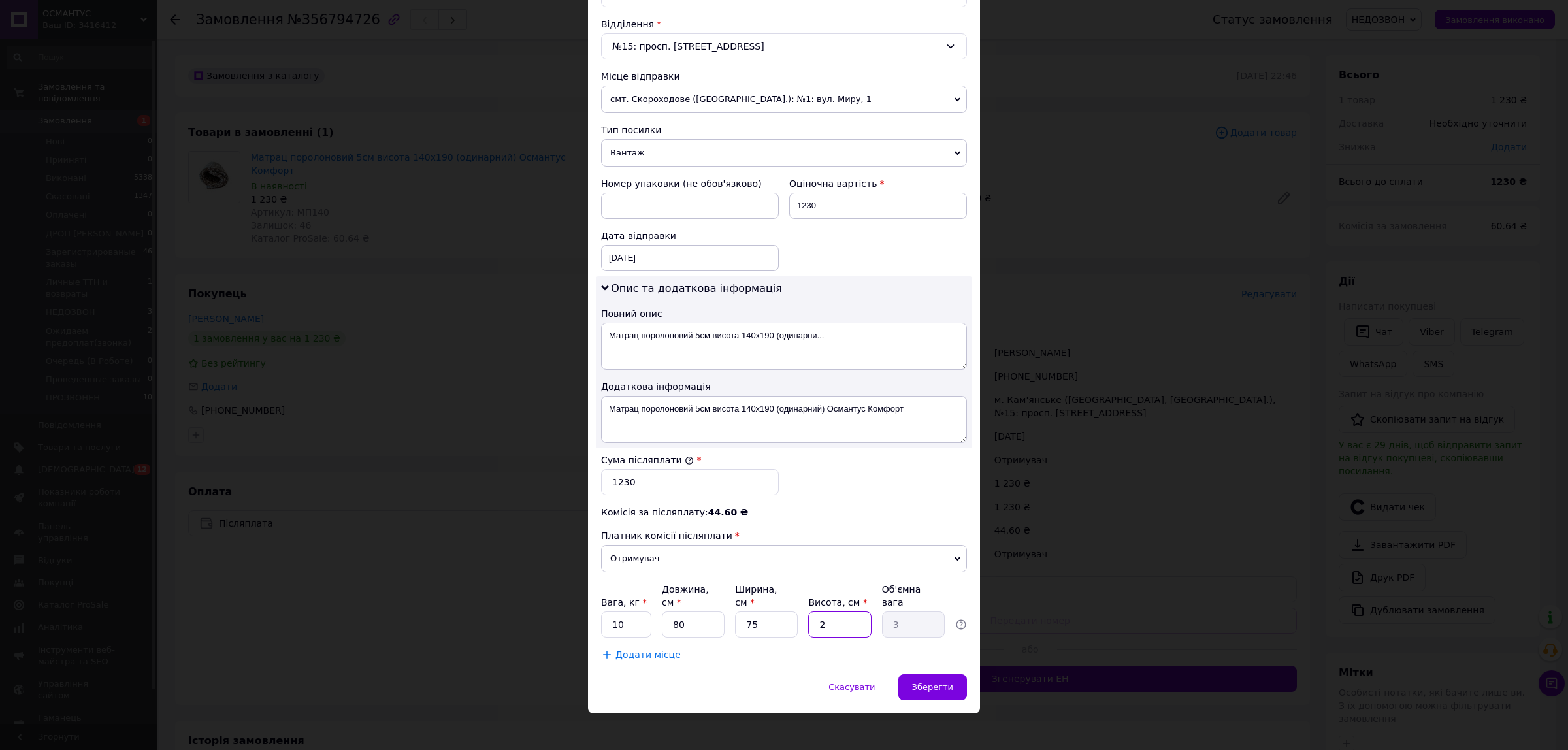
type input "30"
type input "20"
click at [627, 612] on input "10" at bounding box center [626, 625] width 50 height 26
type input "4"
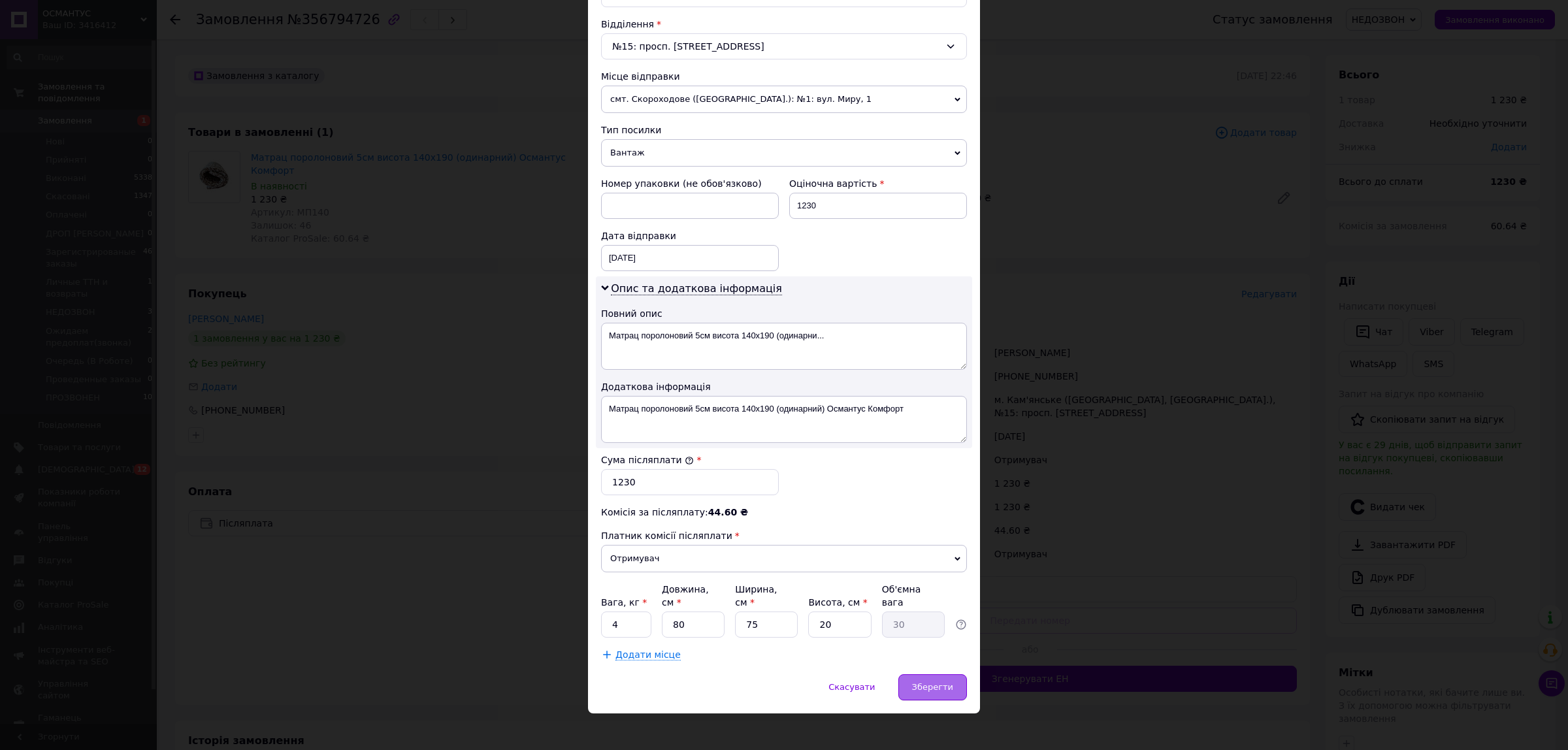
click at [940, 682] on span "Зберегти" at bounding box center [932, 687] width 41 height 10
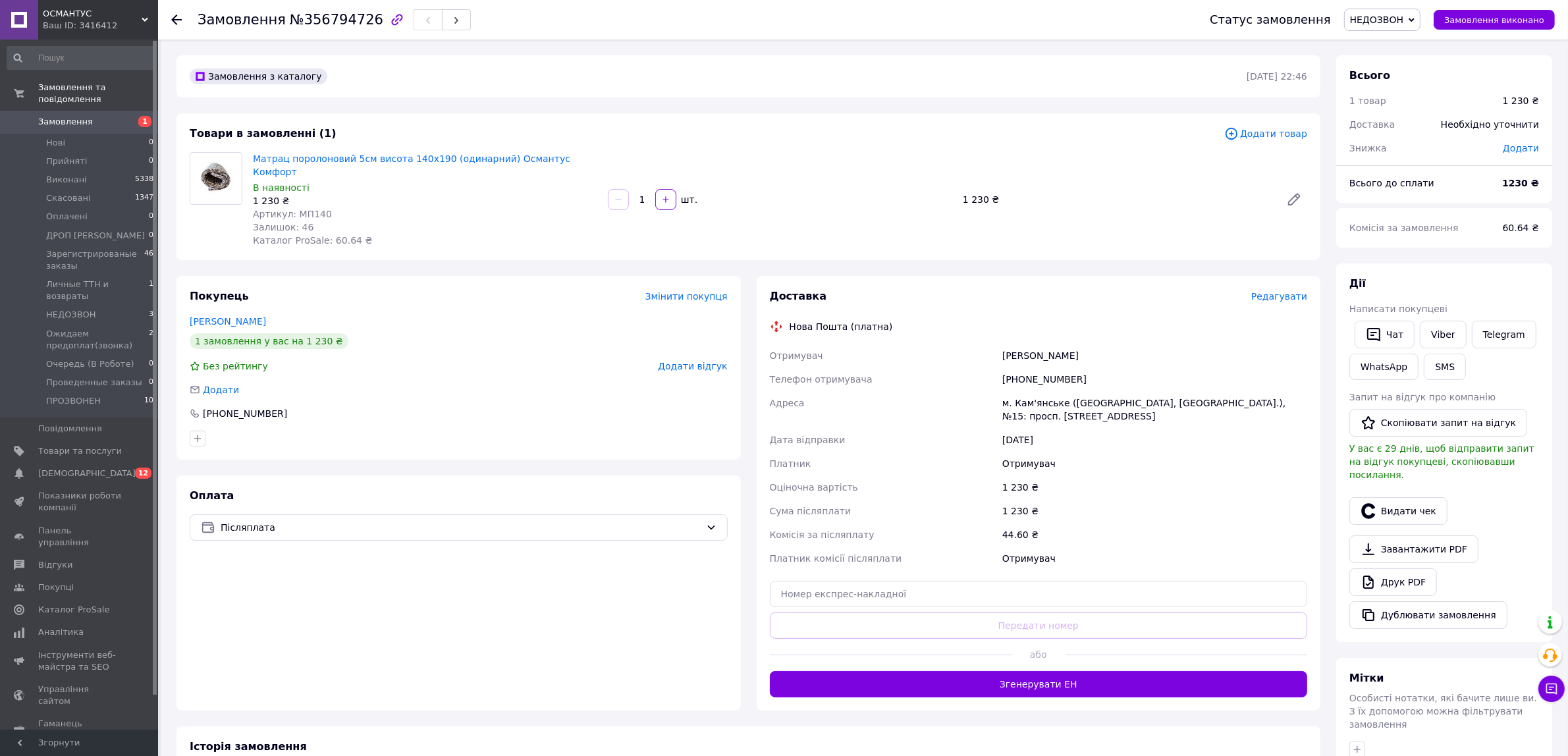
click at [1413, 11] on span "НЕДОЗВОН" at bounding box center [1382, 20] width 76 height 22
click at [1136, 651] on div at bounding box center [1186, 655] width 242 height 32
click at [1131, 671] on button "Згенерувати ЕН" at bounding box center [1039, 685] width 538 height 27
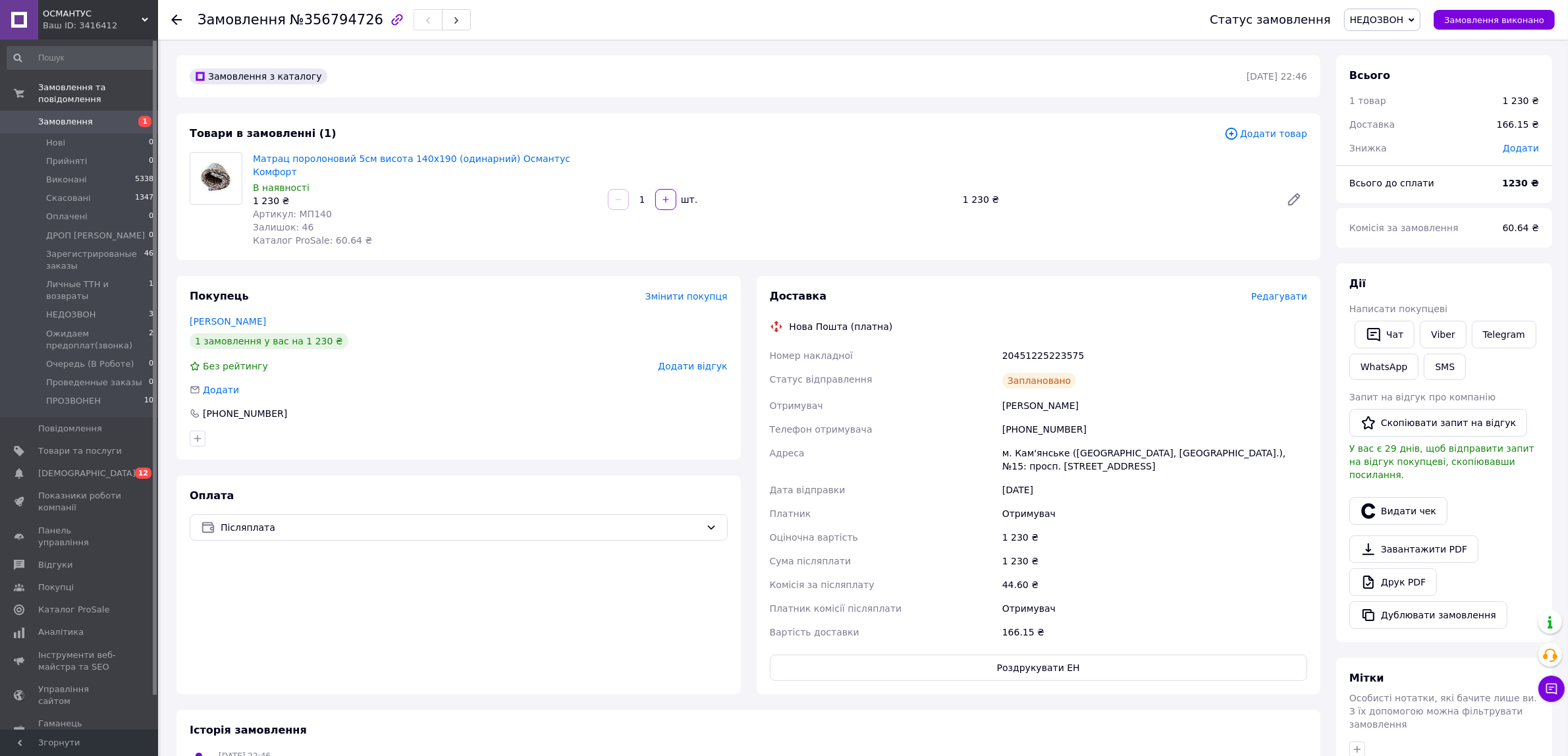
click at [1416, 18] on span "НЕДОЗВОН" at bounding box center [1382, 20] width 76 height 22
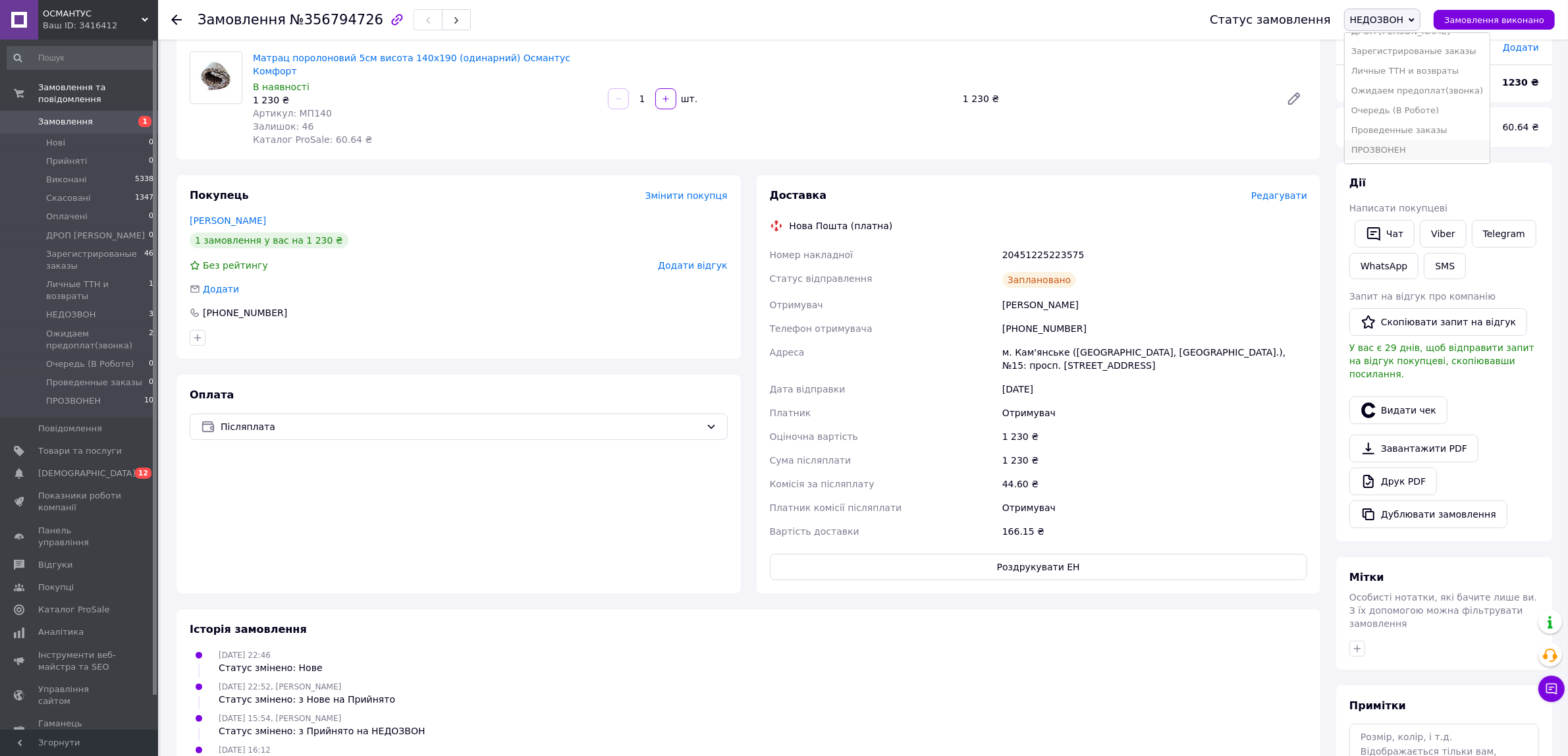
scroll to position [232, 0]
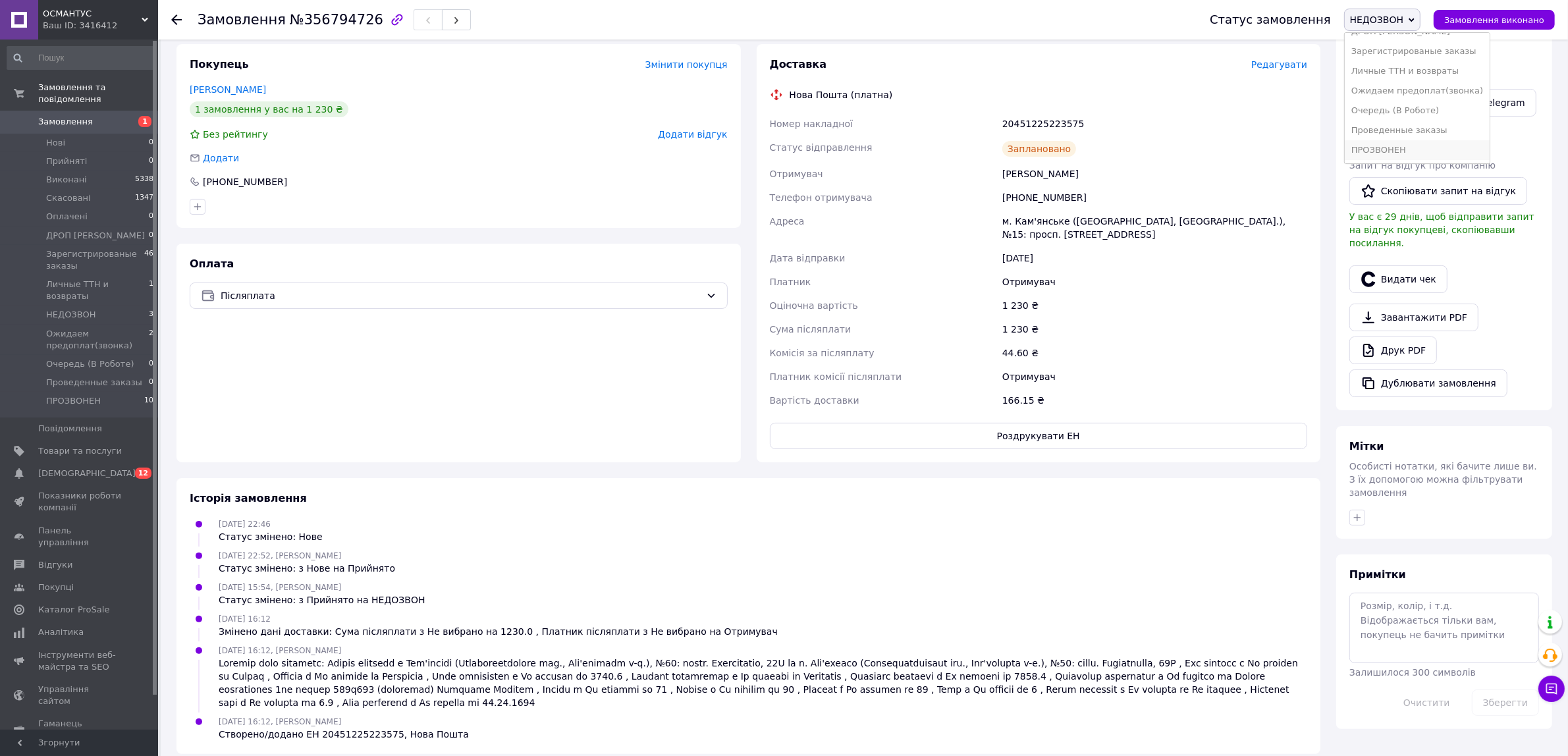
click at [1431, 153] on li "ПРОЗВОНЕН" at bounding box center [1417, 150] width 145 height 20
